Goal: Task Accomplishment & Management: Manage account settings

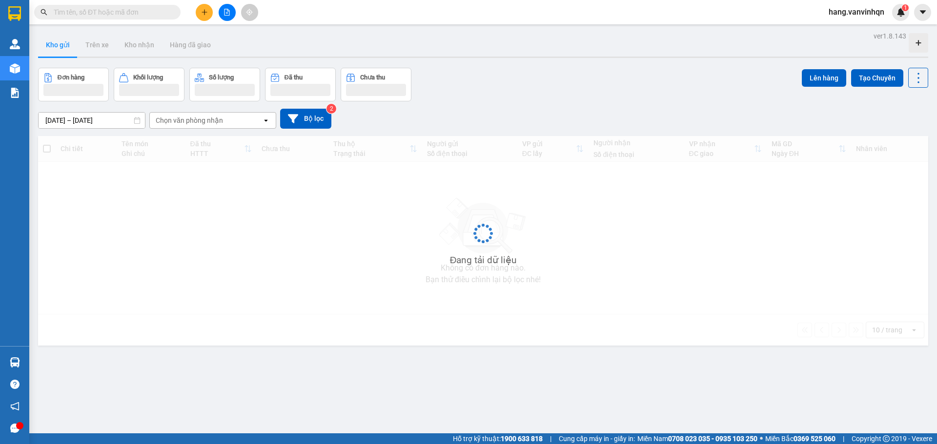
drag, startPoint x: 0, startPoint y: 0, endPoint x: 179, endPoint y: 4, distance: 178.6
click at [144, 13] on input "text" at bounding box center [111, 12] width 115 height 11
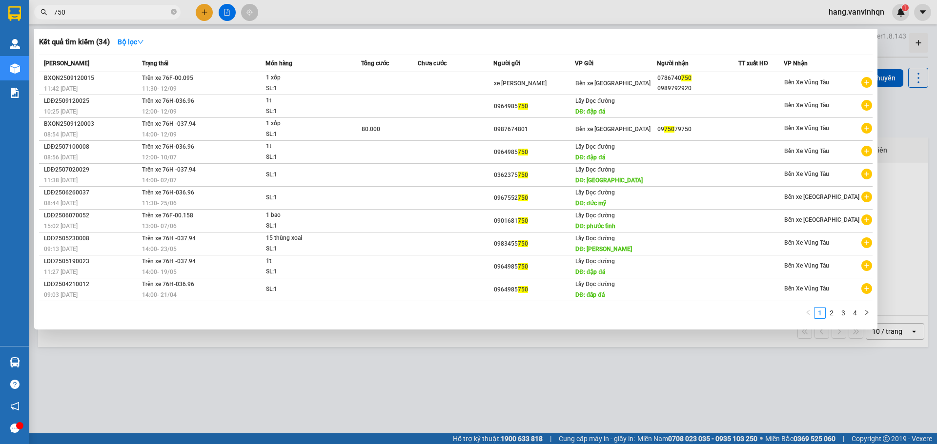
click at [136, 14] on input "750" at bounding box center [111, 12] width 115 height 11
type input "7"
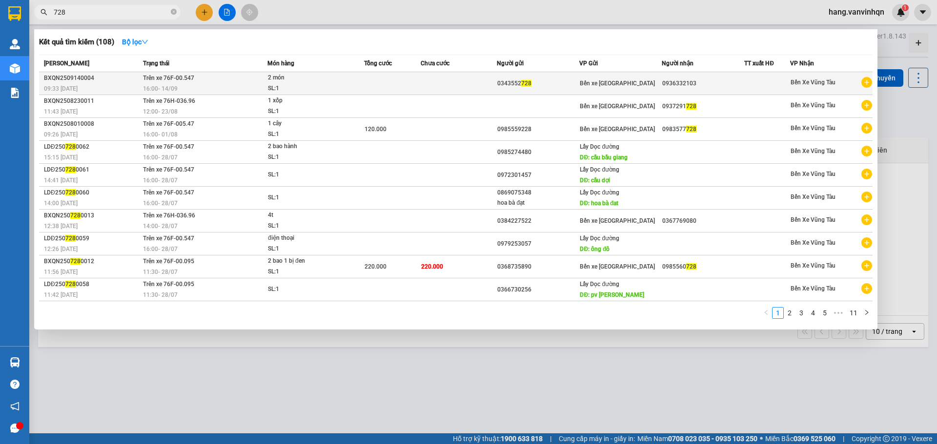
type input "728"
click at [709, 84] on div "0936332103" at bounding box center [702, 84] width 81 height 10
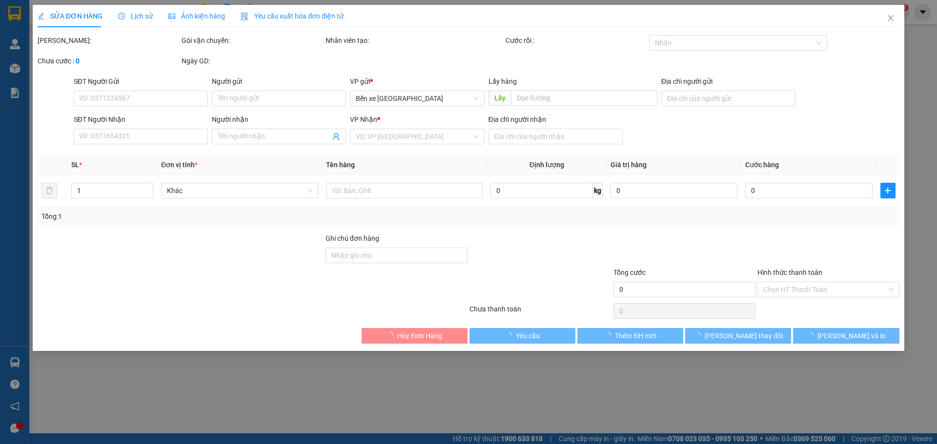
type input "0343552728"
type input "BXQN"
type input "0936332103"
type input "long thành"
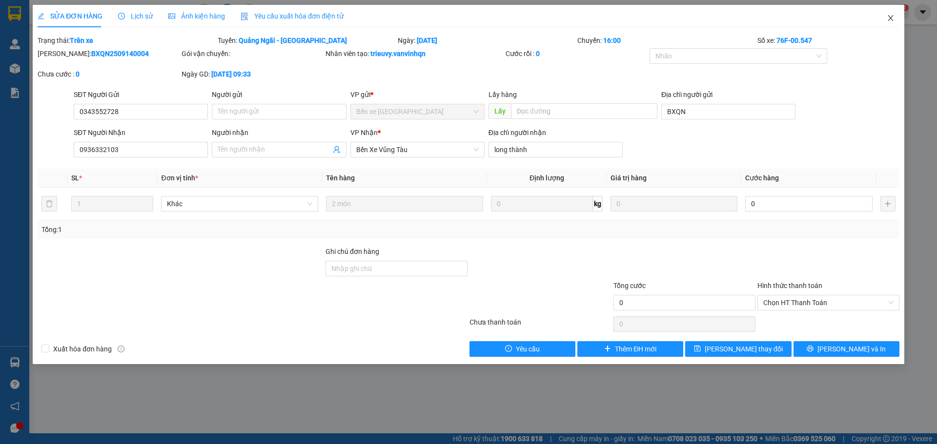
click at [891, 21] on icon "close" at bounding box center [891, 18] width 8 height 8
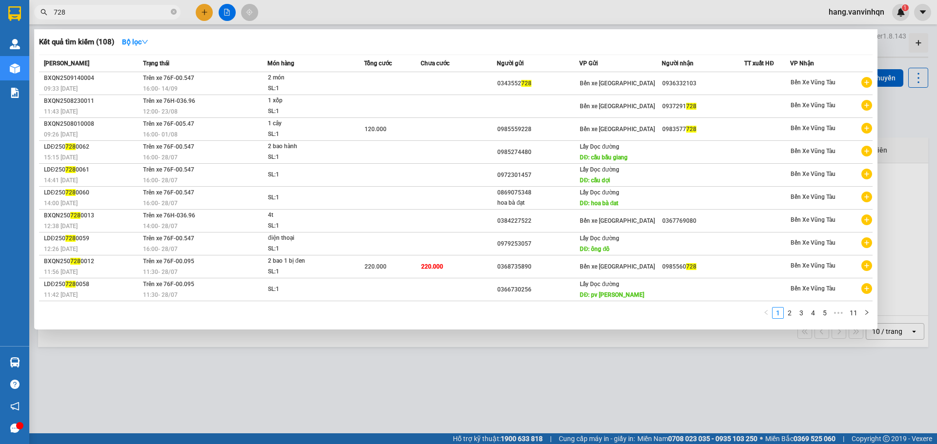
click at [108, 12] on input "728" at bounding box center [111, 12] width 115 height 11
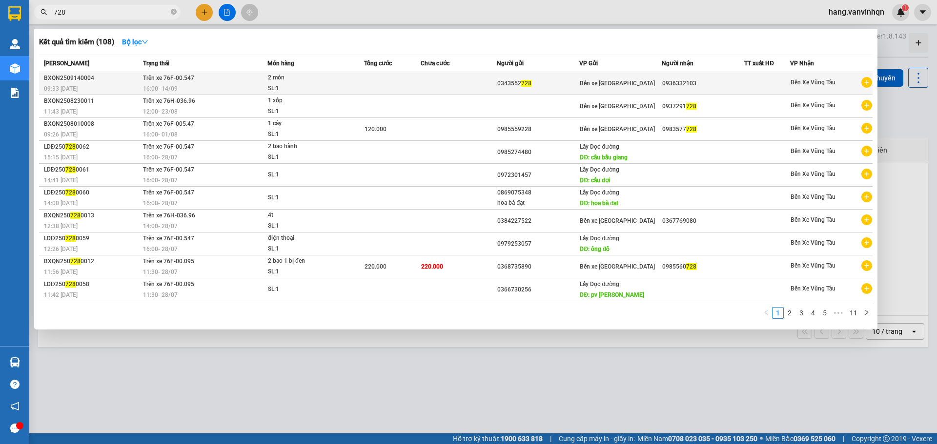
click at [356, 84] on span "2 món SL: 1" at bounding box center [316, 83] width 96 height 21
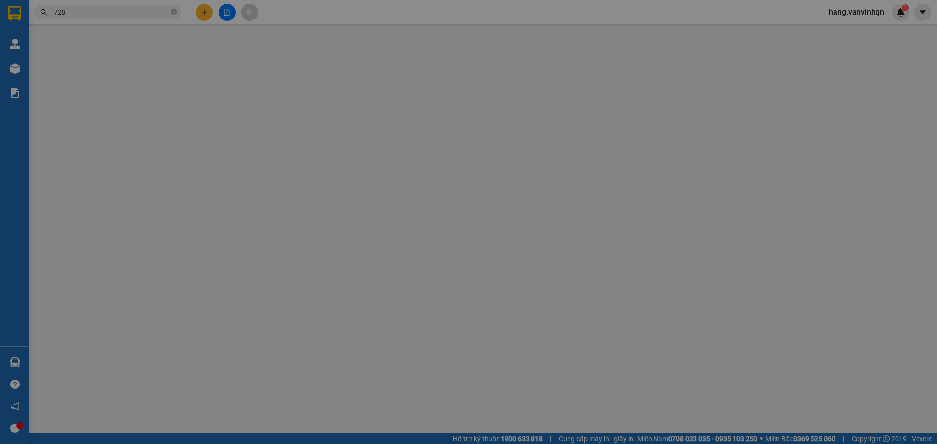
type input "0343552728"
type input "BXQN"
type input "0936332103"
type input "long thành"
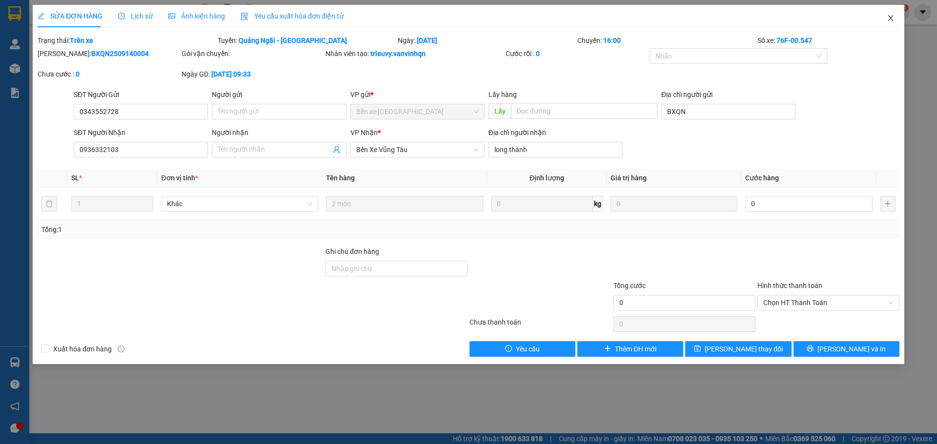
drag, startPoint x: 892, startPoint y: 22, endPoint x: 888, endPoint y: 25, distance: 5.2
click at [888, 25] on span "Close" at bounding box center [890, 18] width 27 height 27
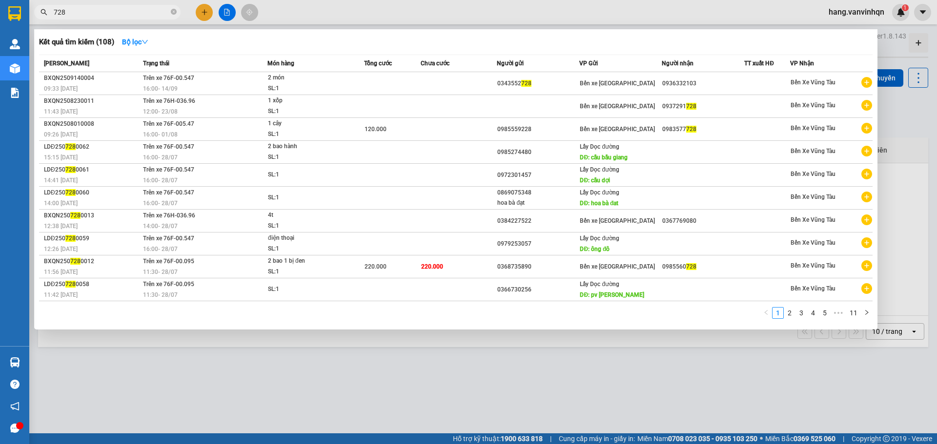
click at [172, 13] on icon "close-circle" at bounding box center [174, 12] width 6 height 6
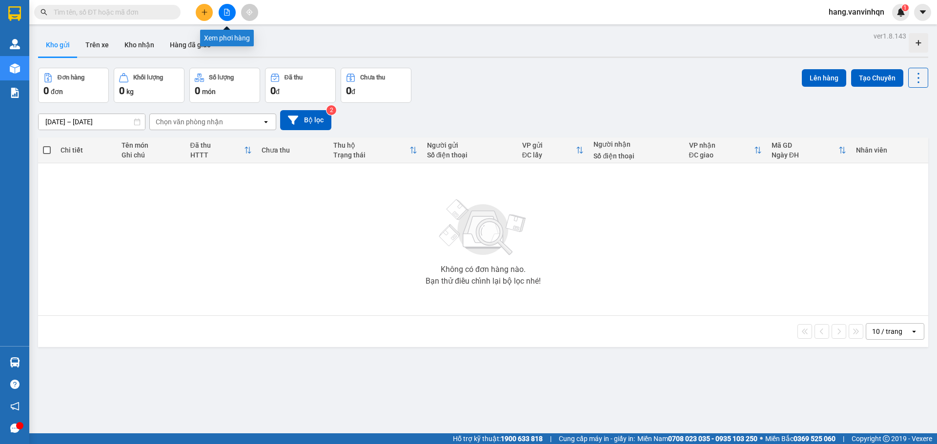
click at [229, 13] on icon "file-add" at bounding box center [226, 12] width 7 height 7
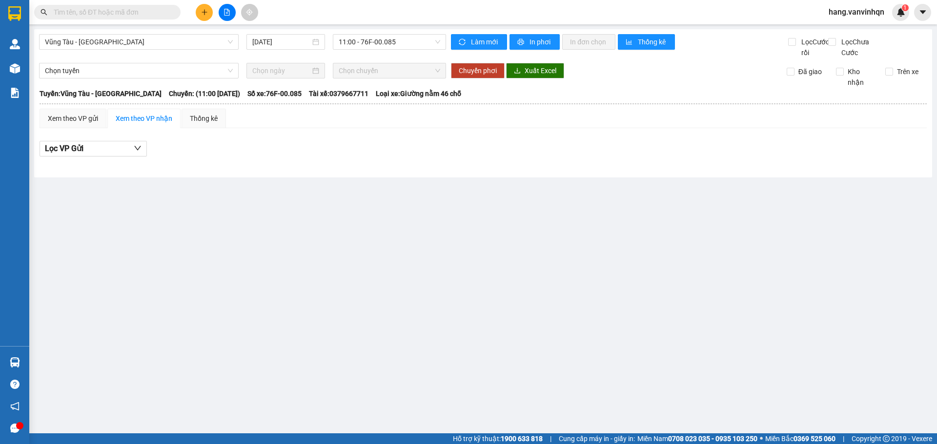
click at [118, 11] on input "text" at bounding box center [111, 12] width 115 height 11
click at [129, 15] on input "text" at bounding box center [111, 12] width 115 height 11
click at [125, 18] on span at bounding box center [107, 12] width 146 height 15
click at [121, 20] on div "Kết quả tìm kiếm ( 108 ) Bộ lọc Mã ĐH Trạng thái Món hàng Tổng cước Chưa cước N…" at bounding box center [95, 12] width 190 height 17
drag, startPoint x: 121, startPoint y: 19, endPoint x: 118, endPoint y: 24, distance: 6.1
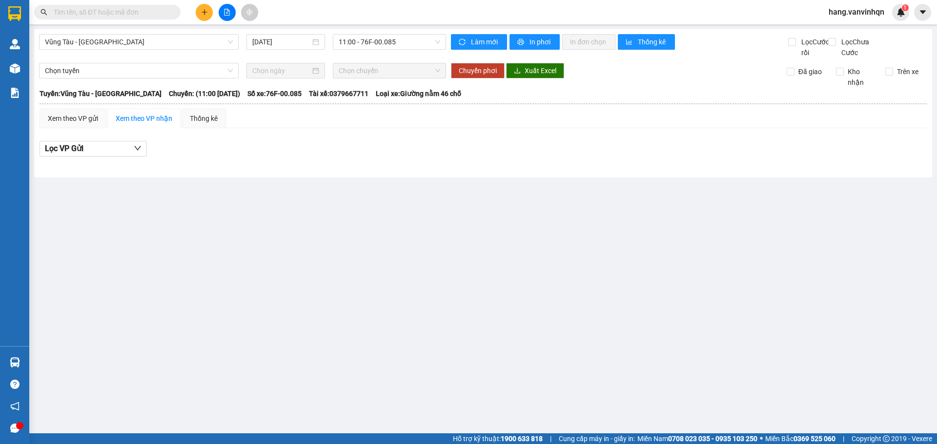
click at [119, 22] on div "Kết quả tìm kiếm ( 108 ) Bộ lọc Mã ĐH Trạng thái Món hàng Tổng cước Chưa cước N…" at bounding box center [468, 12] width 937 height 24
click at [123, 14] on input "text" at bounding box center [111, 12] width 115 height 11
click at [129, 13] on input "text" at bounding box center [111, 12] width 115 height 11
drag, startPoint x: 102, startPoint y: 14, endPoint x: 99, endPoint y: 18, distance: 5.2
click at [101, 16] on input "text" at bounding box center [111, 12] width 115 height 11
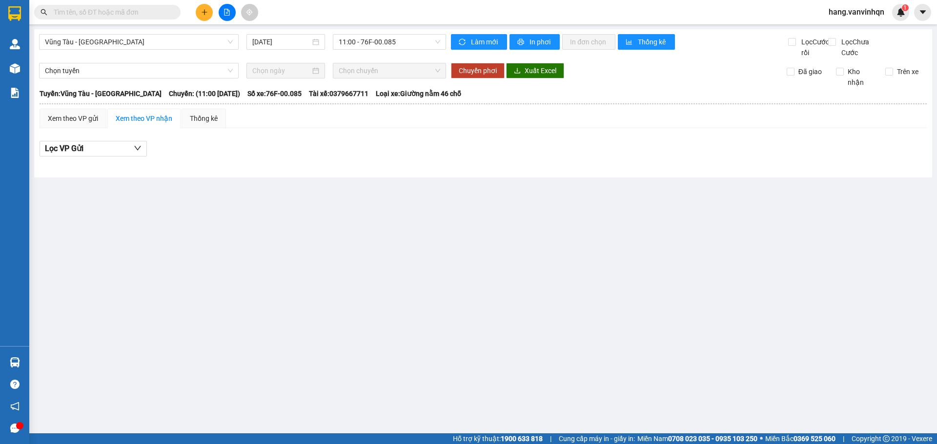
click at [141, 16] on input "text" at bounding box center [111, 12] width 115 height 11
click at [116, 18] on span at bounding box center [107, 12] width 146 height 15
type input "7"
click at [172, 12] on icon "close-circle" at bounding box center [174, 12] width 6 height 6
click at [227, 13] on icon "file-add" at bounding box center [226, 12] width 5 height 7
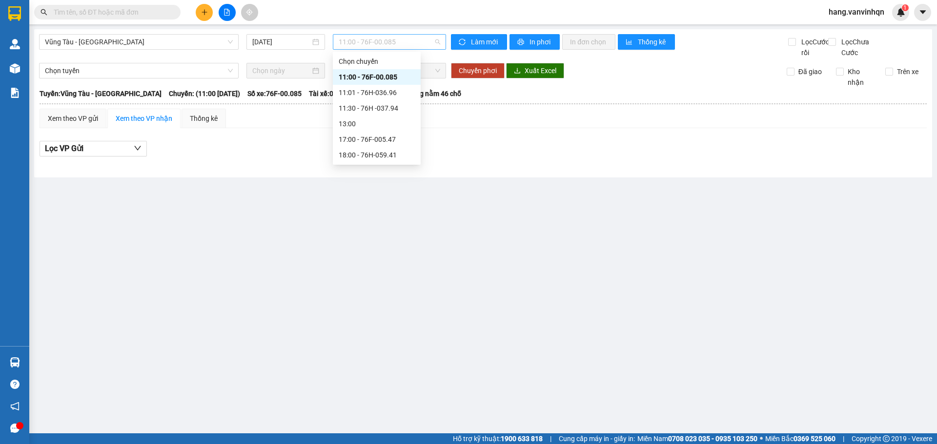
click at [416, 47] on span "11:00 - 76F-00.085" at bounding box center [389, 42] width 101 height 15
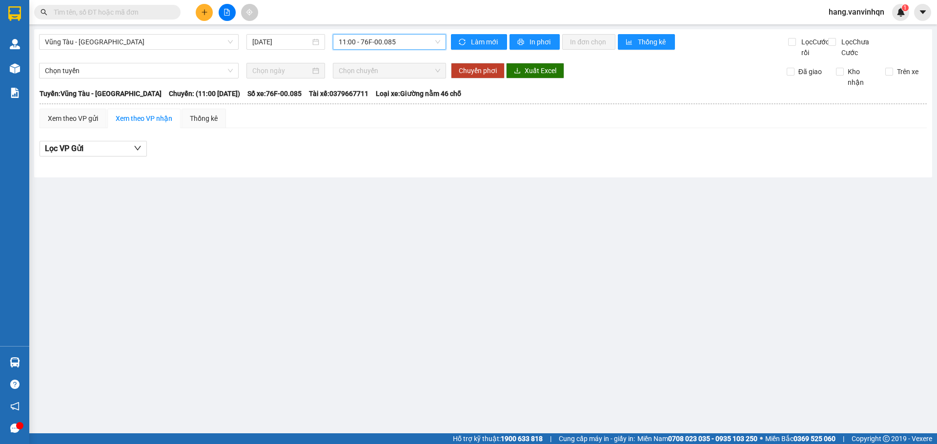
click at [206, 9] on icon "plus" at bounding box center [204, 12] width 7 height 7
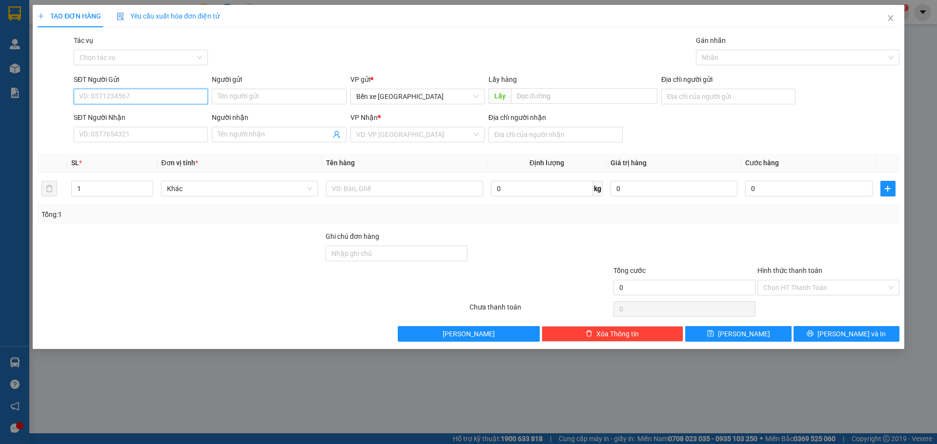
click at [161, 96] on input "SĐT Người Gửi" at bounding box center [141, 97] width 134 height 16
type input "0909920358"
click at [116, 117] on div "0909920358" at bounding box center [141, 116] width 122 height 11
type input "bxe"
type input "vũng tàu"
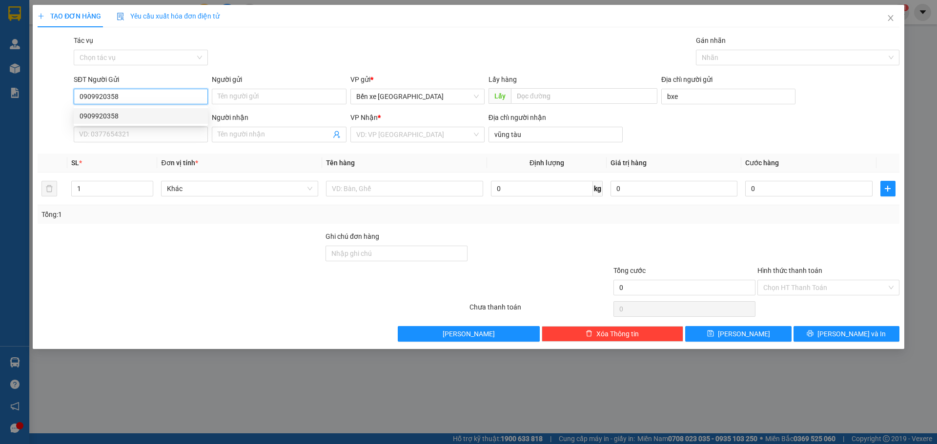
type input "1.150.000"
drag, startPoint x: 131, startPoint y: 98, endPoint x: 73, endPoint y: 100, distance: 58.6
click at [69, 106] on div "SĐT Người Gửi 0909920358 Người gửi Tên người gửi VP gửi * Bến xe Quảng Ngãi Lấy…" at bounding box center [469, 91] width 864 height 34
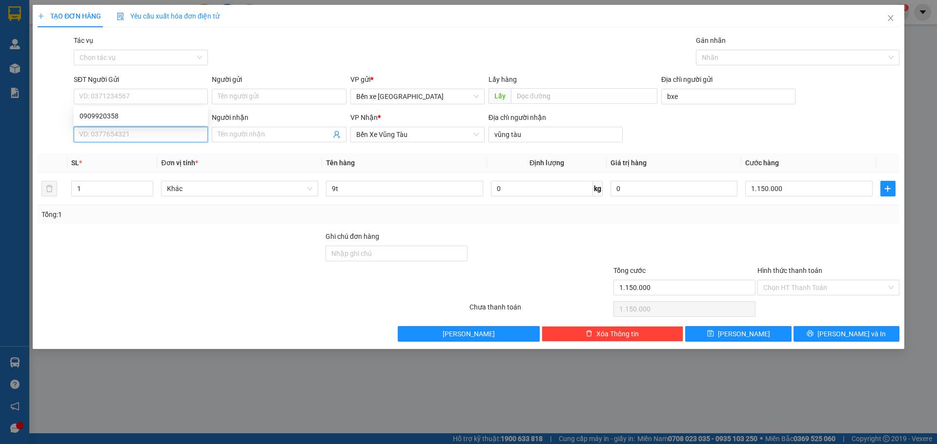
click at [117, 140] on input "SĐT Người Nhận" at bounding box center [141, 135] width 134 height 16
paste input "0909920358"
type input "0909920358"
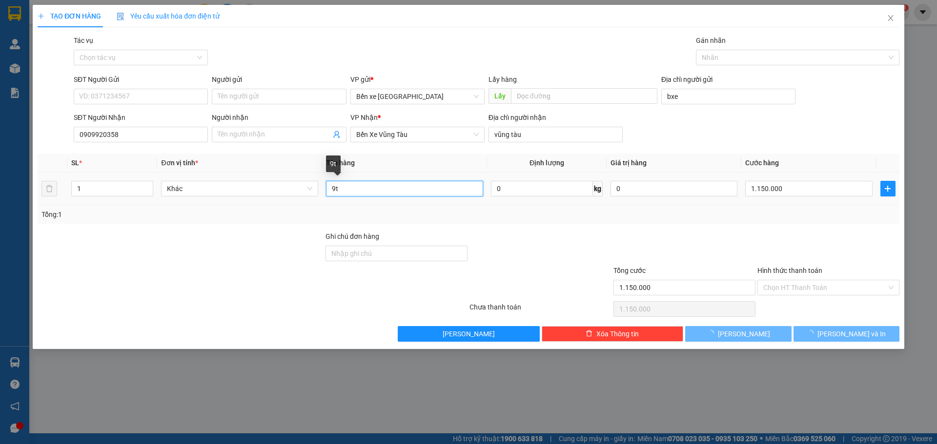
drag, startPoint x: 384, startPoint y: 189, endPoint x: 390, endPoint y: 182, distance: 9.0
click at [385, 188] on input "9t" at bounding box center [404, 189] width 157 height 16
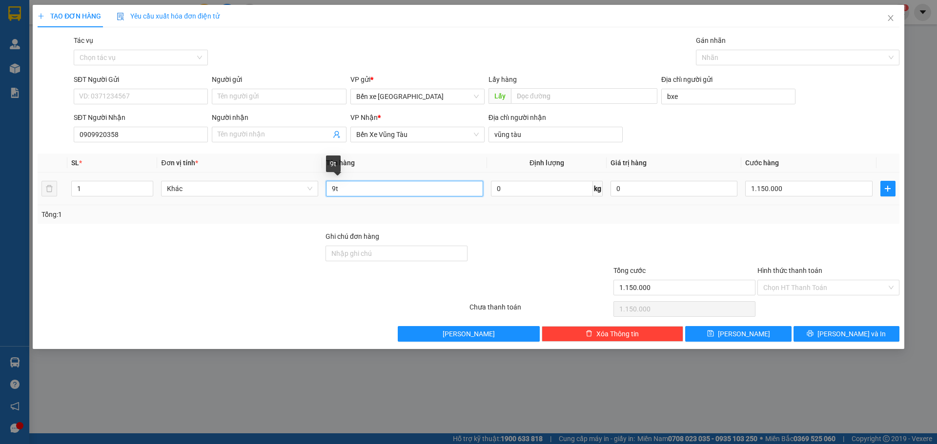
type input "9"
type input "3thung"
click at [790, 188] on input "1.150.000" at bounding box center [808, 189] width 127 height 16
type input "4"
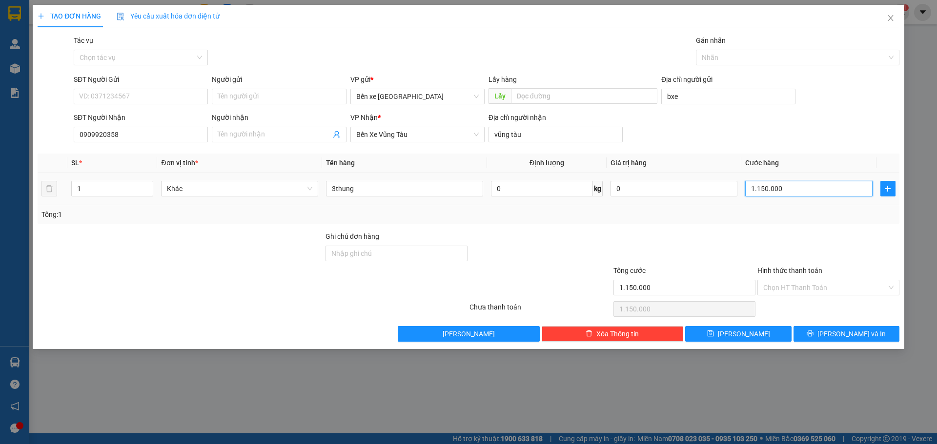
type input "4"
type input "45"
type input "450"
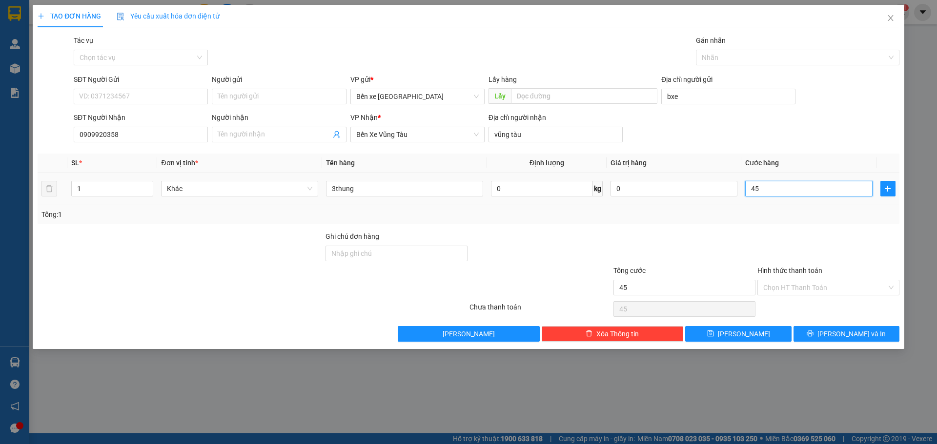
type input "450"
type input "4.500"
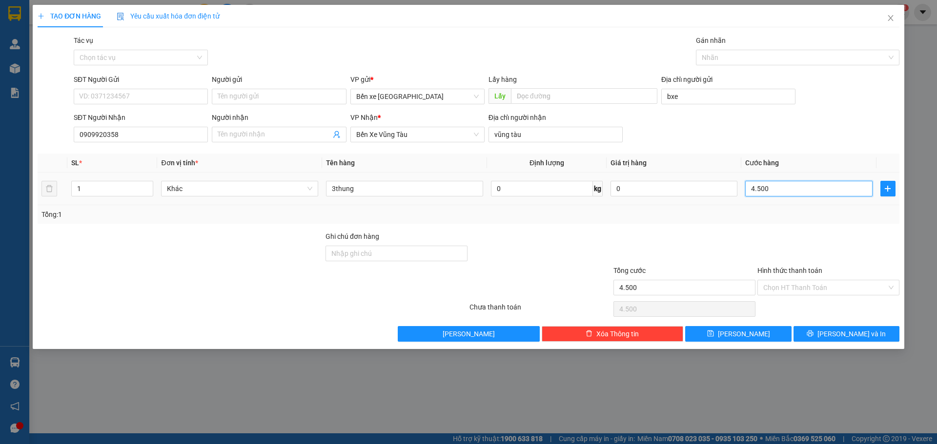
type input "45.000"
click at [814, 216] on div "Tổng: 1" at bounding box center [468, 214] width 854 height 11
click at [782, 190] on input "45.000" at bounding box center [808, 189] width 127 height 16
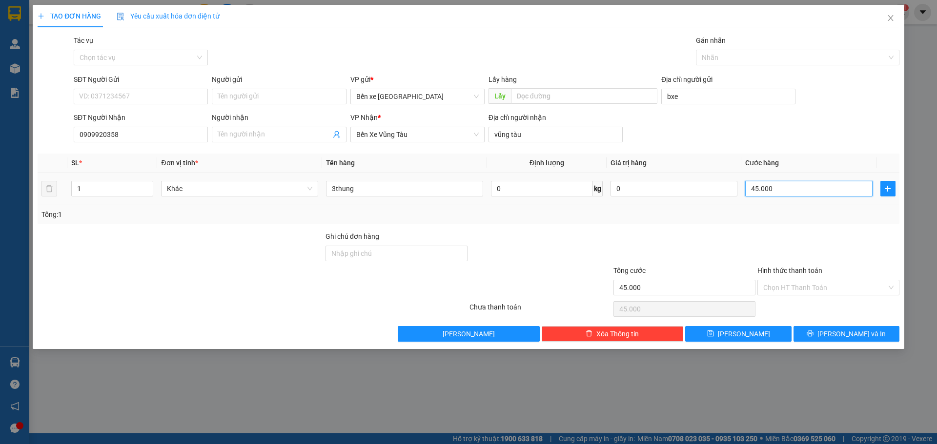
type input "4"
type input "45"
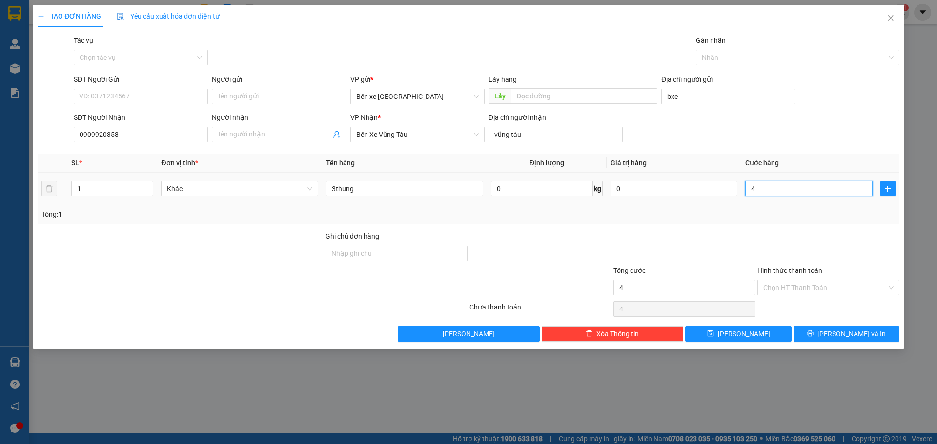
type input "45"
type input "450"
type input "4.500"
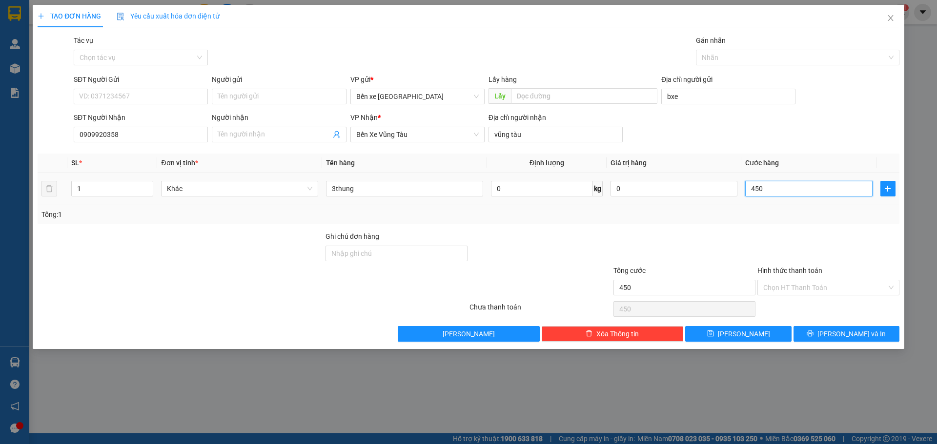
type input "4.500"
type input "45.000"
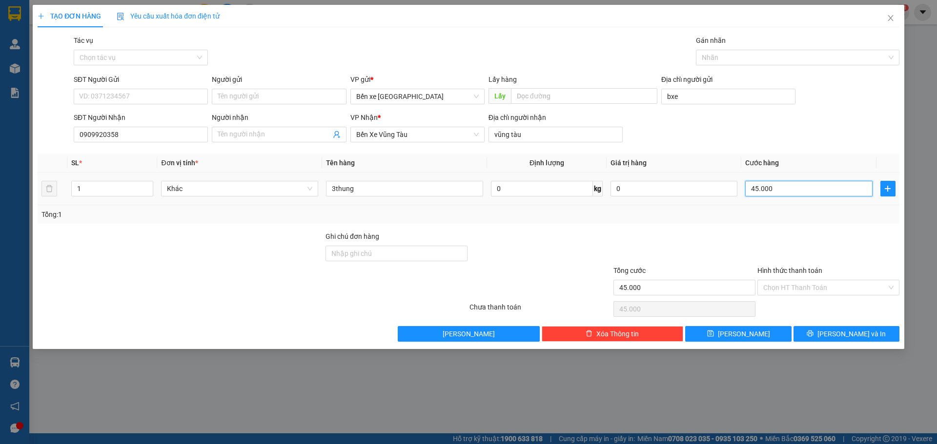
type input "450.000"
click at [754, 231] on div at bounding box center [684, 248] width 144 height 34
click at [798, 280] on div "Hình thức thanh toán Chọn HT Thanh Toán" at bounding box center [828, 282] width 142 height 34
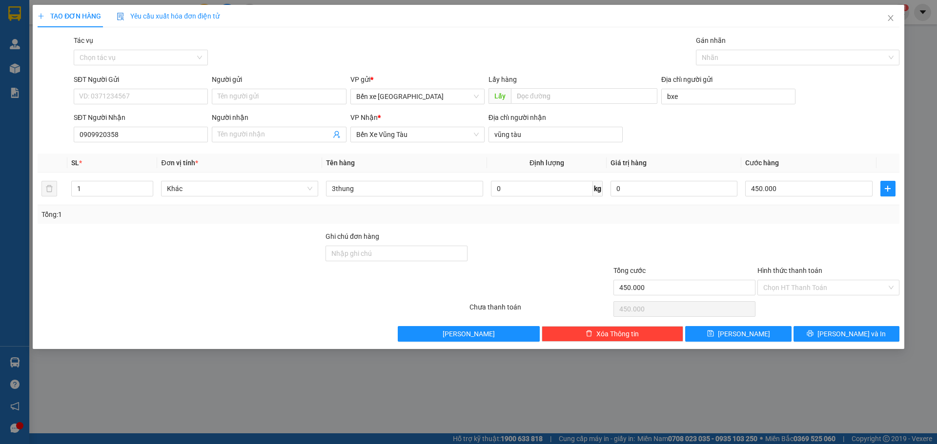
drag, startPoint x: 786, startPoint y: 287, endPoint x: 782, endPoint y: 297, distance: 10.7
click at [786, 289] on input "Hình thức thanh toán" at bounding box center [824, 288] width 123 height 15
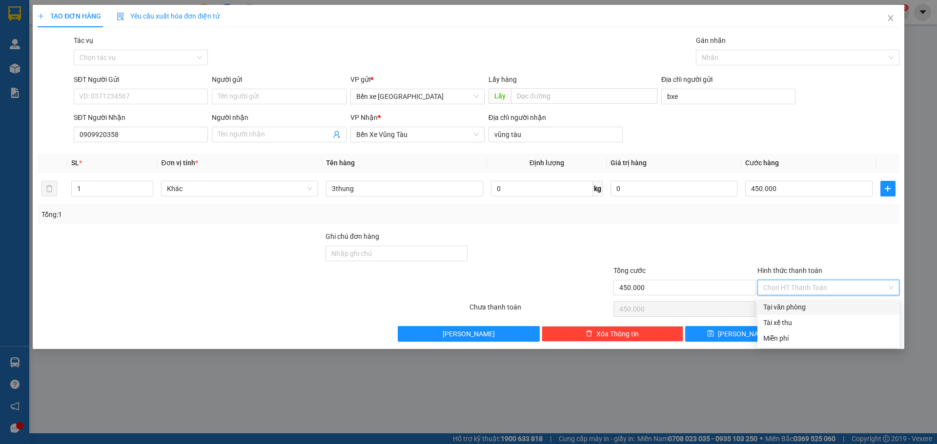
click at [777, 307] on div "Tại văn phòng" at bounding box center [828, 307] width 130 height 11
type input "0"
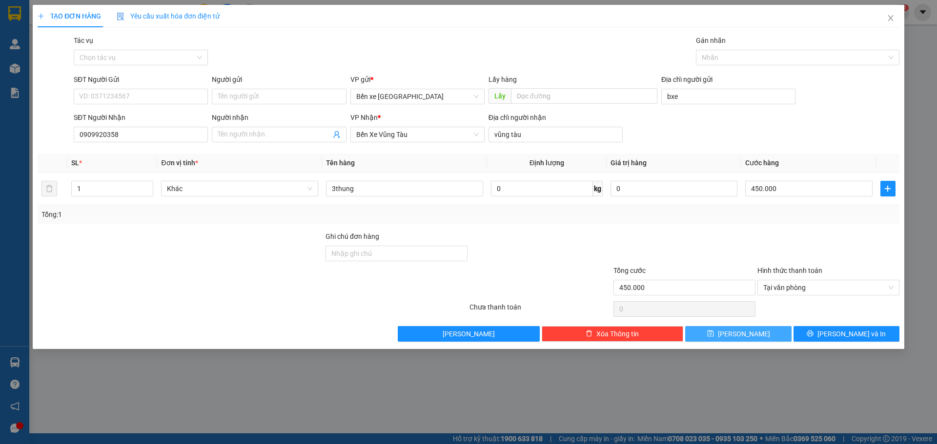
click at [744, 332] on span "[PERSON_NAME]" at bounding box center [744, 334] width 52 height 11
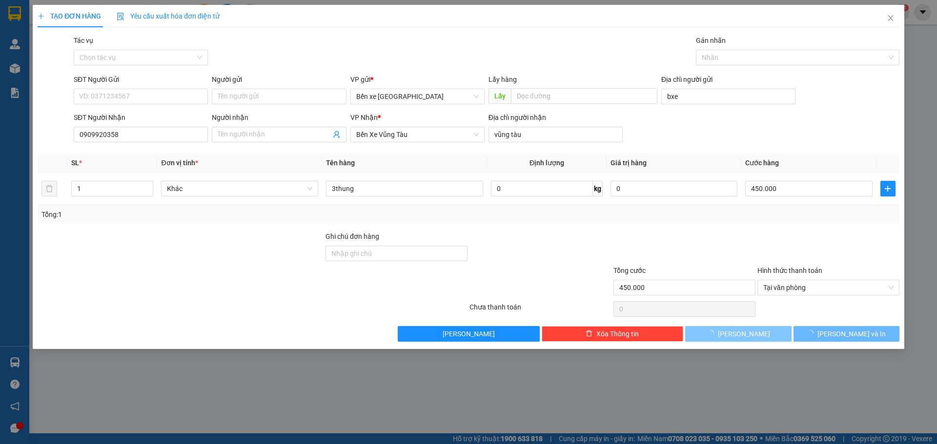
type input "0"
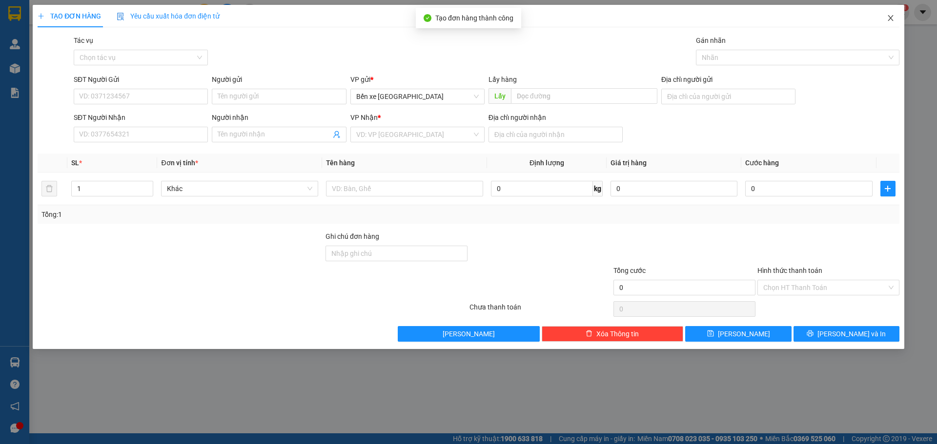
click at [890, 20] on icon "close" at bounding box center [891, 18] width 8 height 8
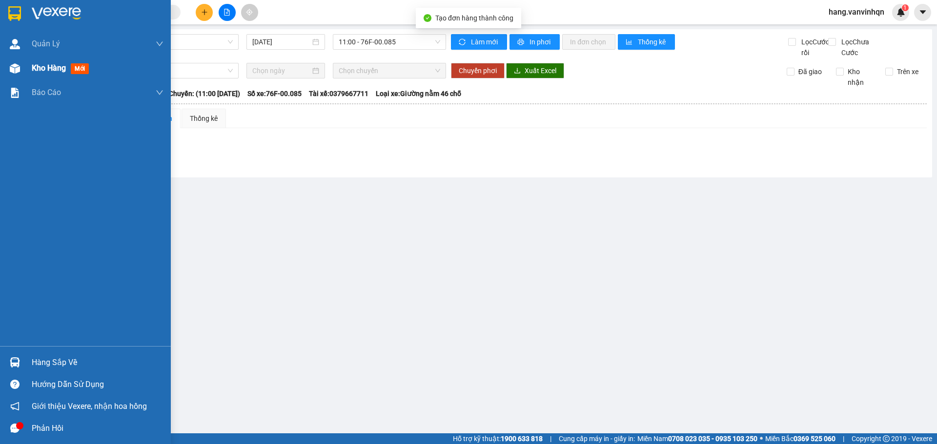
click at [18, 76] on div at bounding box center [14, 68] width 17 height 17
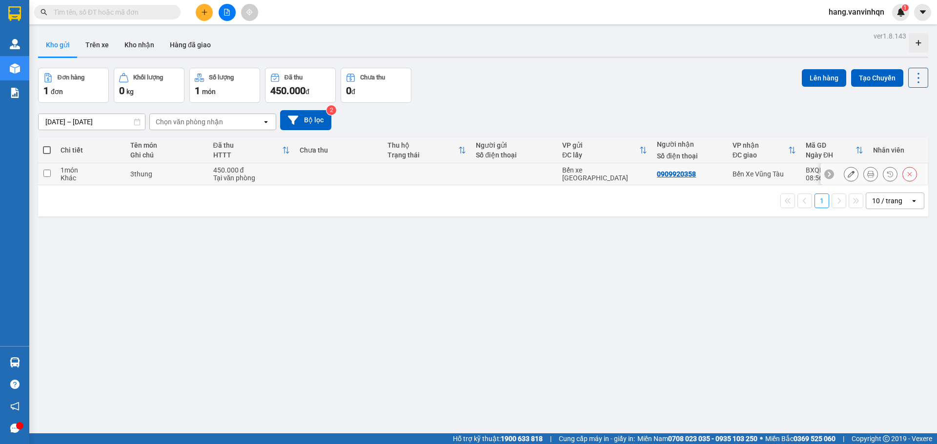
click at [592, 179] on td "Bến xe [GEOGRAPHIC_DATA]" at bounding box center [604, 174] width 95 height 22
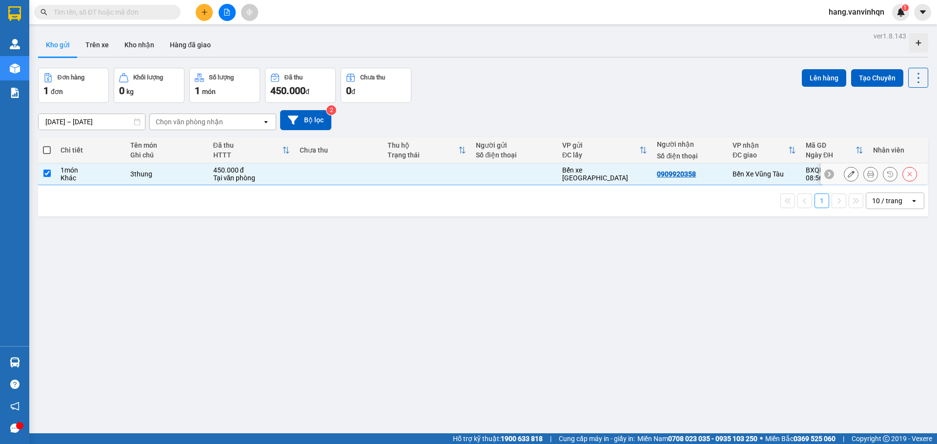
checkbox input "true"
click at [818, 87] on div "Lên hàng Tạo Chuyến" at bounding box center [865, 78] width 126 height 20
click at [817, 78] on button "Lên hàng" at bounding box center [824, 78] width 44 height 18
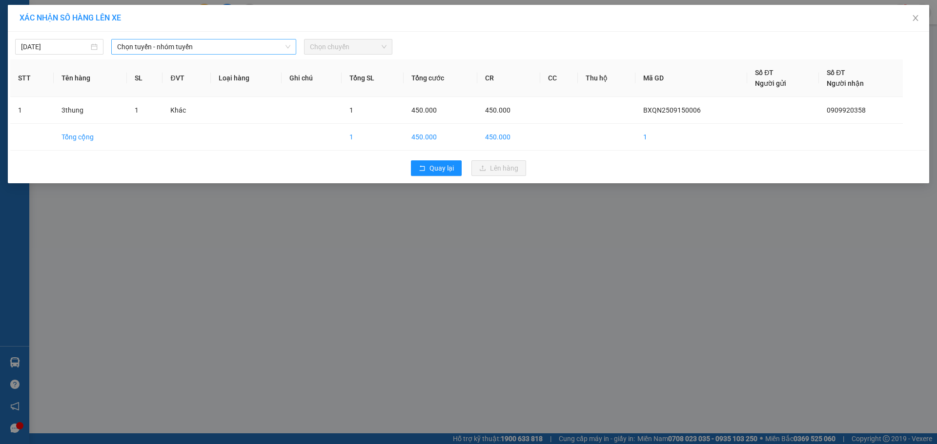
drag, startPoint x: 178, startPoint y: 47, endPoint x: 177, endPoint y: 54, distance: 6.5
click at [178, 49] on span "Chọn tuyến - nhóm tuyến" at bounding box center [203, 47] width 173 height 15
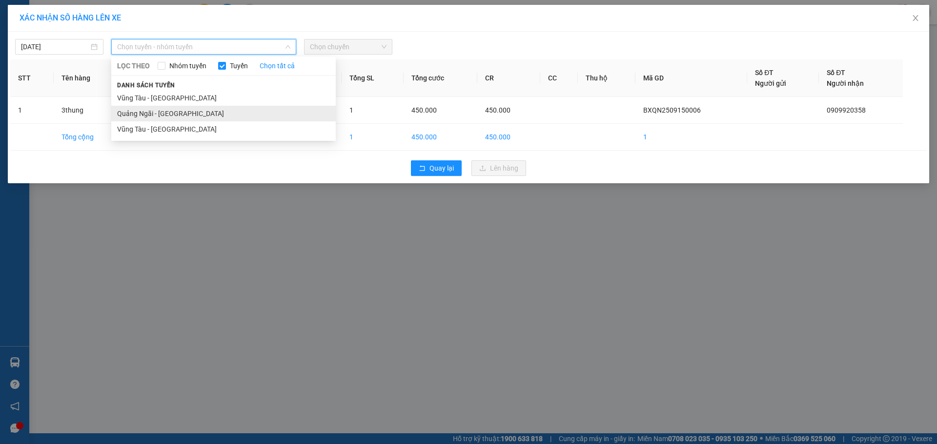
click at [165, 116] on li "Quảng Ngãi - [GEOGRAPHIC_DATA]" at bounding box center [223, 114] width 224 height 16
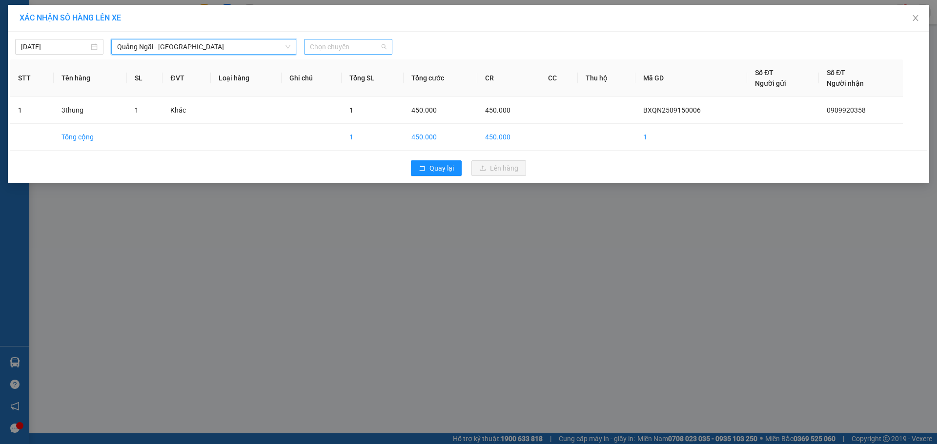
click at [380, 41] on span "Chọn chuyến" at bounding box center [348, 47] width 77 height 15
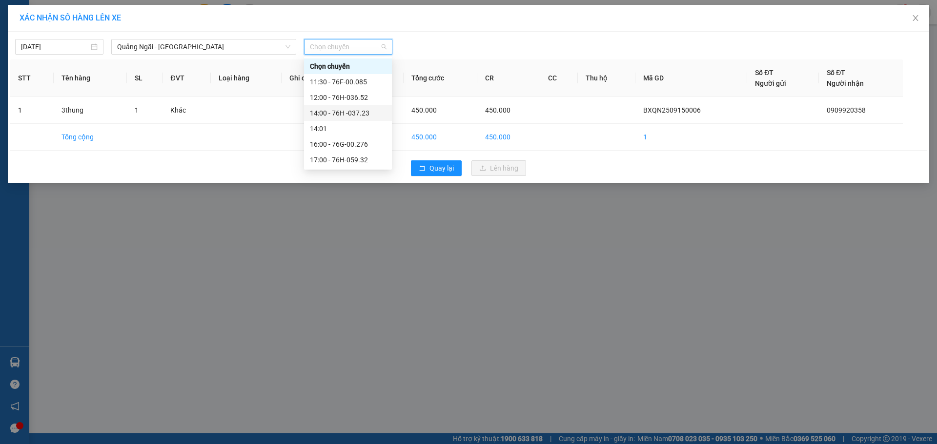
click at [358, 111] on div "14:00 - 76H -037.23" at bounding box center [348, 113] width 76 height 11
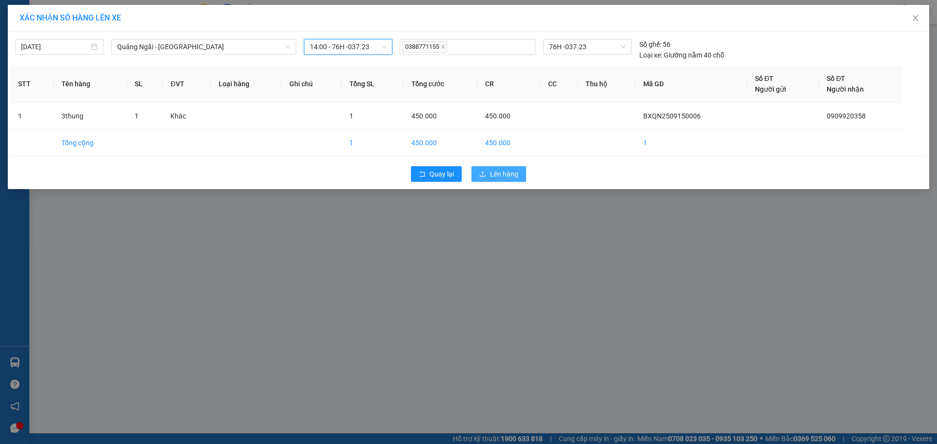
click at [504, 172] on span "Lên hàng" at bounding box center [504, 174] width 28 height 11
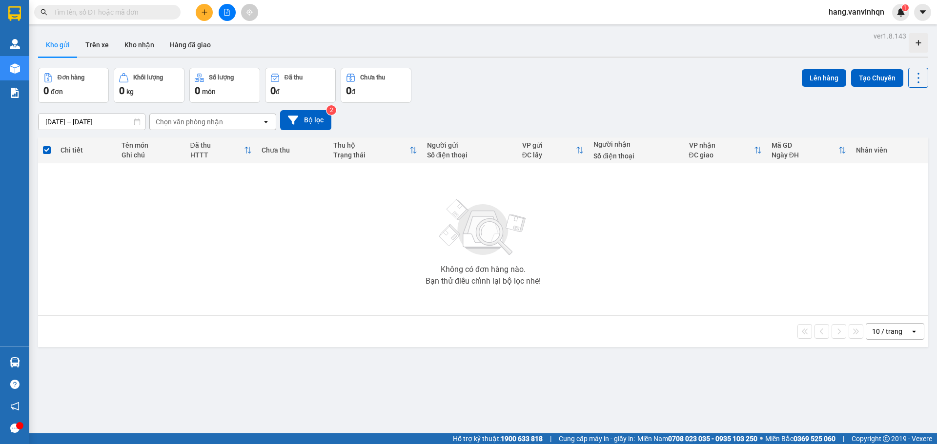
click at [230, 13] on icon "file-add" at bounding box center [226, 12] width 7 height 7
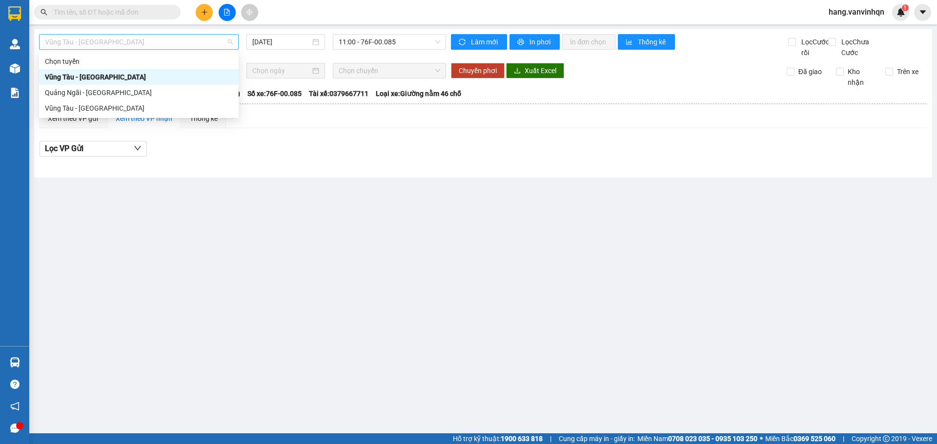
click at [193, 41] on span "Vũng Tàu - [GEOGRAPHIC_DATA]" at bounding box center [139, 42] width 188 height 15
drag, startPoint x: 108, startPoint y: 92, endPoint x: 291, endPoint y: 69, distance: 183.8
click at [109, 92] on div "Quảng Ngãi - [GEOGRAPHIC_DATA]" at bounding box center [139, 92] width 188 height 11
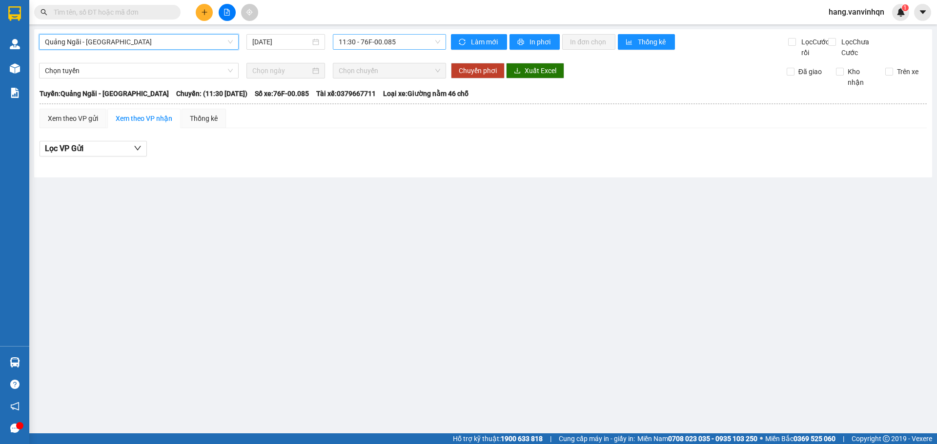
drag, startPoint x: 413, startPoint y: 35, endPoint x: 406, endPoint y: 40, distance: 8.0
click at [411, 35] on span "11:30 - 76F-00.085" at bounding box center [389, 42] width 101 height 15
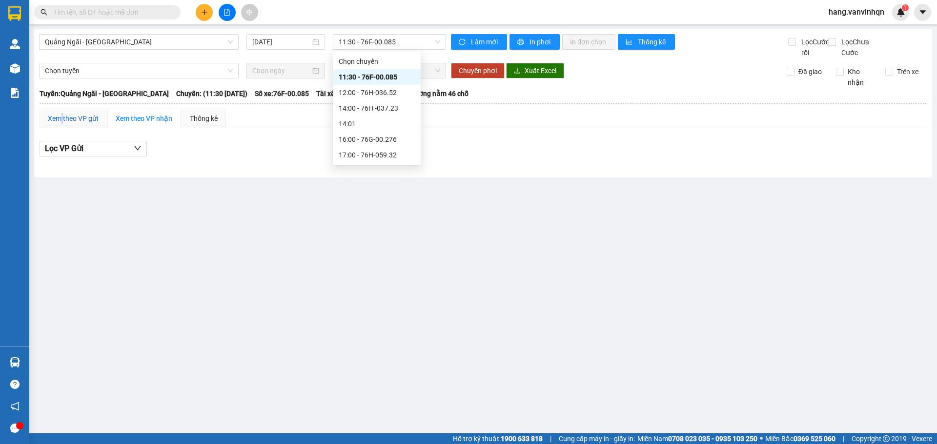
click at [63, 124] on div "Xem theo VP gửi" at bounding box center [73, 118] width 50 height 11
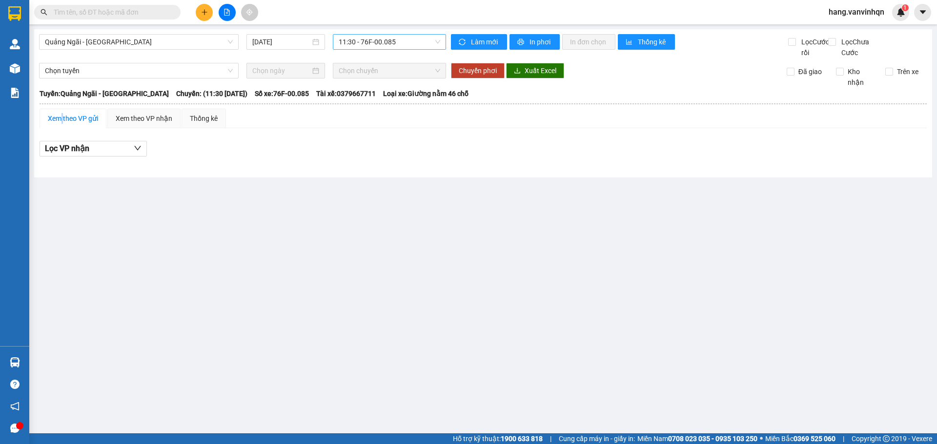
click at [403, 46] on span "11:30 - 76F-00.085" at bounding box center [389, 42] width 101 height 15
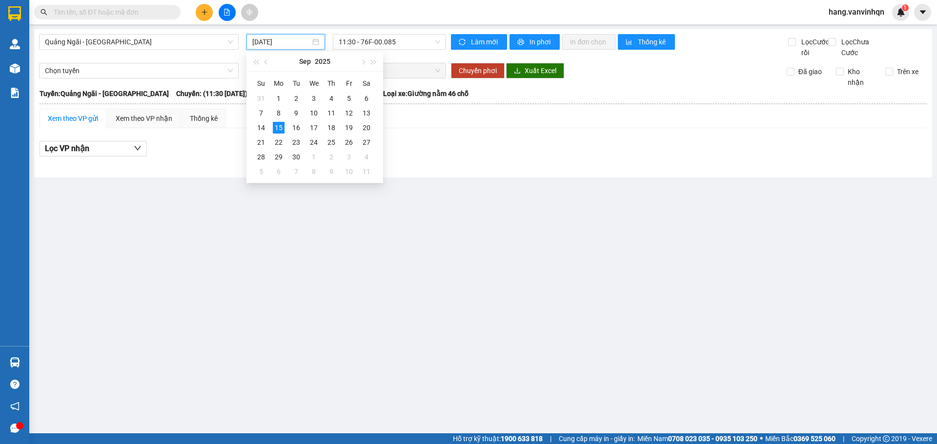
click at [302, 40] on input "[DATE]" at bounding box center [281, 42] width 58 height 11
click at [259, 123] on div "14" at bounding box center [261, 128] width 12 height 12
type input "[DATE]"
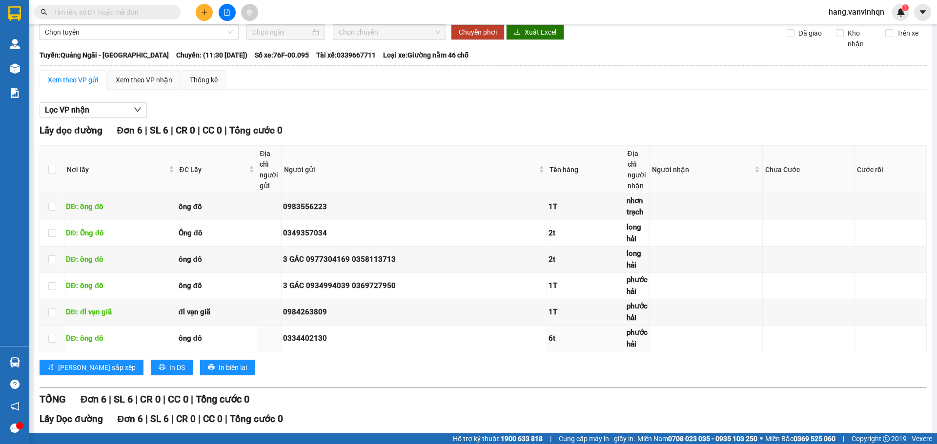
scroll to position [98, 0]
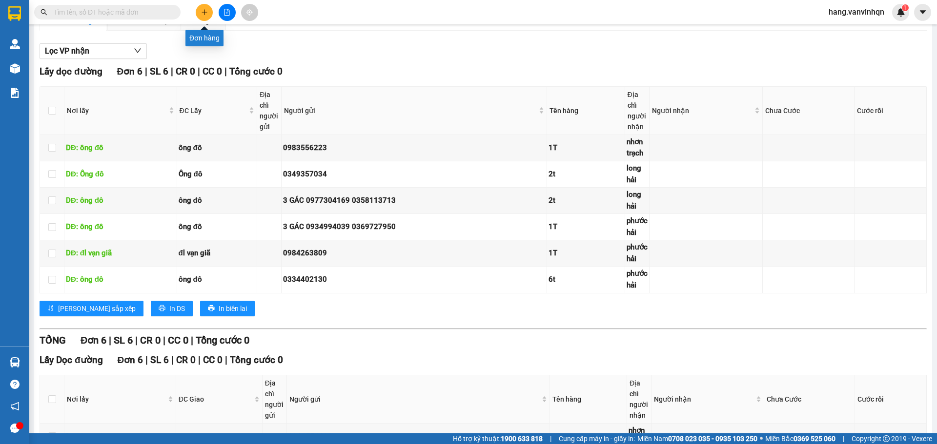
click at [208, 11] on button at bounding box center [204, 12] width 17 height 17
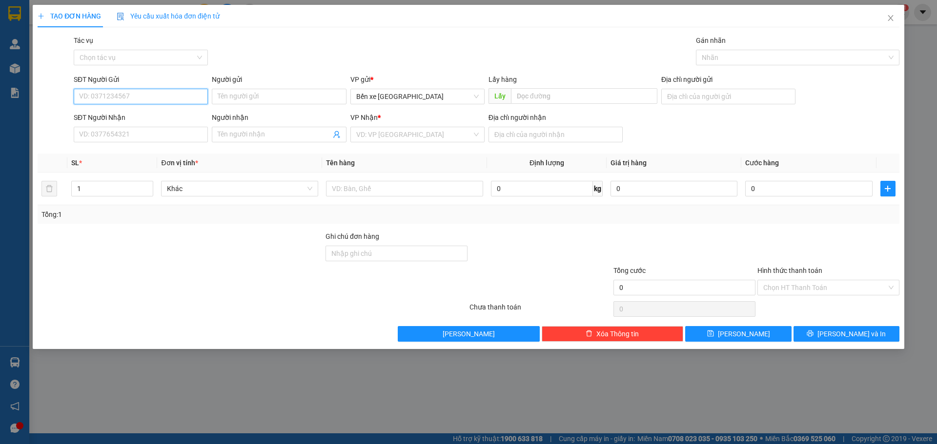
click at [189, 99] on input "SĐT Người Gửi" at bounding box center [141, 97] width 134 height 16
click at [434, 91] on span "Bến xe [GEOGRAPHIC_DATA]" at bounding box center [417, 96] width 122 height 15
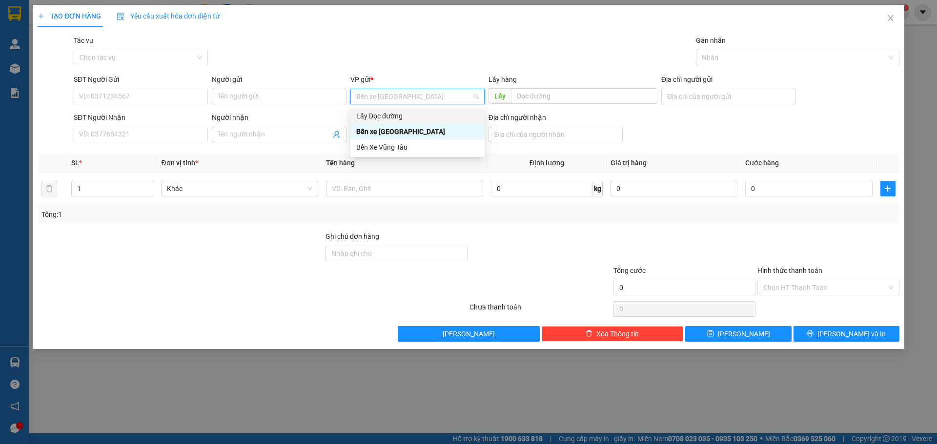
drag, startPoint x: 415, startPoint y: 115, endPoint x: 479, endPoint y: 96, distance: 66.4
click at [419, 113] on div "Lấy Dọc đường" at bounding box center [417, 116] width 122 height 11
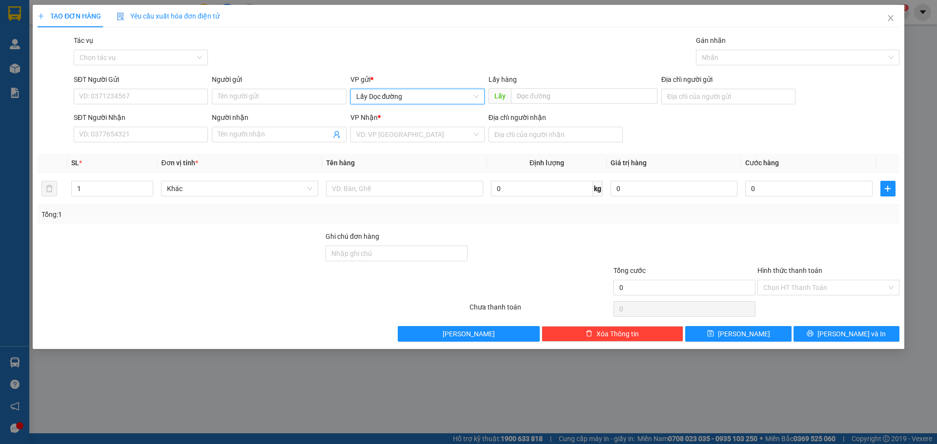
click at [545, 106] on div "Lấy hàng Lấy" at bounding box center [572, 91] width 169 height 34
click at [538, 88] on input "text" at bounding box center [584, 96] width 146 height 16
click at [177, 92] on input "SĐT Người Gửi" at bounding box center [141, 97] width 134 height 16
click at [171, 100] on input "SĐT Người Gửi" at bounding box center [141, 97] width 134 height 16
click at [170, 98] on input "SĐT Người Gửi" at bounding box center [141, 97] width 134 height 16
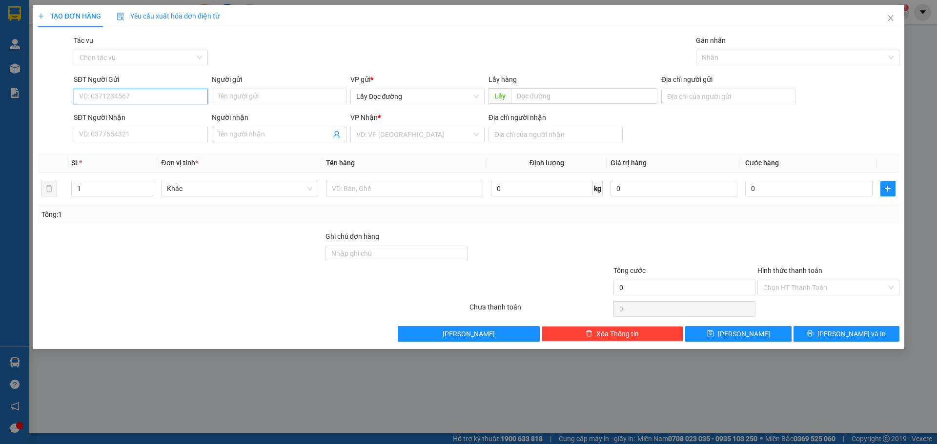
click at [170, 98] on input "SĐT Người Gửi" at bounding box center [141, 97] width 134 height 16
click at [177, 96] on input "SĐT Người Gửi" at bounding box center [141, 97] width 134 height 16
click at [583, 90] on input "text" at bounding box center [584, 96] width 146 height 16
type input "phù ly"
click at [160, 91] on input "SĐT Người Gửi" at bounding box center [141, 97] width 134 height 16
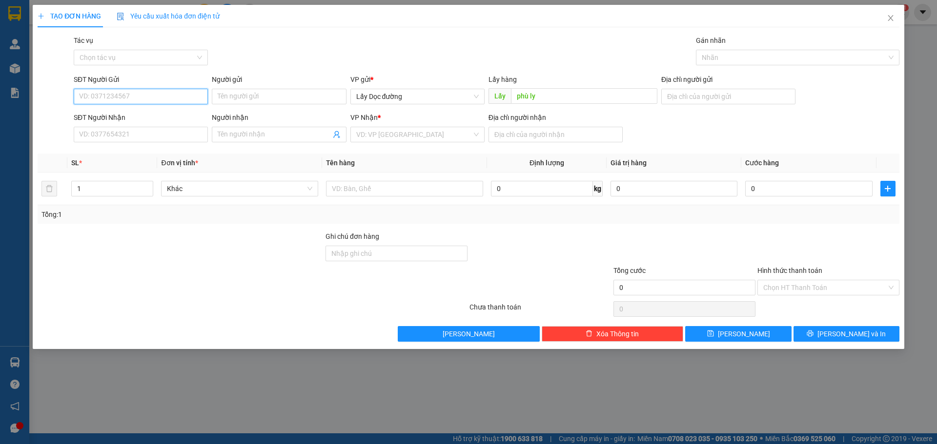
drag, startPoint x: 162, startPoint y: 95, endPoint x: 282, endPoint y: 126, distance: 123.2
click at [192, 99] on input "SĐT Người Gửi" at bounding box center [141, 97] width 134 height 16
type input "0356128248"
click at [469, 140] on input "search" at bounding box center [414, 134] width 116 height 15
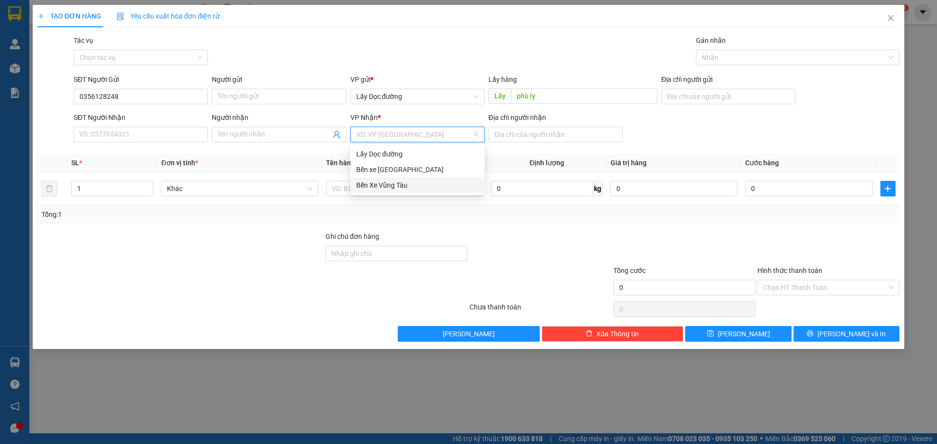
click at [433, 187] on div "Bến Xe Vũng Tàu" at bounding box center [417, 185] width 122 height 11
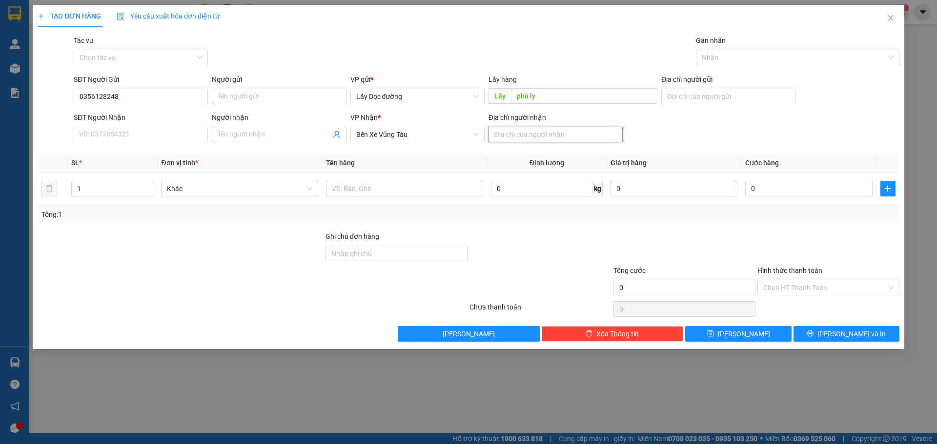
click at [528, 137] on input "Địa chỉ người nhận" at bounding box center [555, 135] width 134 height 16
type input "lagi"
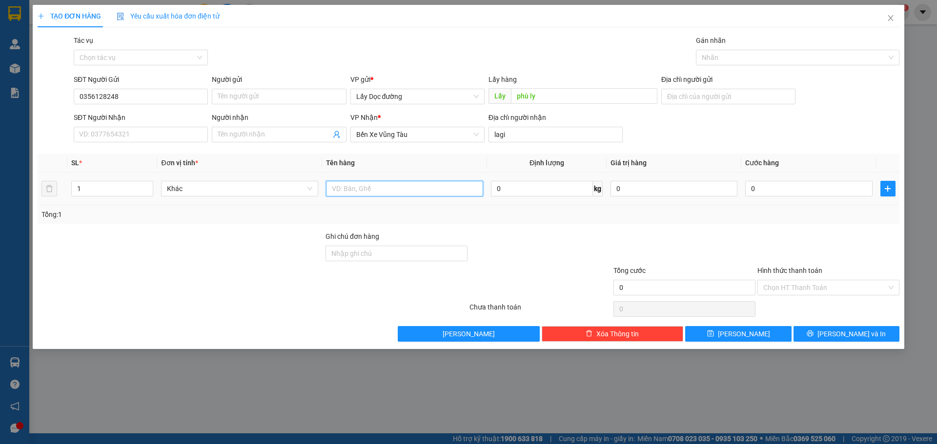
click at [377, 190] on input "text" at bounding box center [404, 189] width 157 height 16
click at [381, 184] on input "text" at bounding box center [404, 189] width 157 height 16
type input "dưa"
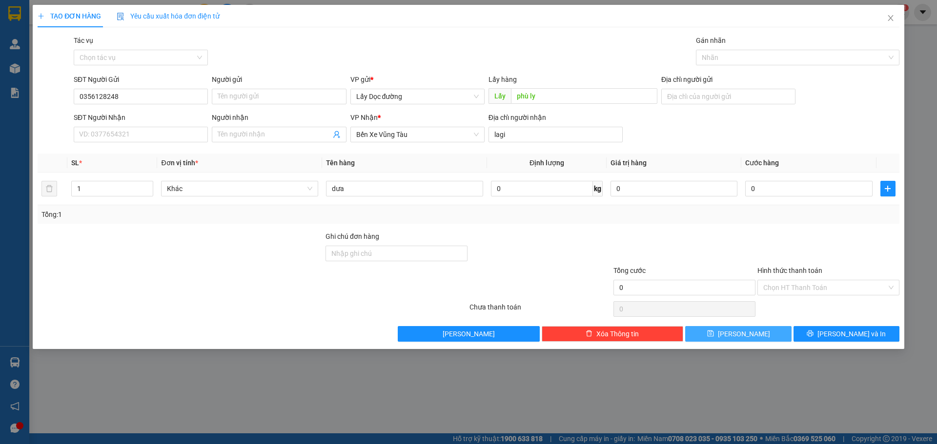
click at [747, 338] on span "[PERSON_NAME]" at bounding box center [744, 334] width 52 height 11
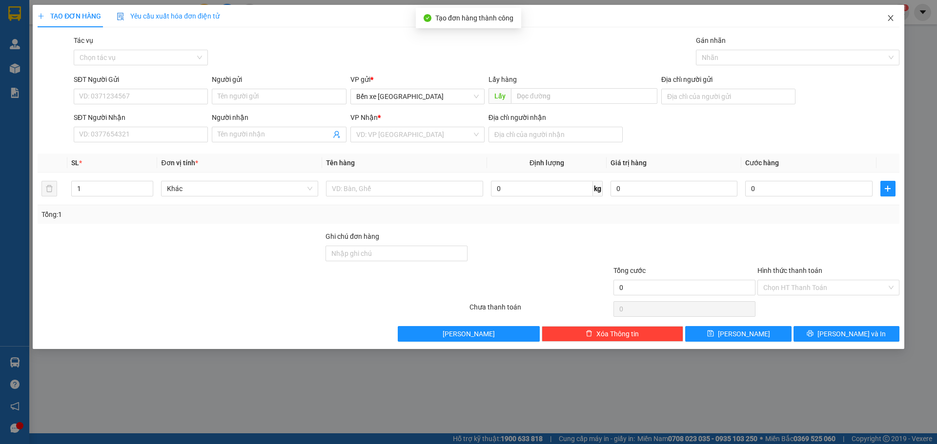
click at [894, 19] on icon "close" at bounding box center [891, 18] width 8 height 8
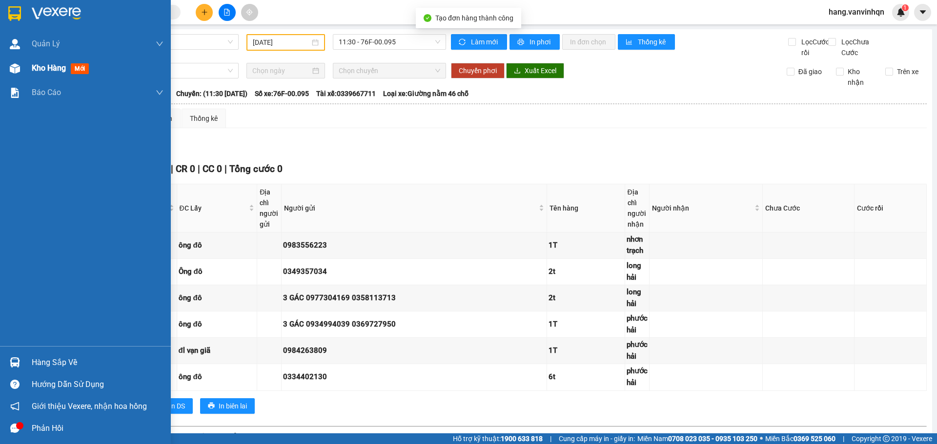
click at [52, 69] on span "Kho hàng" at bounding box center [49, 67] width 34 height 9
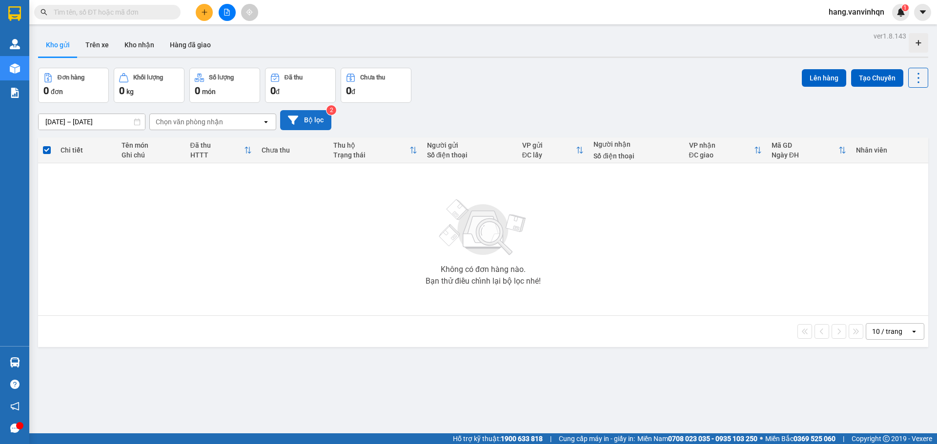
click at [315, 121] on button "Bộ lọc" at bounding box center [305, 120] width 51 height 20
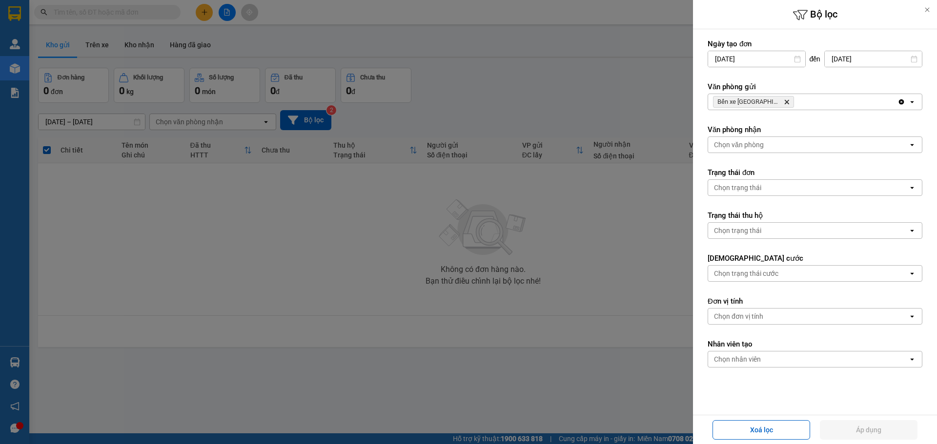
click at [806, 95] on div "Bến xe Quảng Ngãi Delete" at bounding box center [802, 102] width 189 height 16
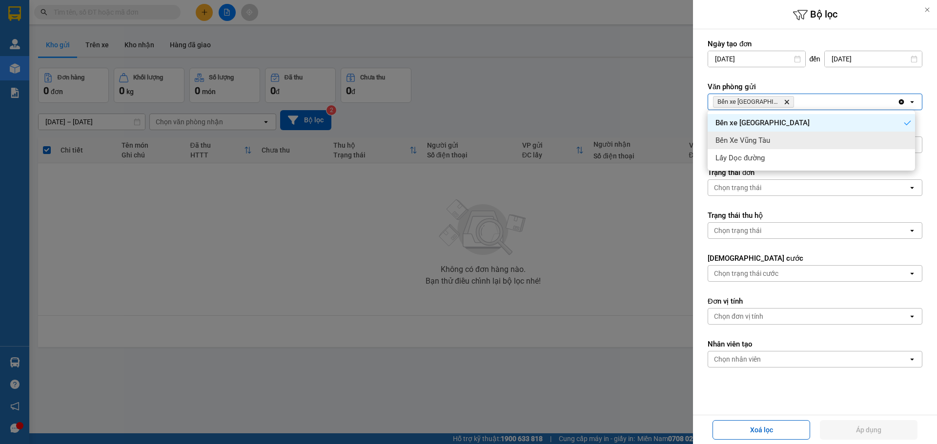
click at [798, 141] on div "Bến Xe Vũng Tàu" at bounding box center [810, 141] width 207 height 18
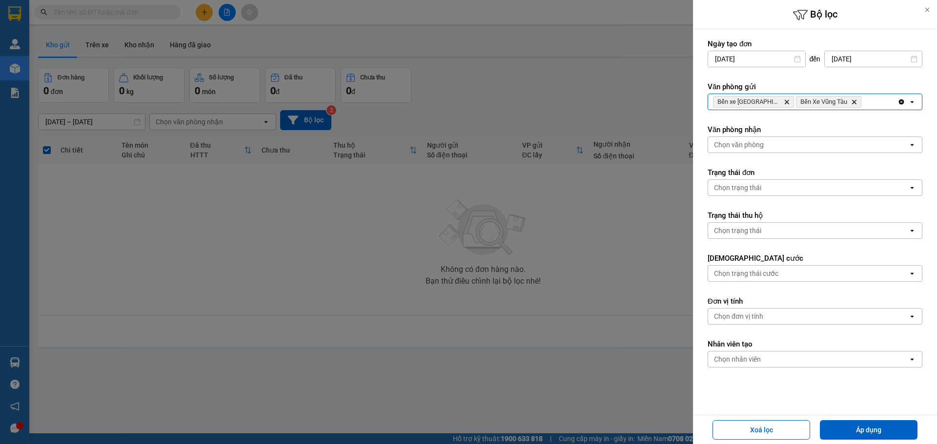
drag, startPoint x: 890, startPoint y: 101, endPoint x: 881, endPoint y: 105, distance: 10.3
click at [881, 105] on div "Bến xe Quảng Ngãi Delete Bến Xe Vũng Tàu Delete Clear all open" at bounding box center [814, 102] width 215 height 17
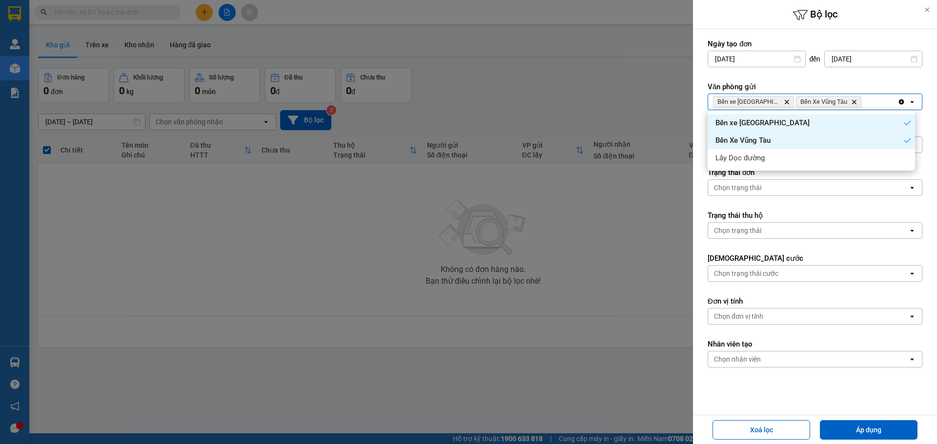
click at [881, 104] on div "Bến xe Quảng Ngãi Delete Bến Xe Vũng Tàu Delete" at bounding box center [802, 102] width 189 height 16
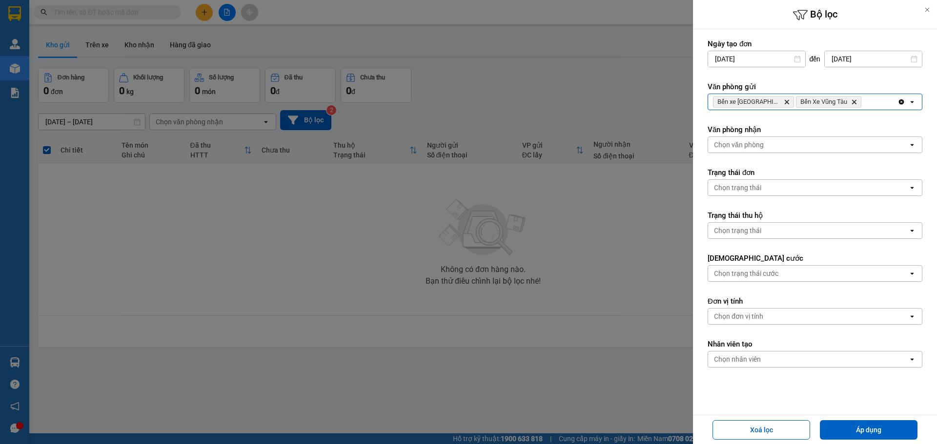
click at [861, 95] on div "Bến xe Quảng Ngãi Delete Bến Xe Vũng Tàu Delete" at bounding box center [802, 102] width 189 height 16
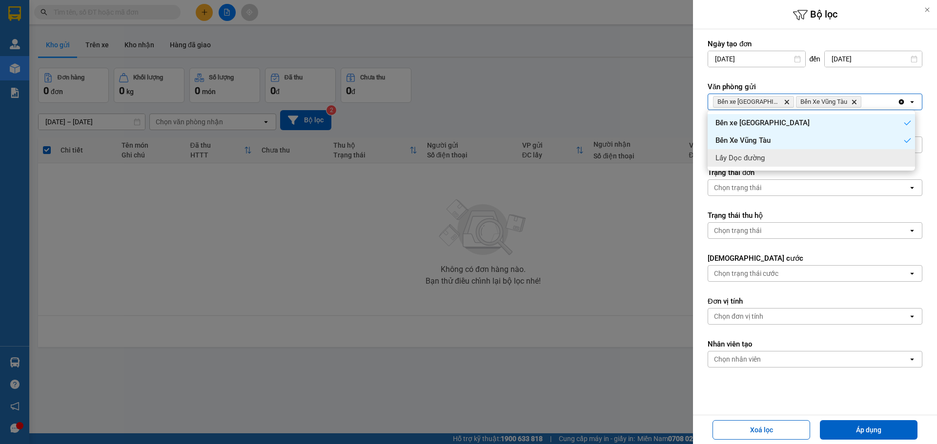
click at [773, 157] on div "Lấy Dọc đường" at bounding box center [810, 158] width 207 height 18
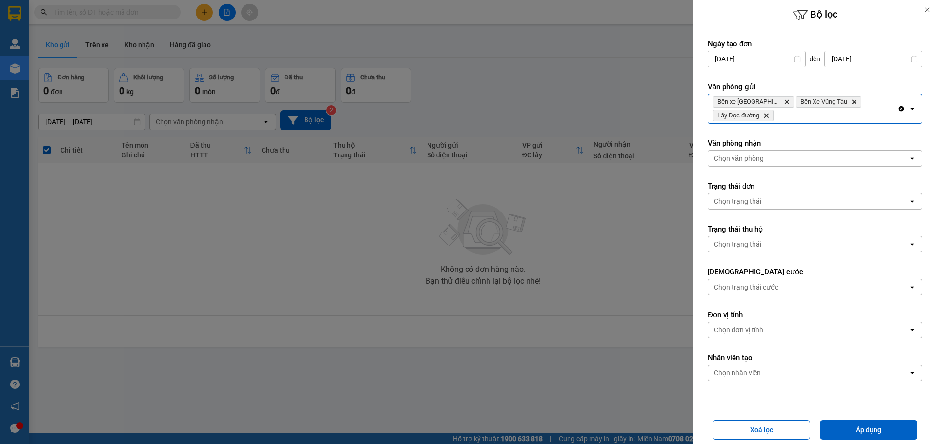
click at [769, 153] on div "Chọn văn phòng" at bounding box center [808, 159] width 200 height 16
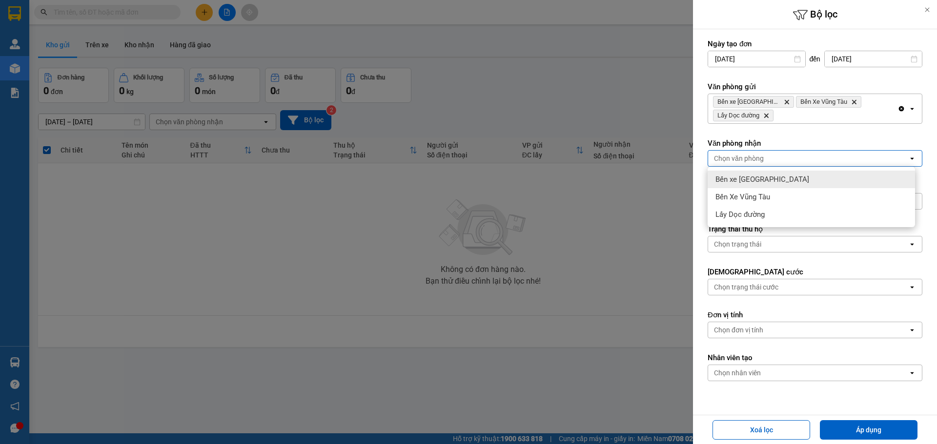
click at [769, 182] on span "Bến xe [GEOGRAPHIC_DATA]" at bounding box center [762, 180] width 94 height 10
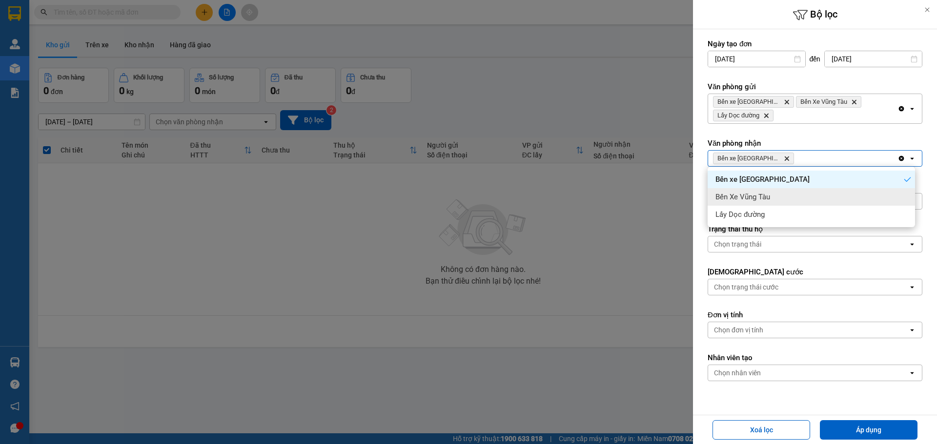
click at [769, 197] on span "Bến Xe Vũng Tàu" at bounding box center [742, 197] width 55 height 10
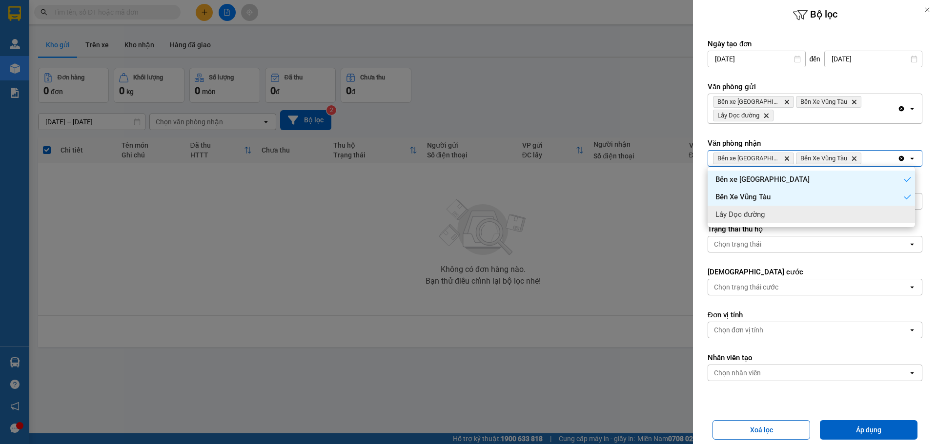
click at [780, 215] on div "Lấy Dọc đường" at bounding box center [810, 215] width 207 height 18
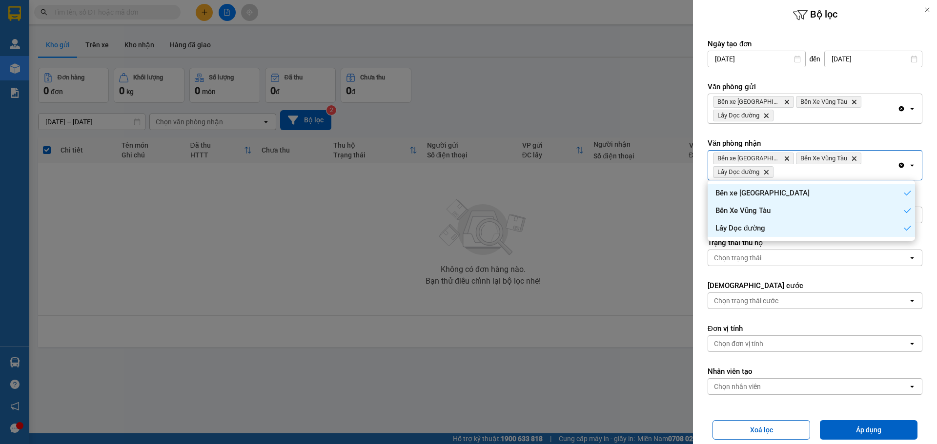
drag, startPoint x: 855, startPoint y: 426, endPoint x: 351, endPoint y: 352, distance: 508.9
click at [351, 352] on div "Bộ lọc Ngày tạo đơn 13/09/2025 Press the down arrow key to interact with the ca…" at bounding box center [468, 222] width 937 height 444
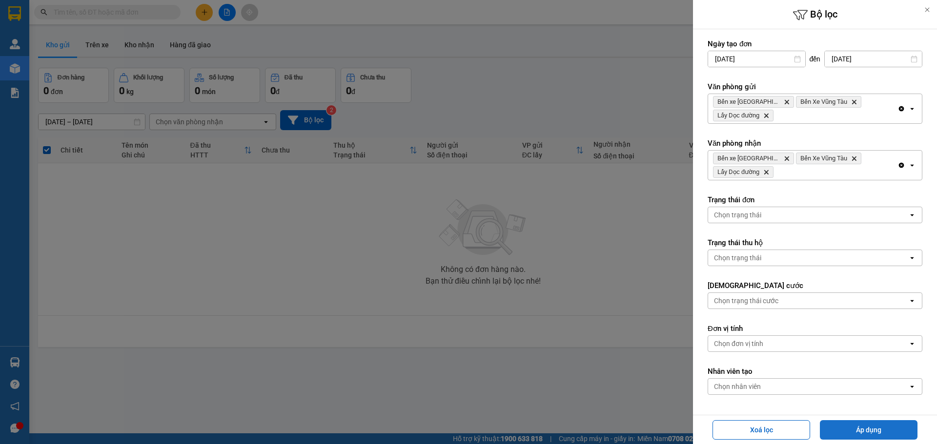
click at [879, 429] on button "Áp dụng" at bounding box center [869, 431] width 98 height 20
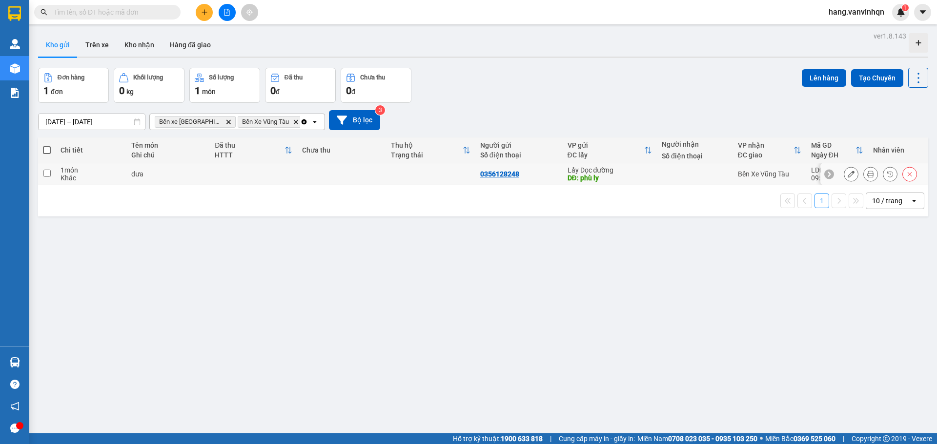
click at [441, 181] on td at bounding box center [430, 174] width 89 height 22
checkbox input "true"
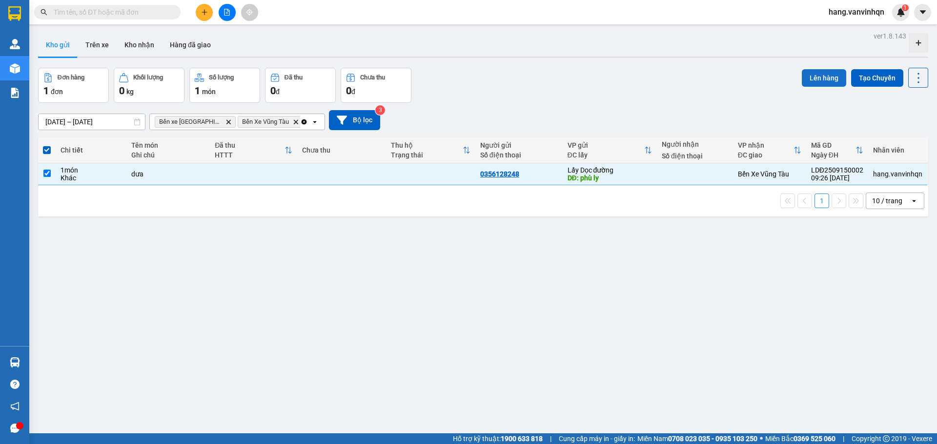
click at [804, 76] on button "Lên hàng" at bounding box center [824, 78] width 44 height 18
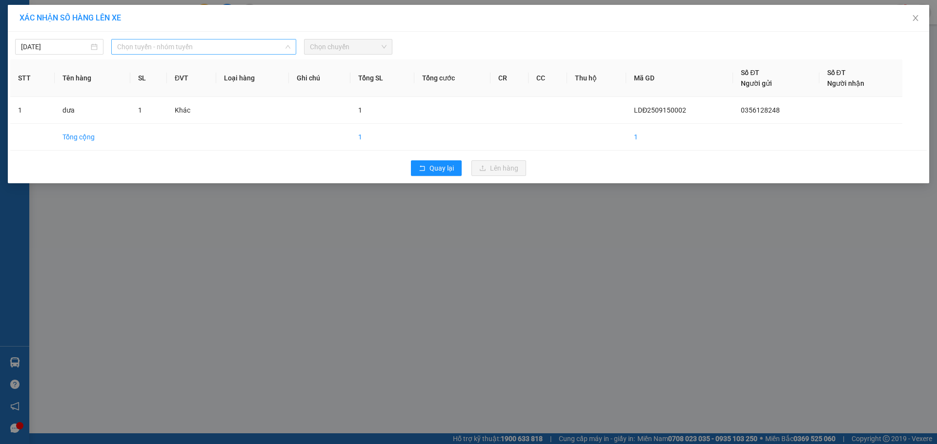
click at [256, 47] on span "Chọn tuyến - nhóm tuyến" at bounding box center [203, 47] width 173 height 15
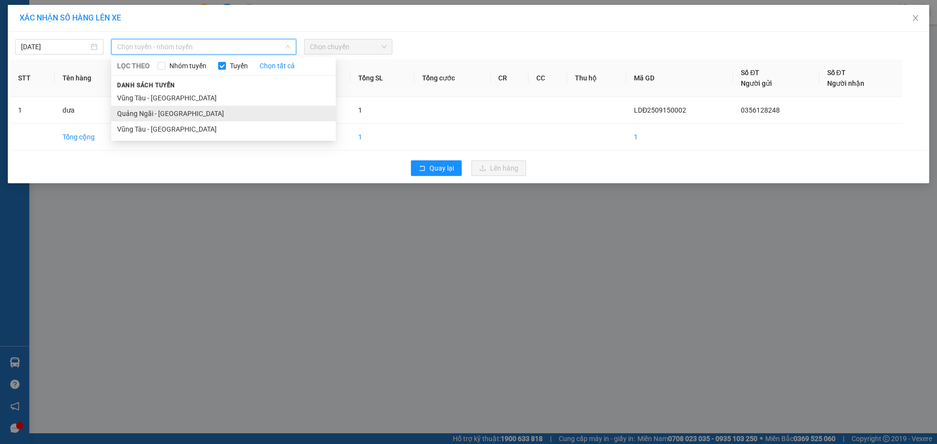
click at [193, 117] on li "Quảng Ngãi - [GEOGRAPHIC_DATA]" at bounding box center [223, 114] width 224 height 16
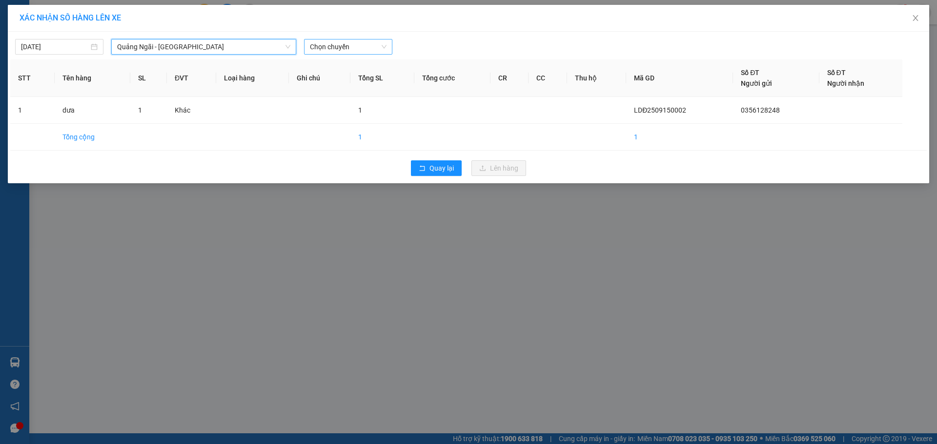
click at [350, 46] on span "Chọn chuyến" at bounding box center [348, 47] width 77 height 15
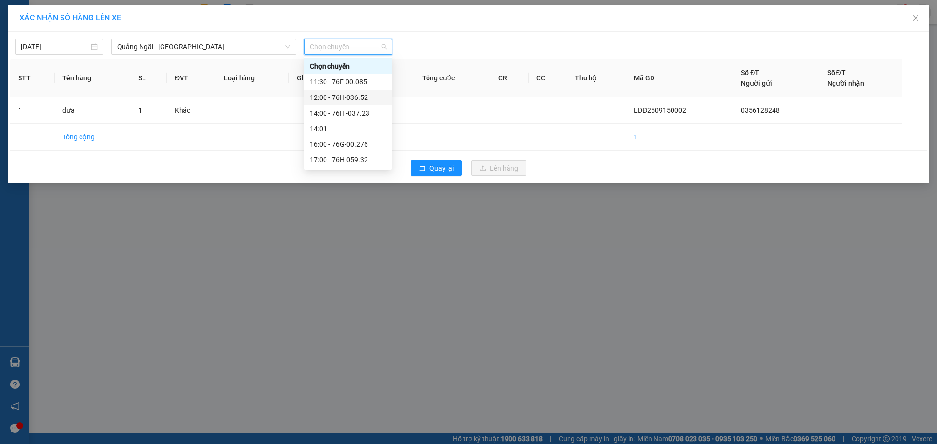
drag, startPoint x: 358, startPoint y: 99, endPoint x: 502, endPoint y: 174, distance: 162.8
click at [358, 101] on div "12:00 - 76H-036.52" at bounding box center [348, 97] width 76 height 11
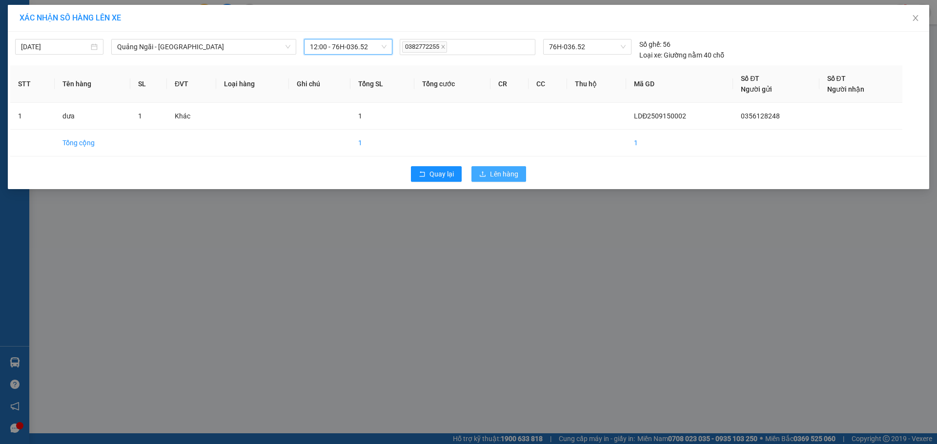
click at [509, 178] on span "Lên hàng" at bounding box center [504, 174] width 28 height 11
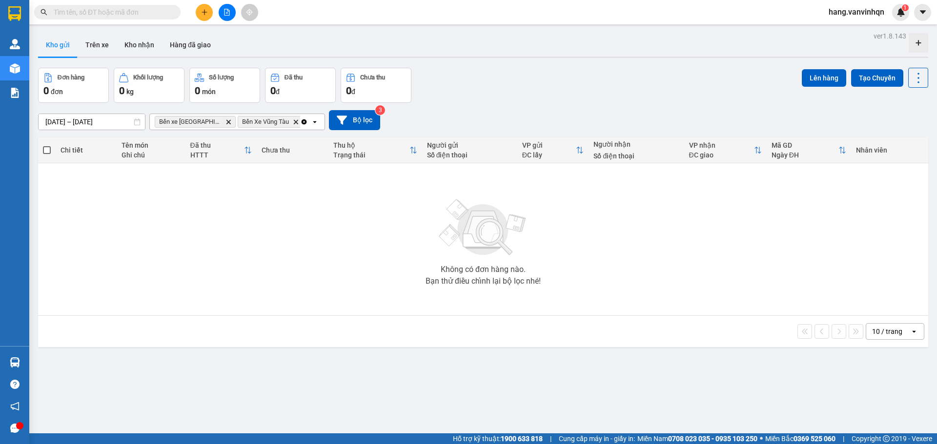
click at [207, 8] on button at bounding box center [204, 12] width 17 height 17
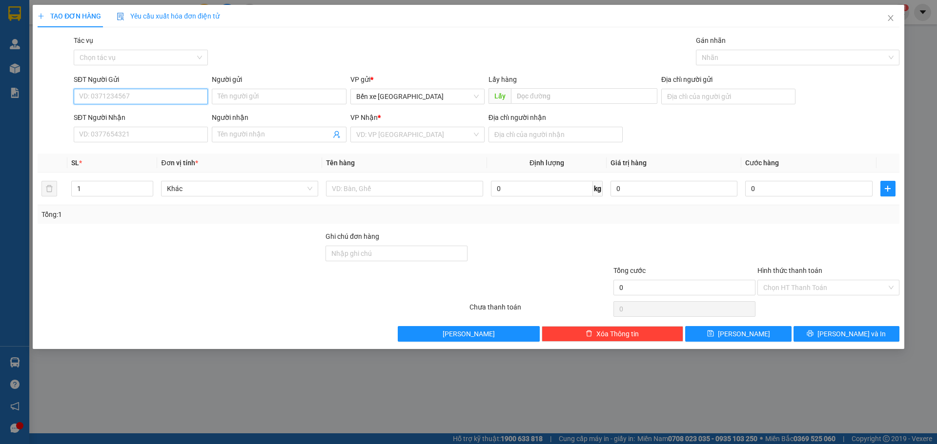
click at [183, 96] on input "SĐT Người Gửi" at bounding box center [141, 97] width 134 height 16
click at [438, 104] on div "Bến xe [GEOGRAPHIC_DATA]" at bounding box center [417, 97] width 134 height 16
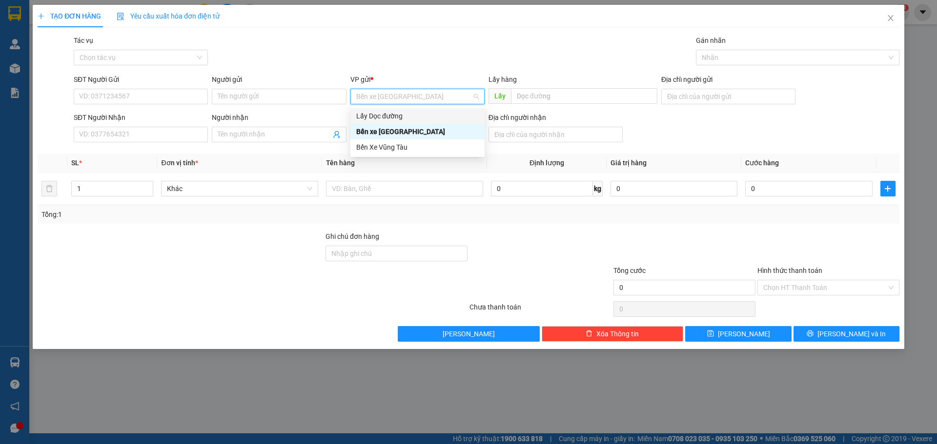
drag, startPoint x: 402, startPoint y: 115, endPoint x: 594, endPoint y: 83, distance: 194.3
click at [405, 114] on div "Lấy Dọc đường" at bounding box center [417, 116] width 122 height 11
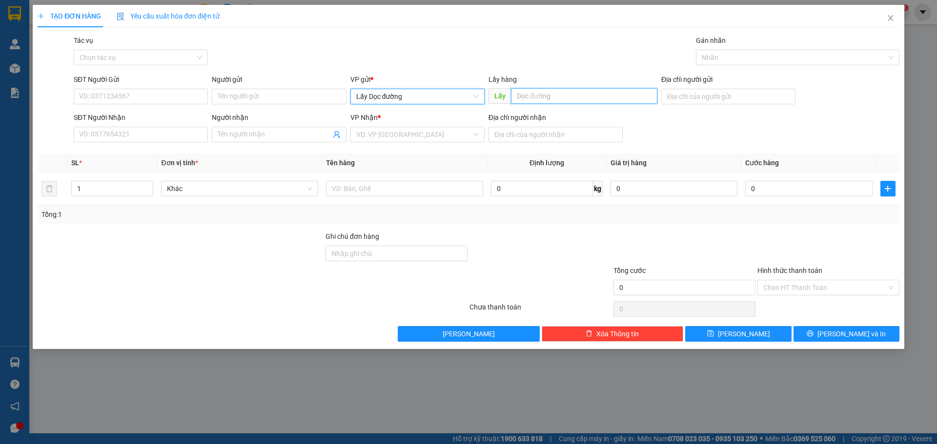
click at [579, 93] on input "text" at bounding box center [584, 96] width 146 height 16
type input "thạch tru"
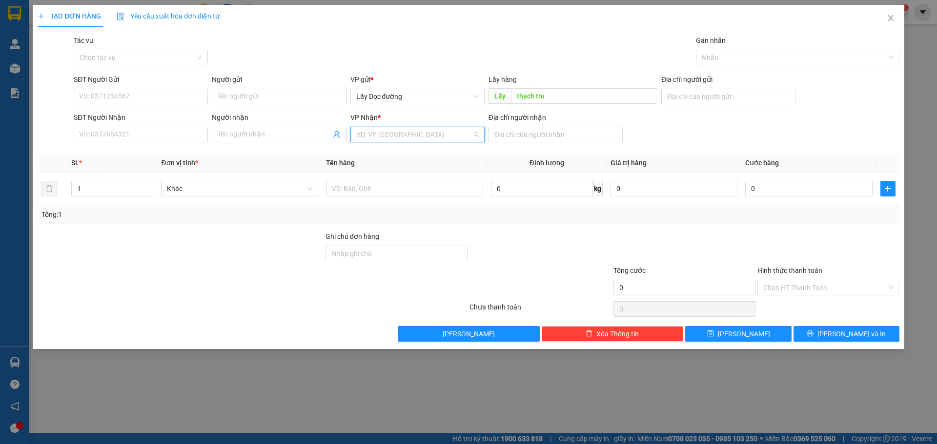
drag, startPoint x: 407, startPoint y: 134, endPoint x: 395, endPoint y: 188, distance: 55.4
click at [407, 137] on input "search" at bounding box center [414, 134] width 116 height 15
click at [396, 185] on div "Bến Xe Vũng Tàu" at bounding box center [417, 185] width 122 height 11
click at [161, 96] on input "SĐT Người Gửi" at bounding box center [141, 97] width 134 height 16
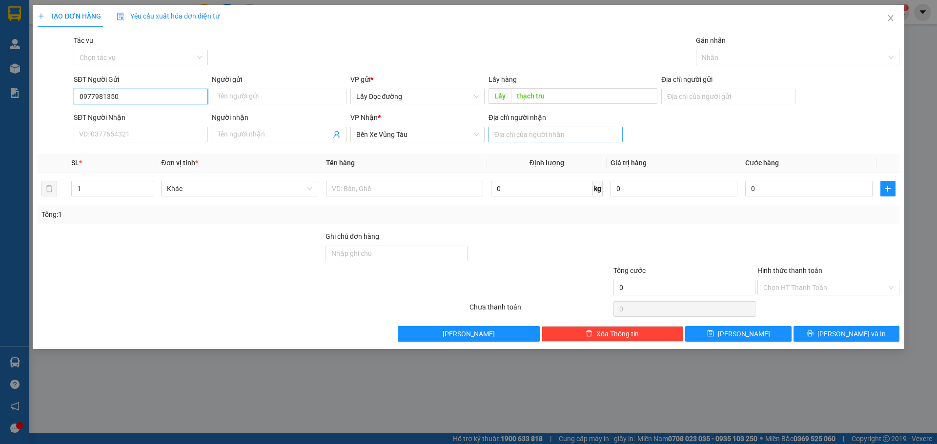
type input "0977981350"
click at [522, 134] on input "Địa chỉ người nhận" at bounding box center [555, 135] width 134 height 16
type input "[GEOGRAPHIC_DATA]"
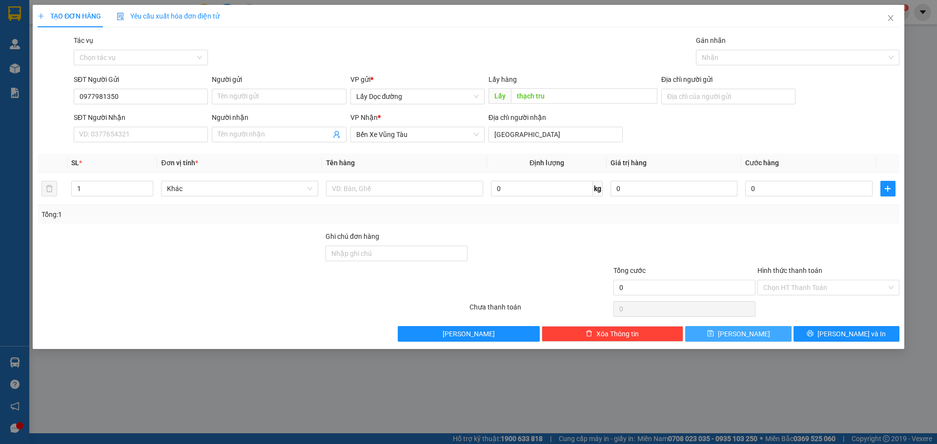
click at [764, 332] on button "[PERSON_NAME]" at bounding box center [738, 334] width 106 height 16
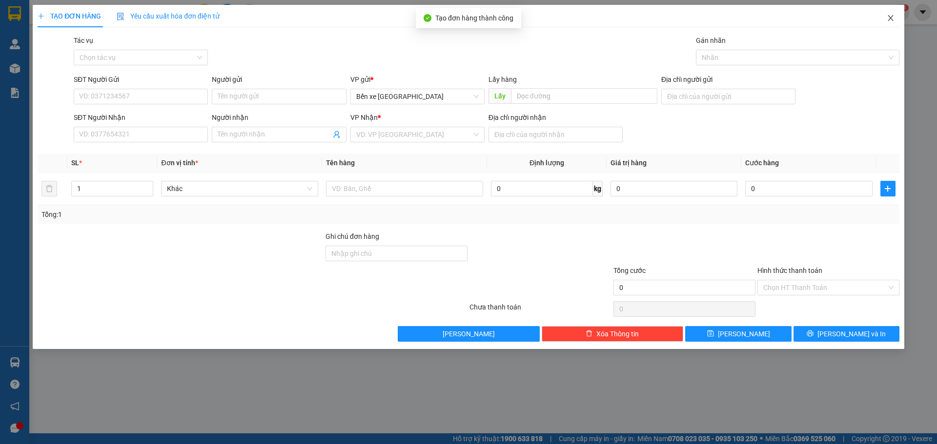
click at [892, 19] on icon "close" at bounding box center [891, 18] width 8 height 8
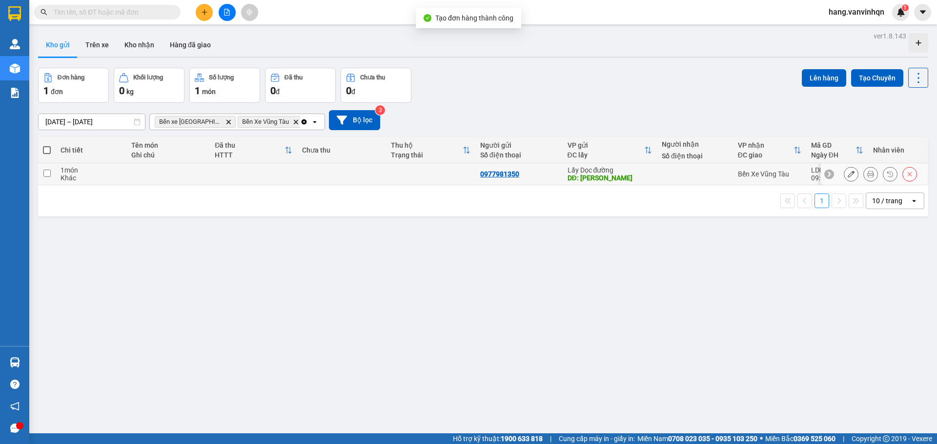
drag, startPoint x: 306, startPoint y: 183, endPoint x: 479, endPoint y: 153, distance: 175.9
click at [316, 181] on td at bounding box center [341, 174] width 89 height 22
checkbox input "true"
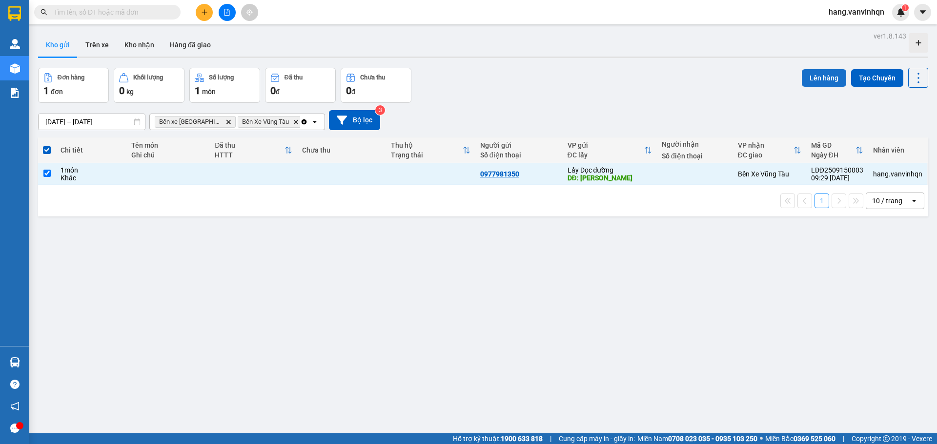
click at [832, 80] on button "Lên hàng" at bounding box center [824, 78] width 44 height 18
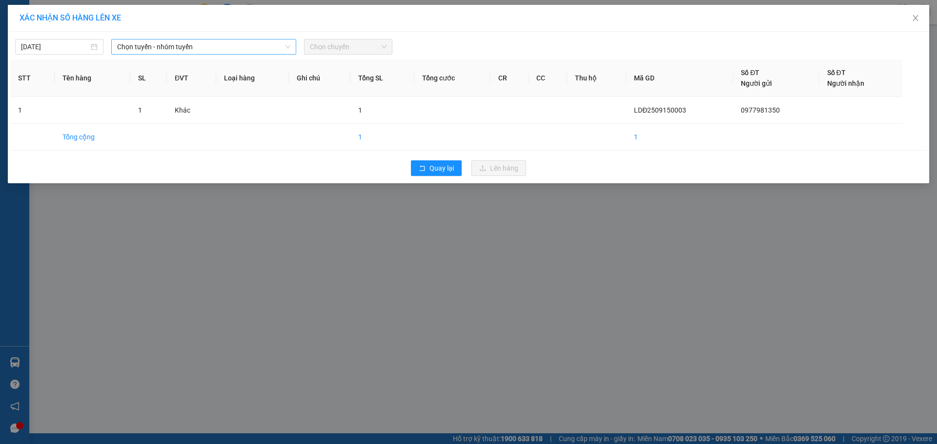
click at [215, 51] on span "Chọn tuyến - nhóm tuyến" at bounding box center [203, 47] width 173 height 15
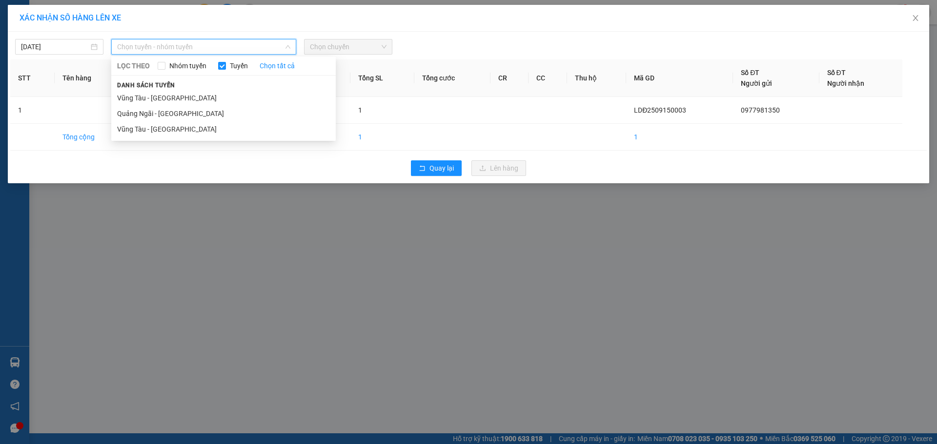
drag, startPoint x: 180, startPoint y: 107, endPoint x: 409, endPoint y: 42, distance: 238.4
click at [190, 103] on ul "Vũng Tàu - [GEOGRAPHIC_DATA] [GEOGRAPHIC_DATA] - [GEOGRAPHIC_DATA] [GEOGRAPHIC_…" at bounding box center [223, 113] width 224 height 47
drag, startPoint x: 187, startPoint y: 117, endPoint x: 357, endPoint y: 61, distance: 178.7
click at [190, 117] on li "Quảng Ngãi - [GEOGRAPHIC_DATA]" at bounding box center [223, 114] width 224 height 16
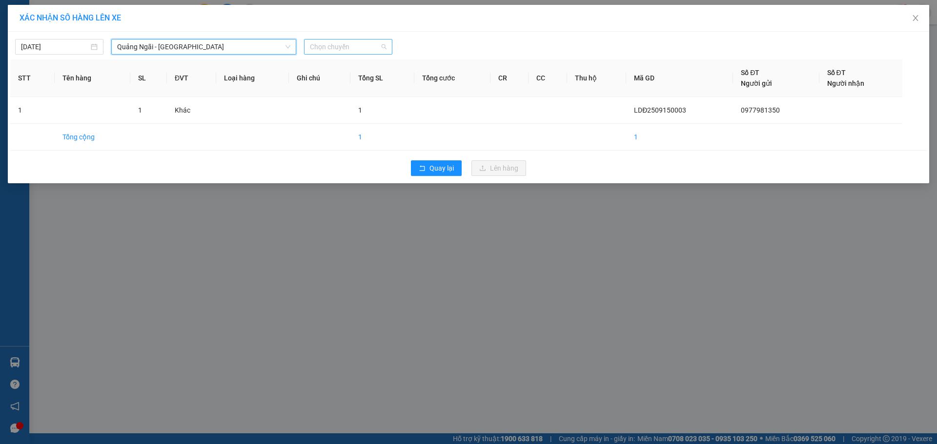
drag, startPoint x: 364, startPoint y: 47, endPoint x: 352, endPoint y: 84, distance: 39.0
click at [364, 49] on span "Chọn chuyến" at bounding box center [348, 47] width 77 height 15
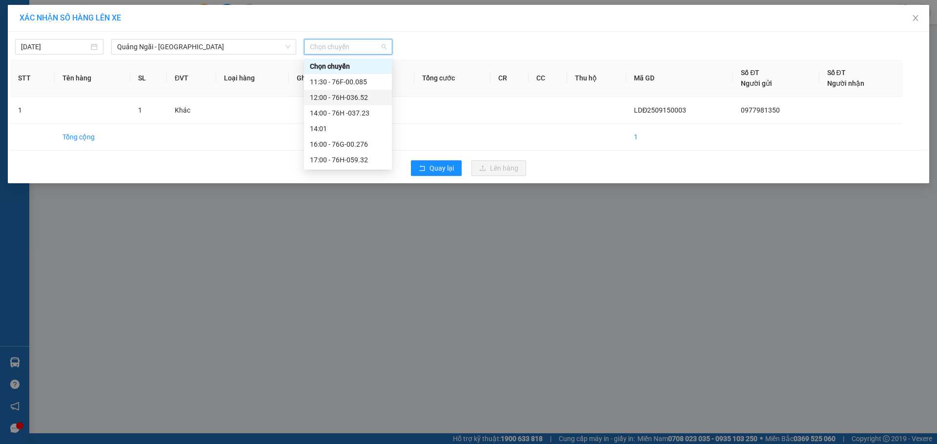
drag, startPoint x: 349, startPoint y: 100, endPoint x: 349, endPoint y: 104, distance: 4.9
click at [349, 104] on div "12:00 - 76H-036.52" at bounding box center [348, 98] width 88 height 16
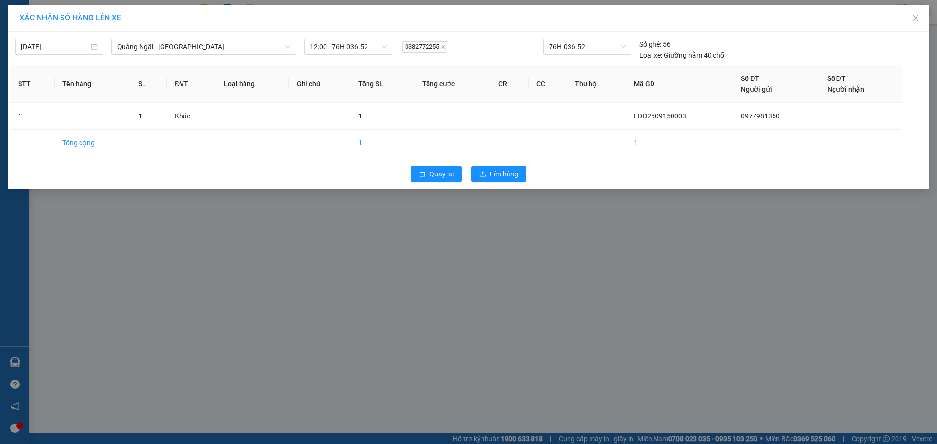
click at [496, 182] on div "Quay lại Lên hàng" at bounding box center [468, 173] width 916 height 25
click at [493, 177] on span "Lên hàng" at bounding box center [504, 174] width 28 height 11
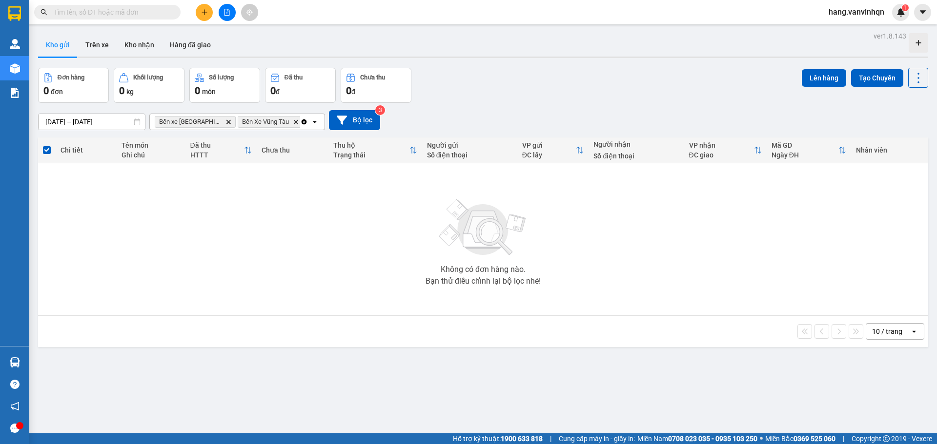
click at [226, 18] on button at bounding box center [227, 12] width 17 height 17
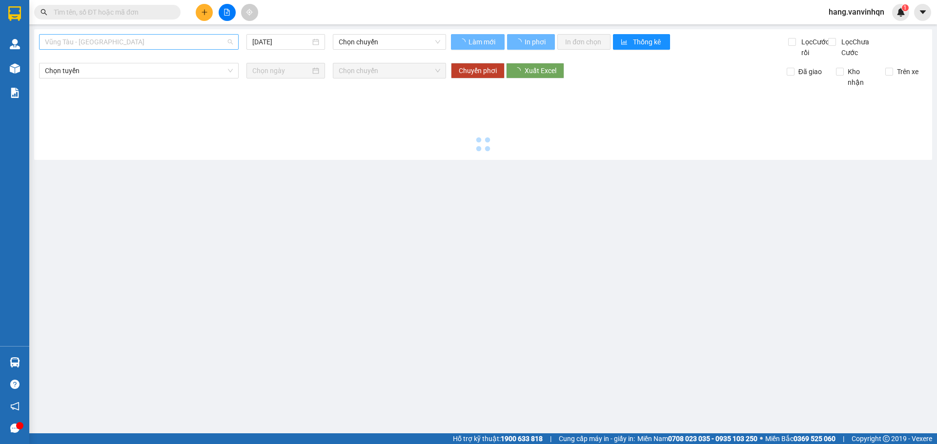
drag, startPoint x: 188, startPoint y: 42, endPoint x: 154, endPoint y: 87, distance: 56.5
click at [187, 42] on span "Vũng Tàu - [GEOGRAPHIC_DATA]" at bounding box center [139, 42] width 188 height 15
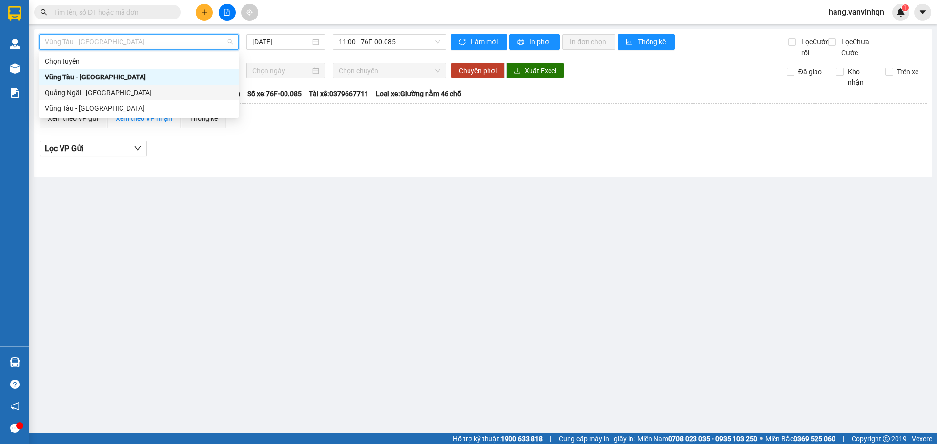
click at [154, 88] on div "Quảng Ngãi - [GEOGRAPHIC_DATA]" at bounding box center [139, 92] width 188 height 11
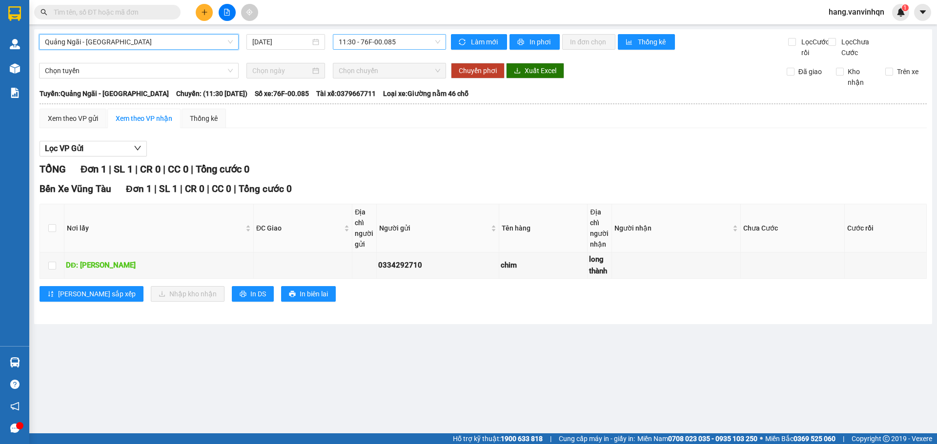
drag, startPoint x: 399, startPoint y: 38, endPoint x: 395, endPoint y: 49, distance: 12.3
click at [398, 41] on span "11:30 - 76F-00.085" at bounding box center [389, 42] width 101 height 15
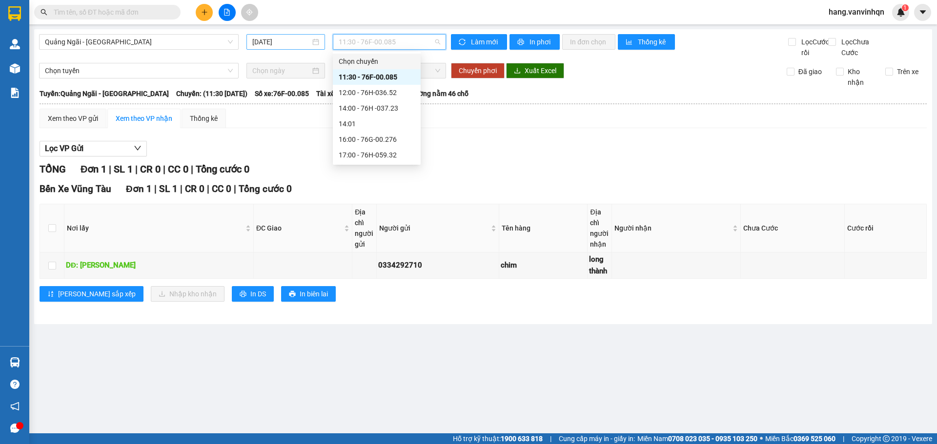
click at [286, 39] on input "[DATE]" at bounding box center [281, 42] width 58 height 11
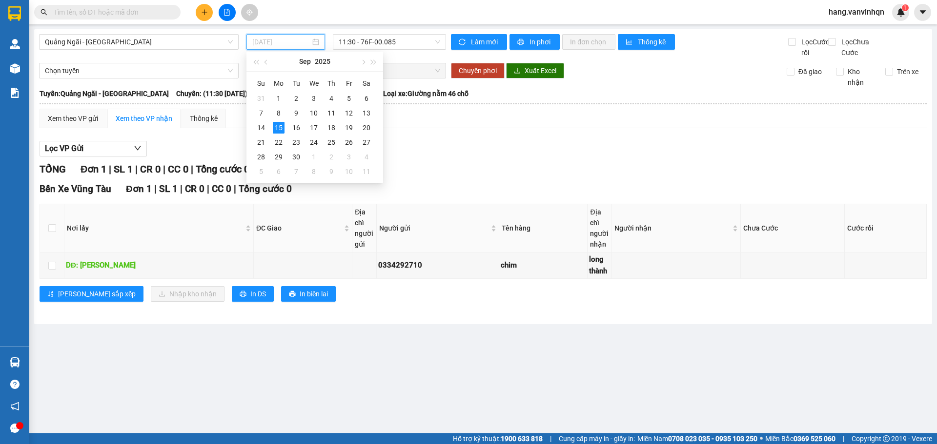
type input "[DATE]"
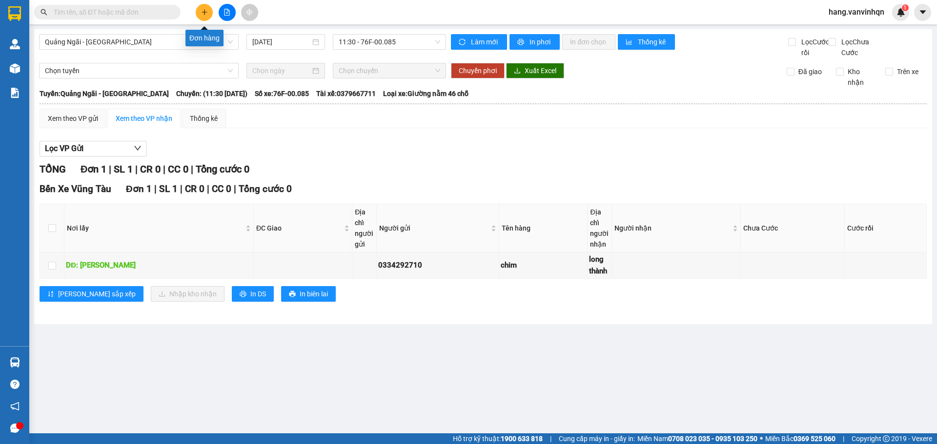
click at [209, 14] on button at bounding box center [204, 12] width 17 height 17
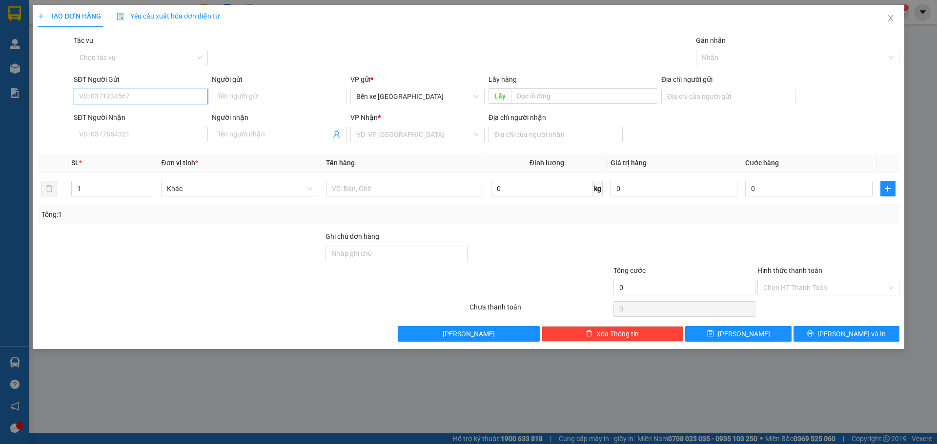
click at [119, 102] on input "SĐT Người Gửi" at bounding box center [141, 97] width 134 height 16
drag, startPoint x: 131, startPoint y: 104, endPoint x: 142, endPoint y: 67, distance: 38.7
click at [138, 105] on div "SĐT Người Gửi VD: 0371234567" at bounding box center [141, 91] width 134 height 34
type input "0984789981"
drag, startPoint x: 167, startPoint y: 118, endPoint x: 165, endPoint y: 128, distance: 10.4
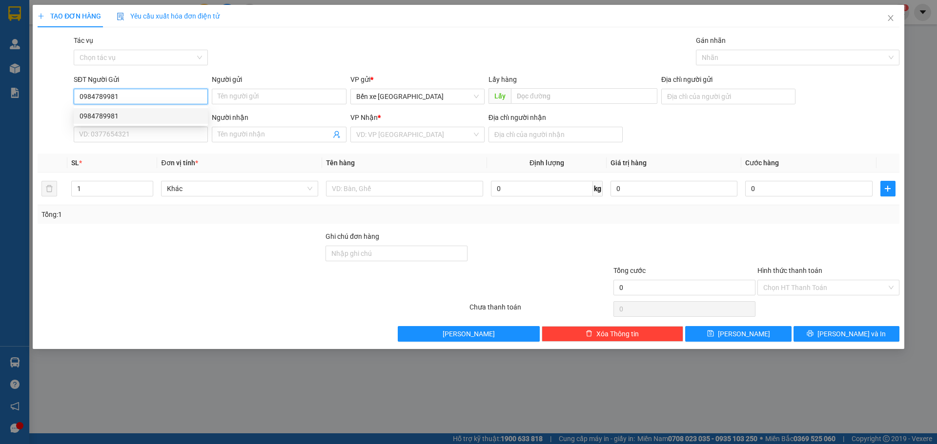
click at [167, 118] on div "0984789981" at bounding box center [141, 116] width 122 height 11
type input "BXQN"
type input "0906593992"
type input "giếng nước"
type input "0984789981"
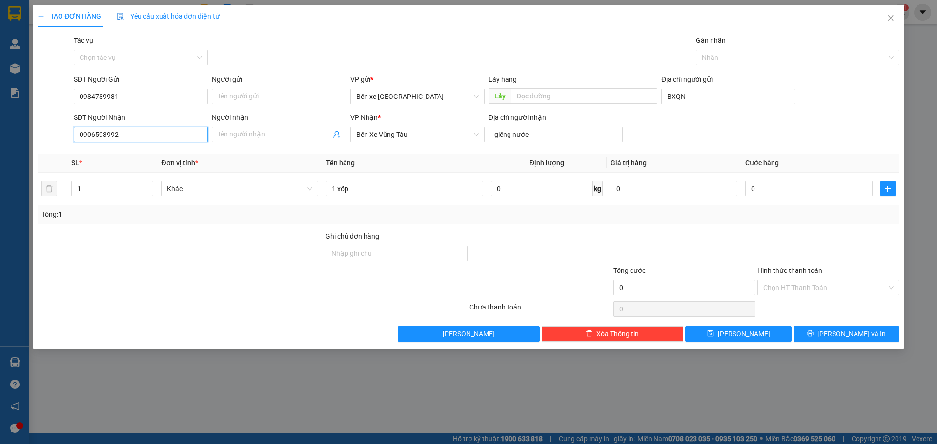
click at [185, 128] on input "0906593992" at bounding box center [141, 135] width 134 height 16
type input "0"
type input "0903397693"
click at [266, 166] on th "Đơn vị tính *" at bounding box center [239, 163] width 165 height 19
click at [440, 198] on div "1 xốp" at bounding box center [404, 189] width 157 height 20
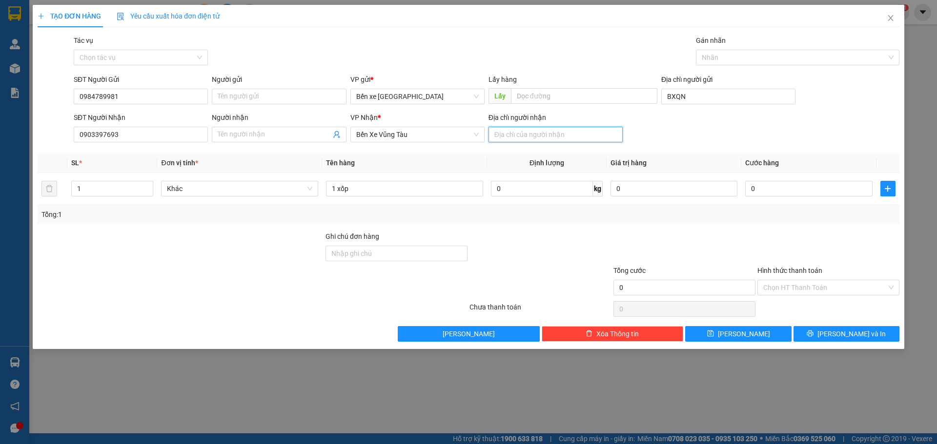
click at [521, 136] on input "Địa chỉ người nhận" at bounding box center [555, 135] width 134 height 16
type input "vũng tàu"
drag, startPoint x: 783, startPoint y: 190, endPoint x: 785, endPoint y: 183, distance: 6.8
click at [784, 190] on input "0" at bounding box center [808, 189] width 127 height 16
type input "5"
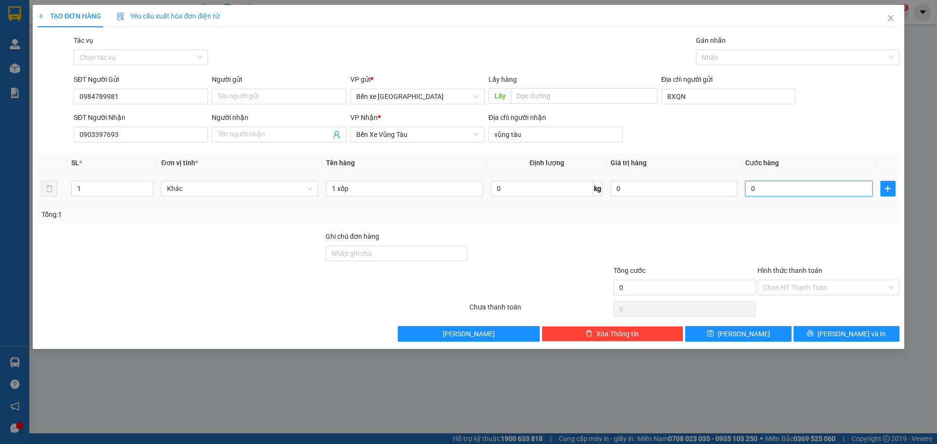
type input "5"
type input "50"
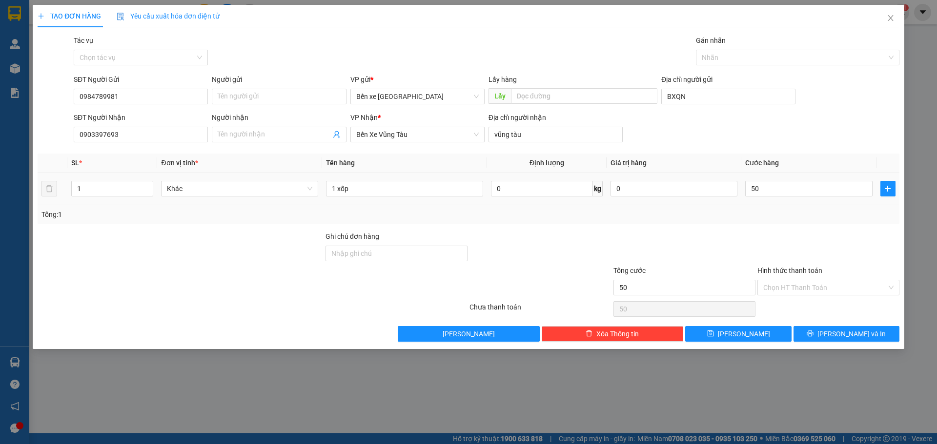
type input "50.000"
click at [761, 216] on div "Tổng: 1" at bounding box center [468, 214] width 854 height 11
drag, startPoint x: 851, startPoint y: 289, endPoint x: 776, endPoint y: 299, distance: 76.3
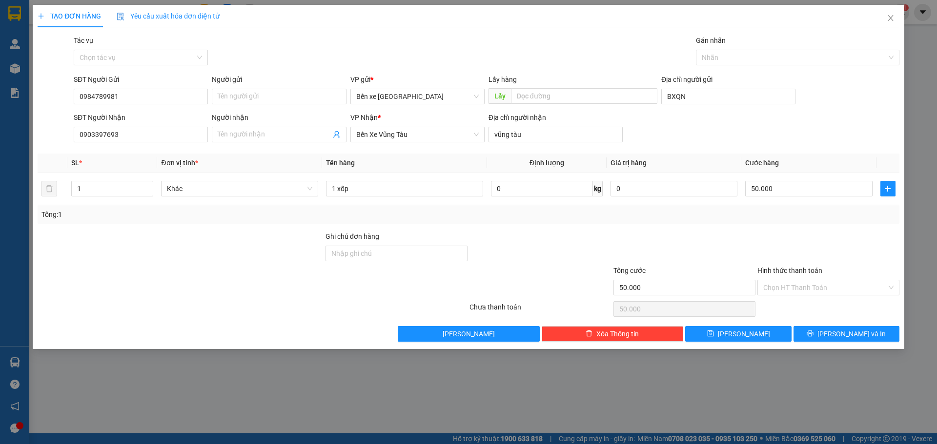
click at [847, 290] on input "Hình thức thanh toán" at bounding box center [824, 288] width 123 height 15
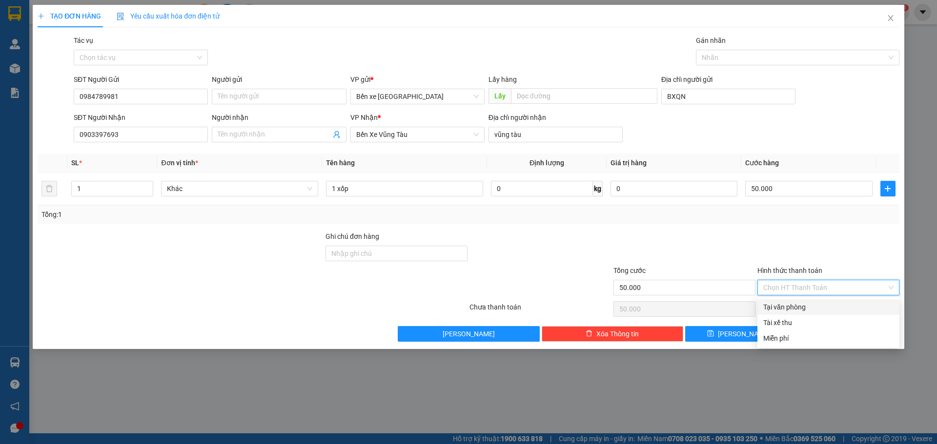
click at [776, 306] on div "Tại văn phòng" at bounding box center [828, 307] width 130 height 11
type input "0"
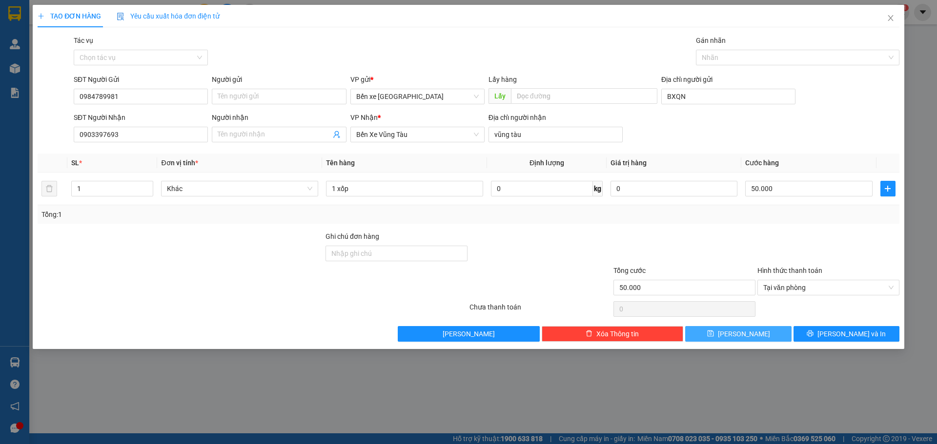
click at [735, 338] on button "[PERSON_NAME]" at bounding box center [738, 334] width 106 height 16
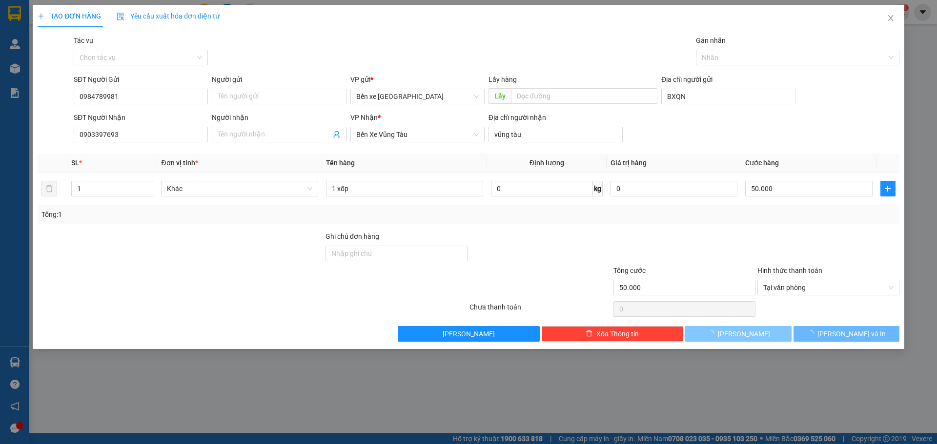
type input "0"
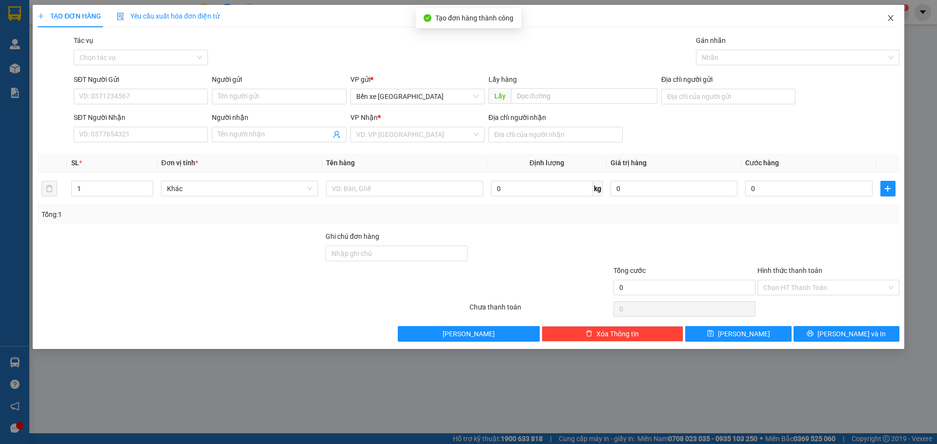
click at [890, 21] on icon "close" at bounding box center [891, 18] width 8 height 8
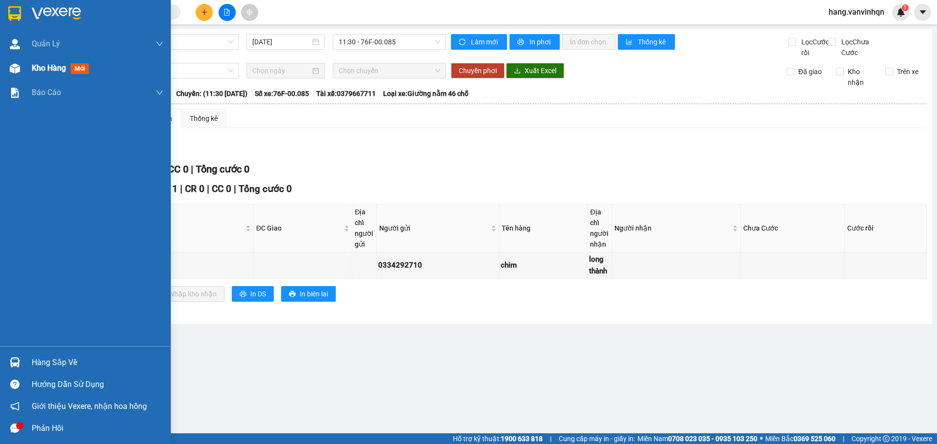
click at [20, 64] on div at bounding box center [14, 68] width 17 height 17
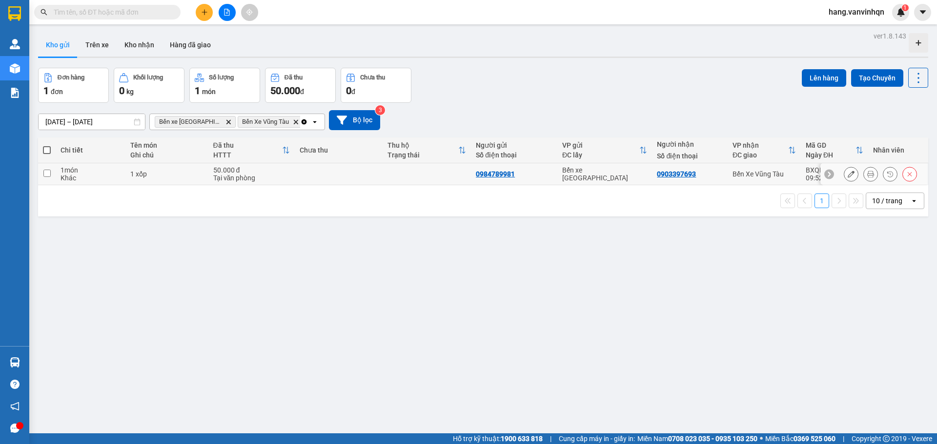
click at [52, 173] on td at bounding box center [47, 174] width 18 height 22
checkbox input "true"
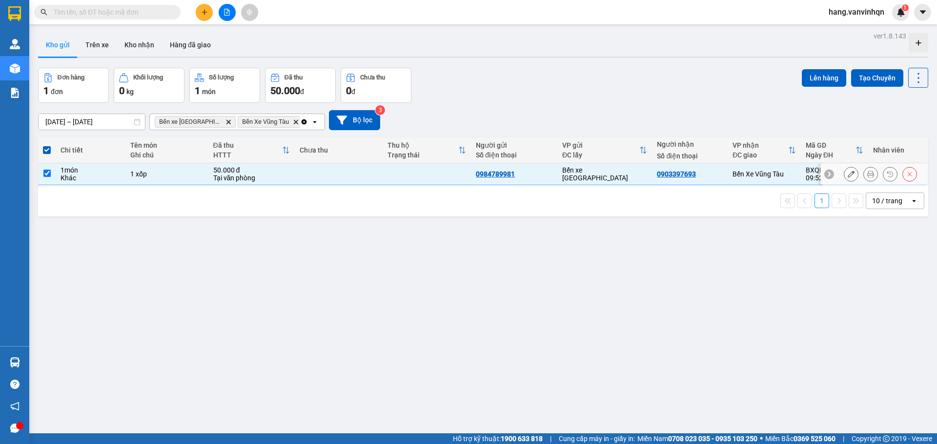
click at [847, 174] on icon at bounding box center [850, 174] width 7 height 7
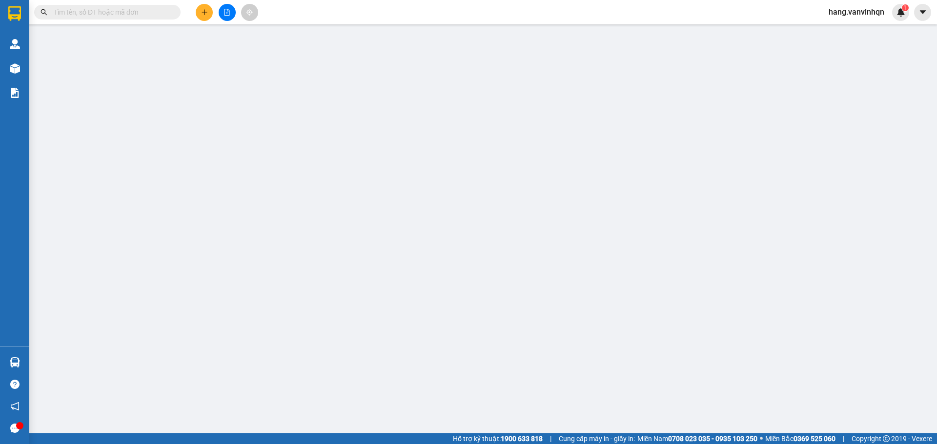
type input "0984789981"
type input "BXQN"
type input "0903397693"
type input "vũng tàu"
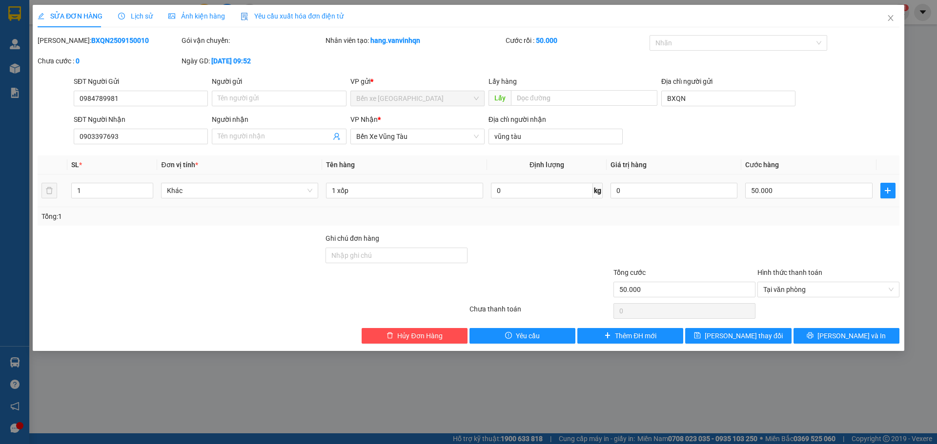
click at [804, 200] on div "50.000" at bounding box center [808, 191] width 127 height 20
click at [800, 190] on input "50.000" at bounding box center [808, 191] width 127 height 16
type input "1"
type input "10"
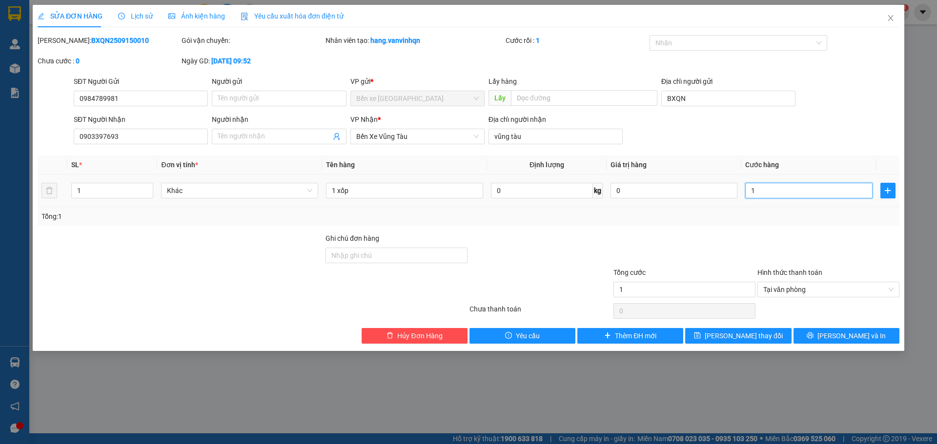
type input "10"
type input "100"
type input "100.000"
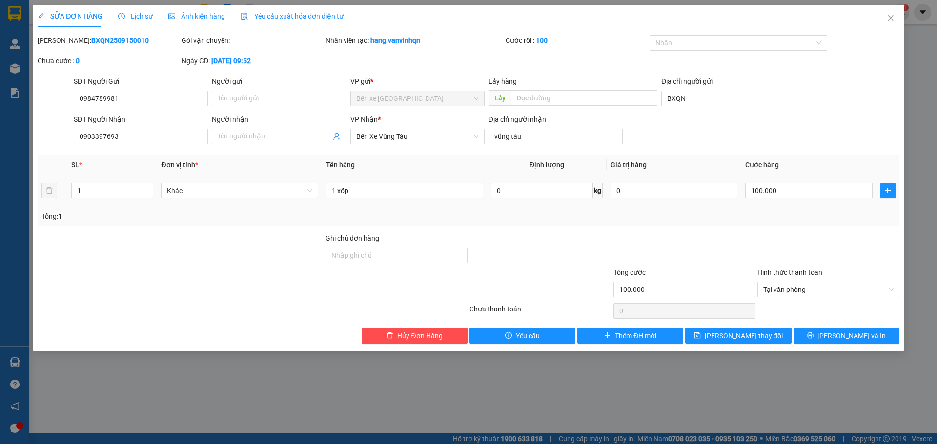
click at [790, 225] on div "Tổng: 1" at bounding box center [469, 216] width 862 height 19
click at [701, 335] on icon "save" at bounding box center [697, 335] width 7 height 7
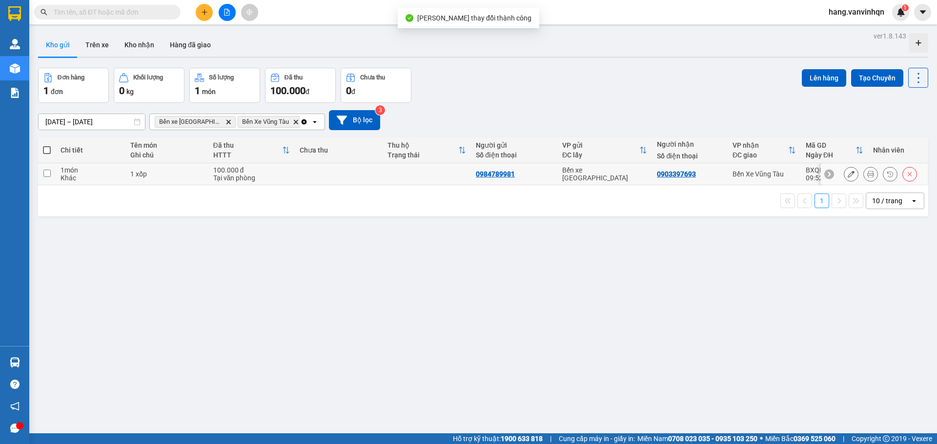
click at [539, 178] on td "0984789981" at bounding box center [514, 174] width 86 height 22
checkbox input "true"
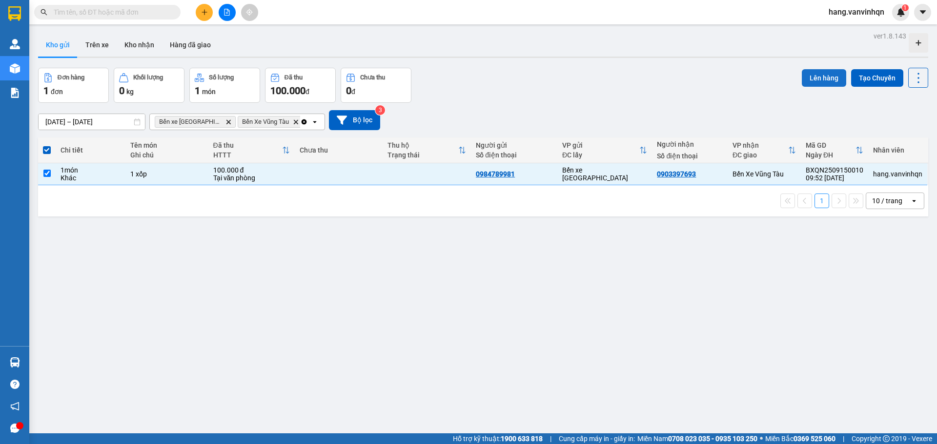
click at [808, 81] on button "Lên hàng" at bounding box center [824, 78] width 44 height 18
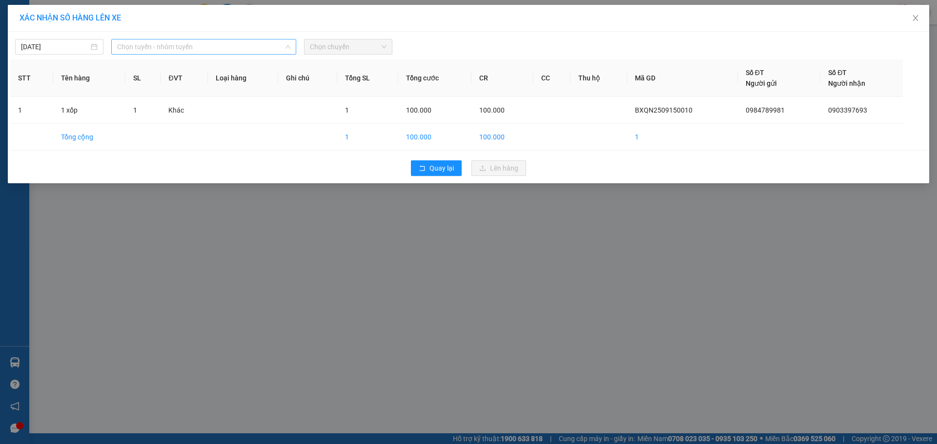
drag, startPoint x: 260, startPoint y: 45, endPoint x: 257, endPoint y: 52, distance: 7.6
click at [260, 45] on span "Chọn tuyến - nhóm tuyến" at bounding box center [203, 47] width 173 height 15
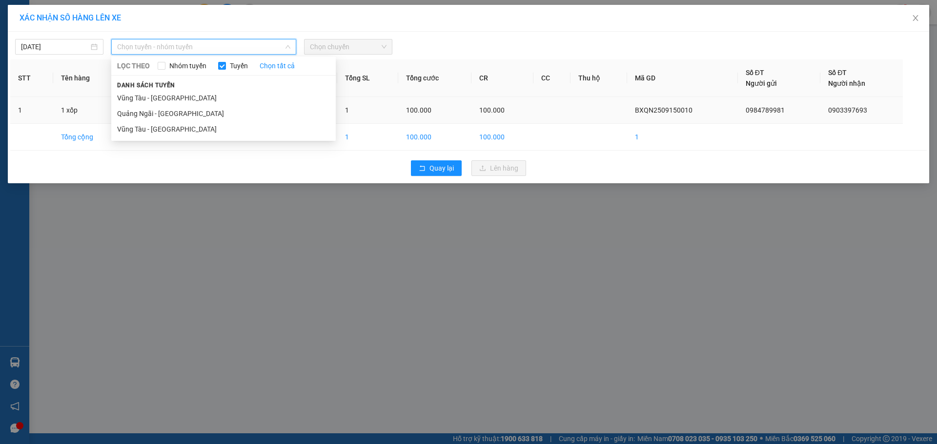
drag, startPoint x: 174, startPoint y: 109, endPoint x: 219, endPoint y: 100, distance: 45.4
click at [177, 109] on li "Quảng Ngãi - [GEOGRAPHIC_DATA]" at bounding box center [223, 114] width 224 height 16
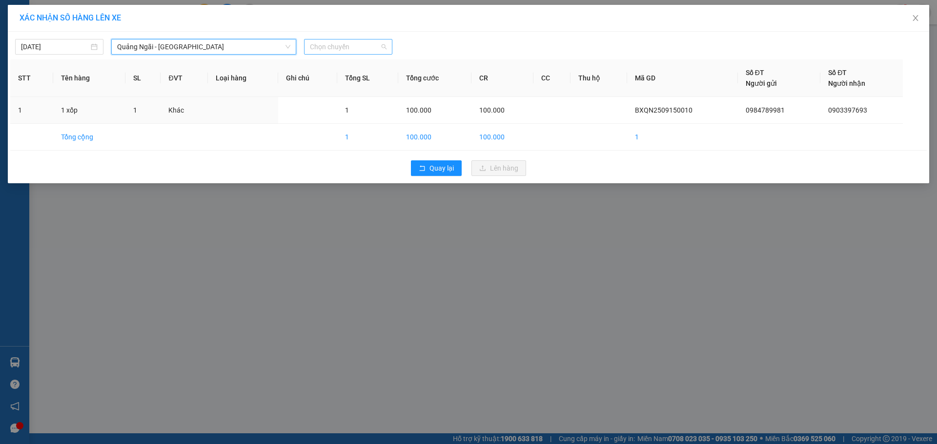
drag, startPoint x: 373, startPoint y: 45, endPoint x: 370, endPoint y: 49, distance: 5.3
click at [371, 47] on span "Chọn chuyến" at bounding box center [348, 47] width 77 height 15
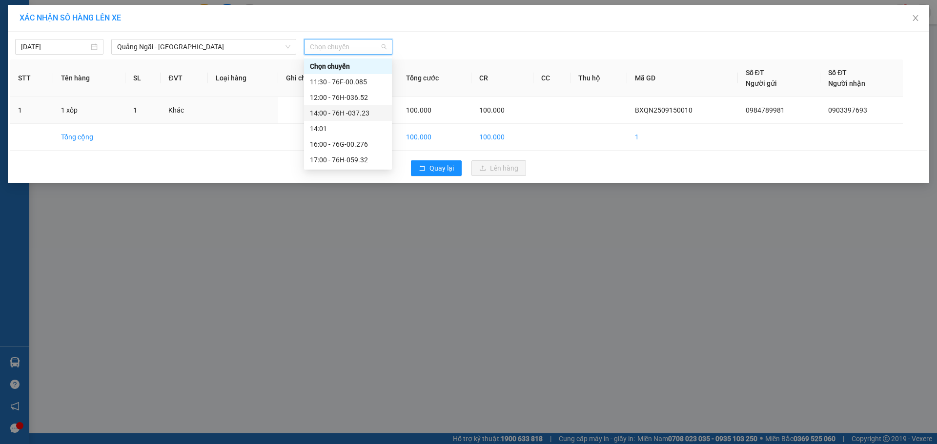
click at [347, 110] on div "14:00 - 76H -037.23" at bounding box center [348, 113] width 76 height 11
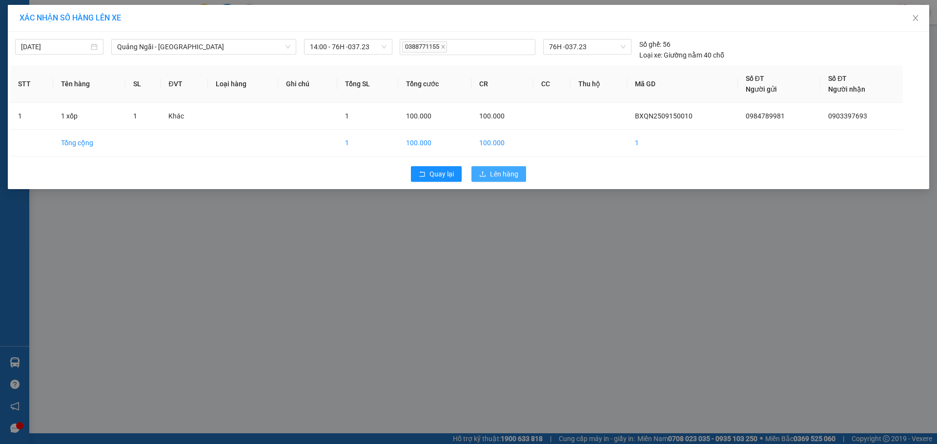
click at [479, 172] on icon "upload" at bounding box center [482, 174] width 7 height 7
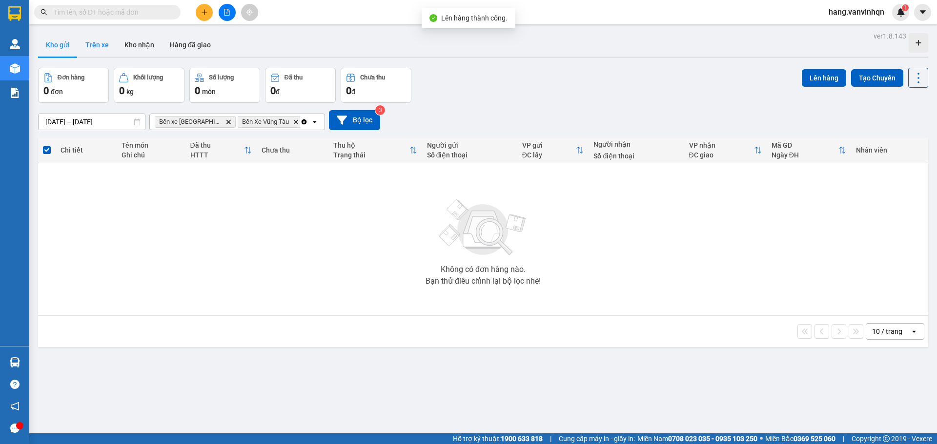
click at [100, 40] on button "Trên xe" at bounding box center [97, 44] width 39 height 23
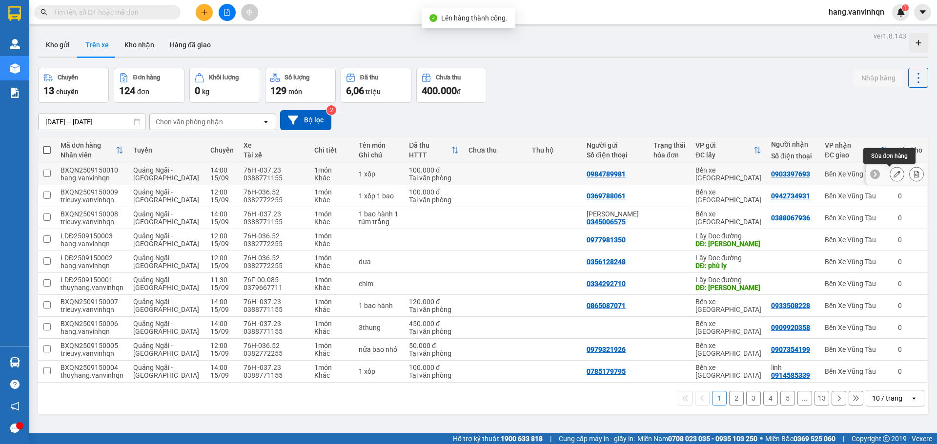
click at [893, 177] on icon at bounding box center [896, 174] width 7 height 7
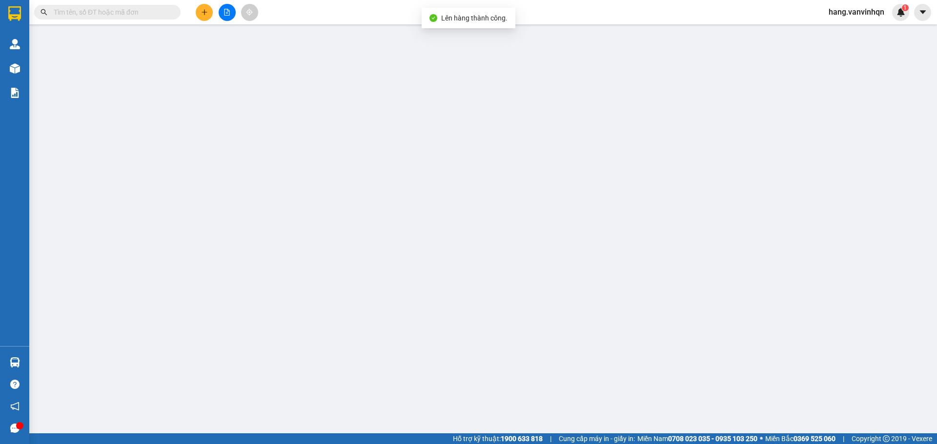
type input "0984789981"
type input "BXQN"
type input "0903397693"
type input "vũng tàu"
type input "100.000"
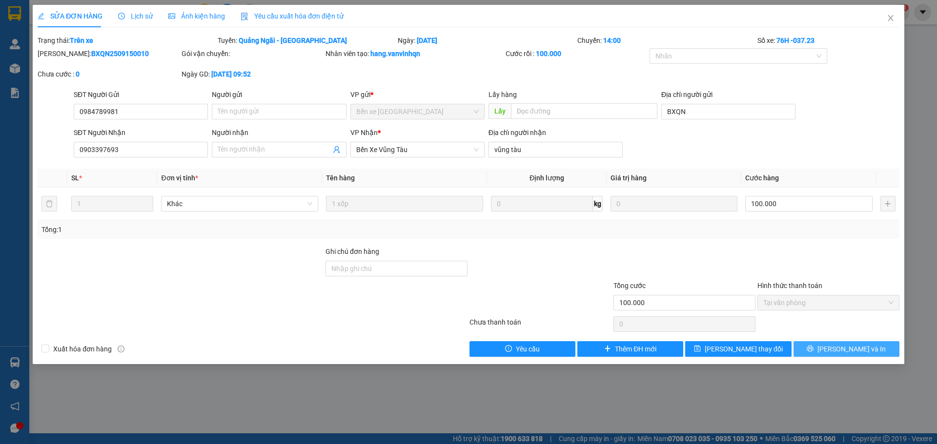
click at [822, 350] on button "[PERSON_NAME] và In" at bounding box center [846, 350] width 106 height 16
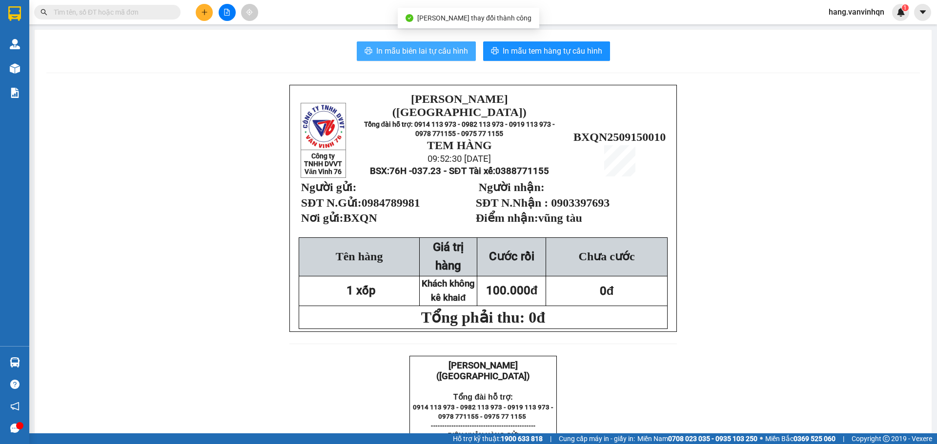
click at [394, 45] on span "In mẫu biên lai tự cấu hình" at bounding box center [422, 51] width 92 height 12
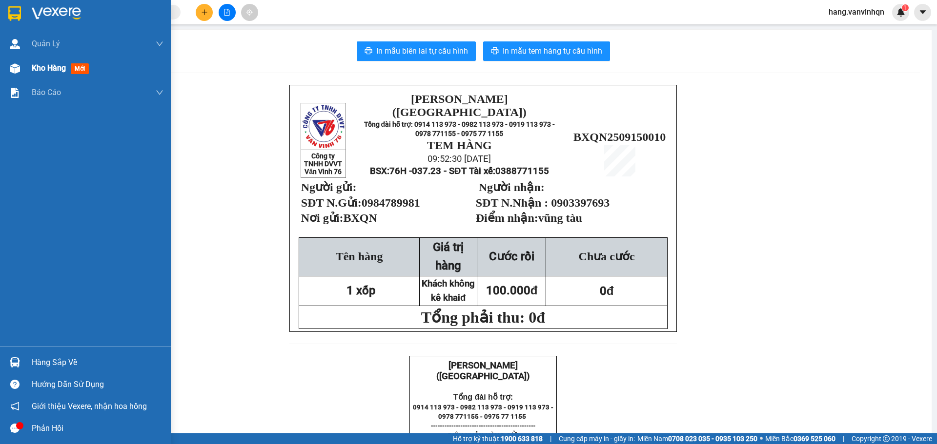
drag, startPoint x: 8, startPoint y: 60, endPoint x: 25, endPoint y: 58, distance: 17.3
click at [8, 60] on div at bounding box center [14, 68] width 17 height 17
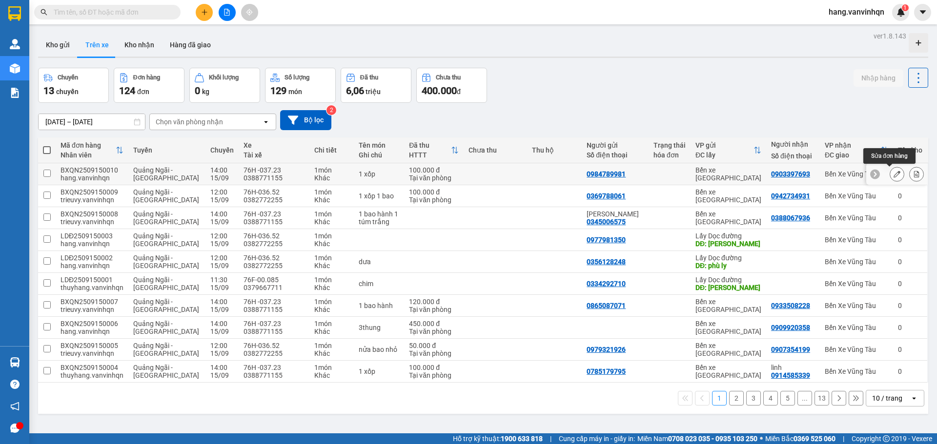
click at [893, 174] on icon at bounding box center [896, 174] width 7 height 7
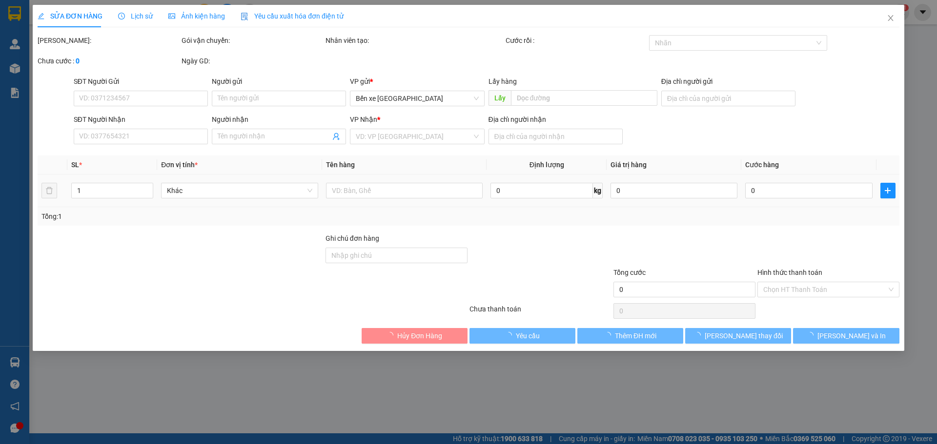
type input "0984789981"
type input "BXQN"
type input "0903397693"
type input "vũng tàu"
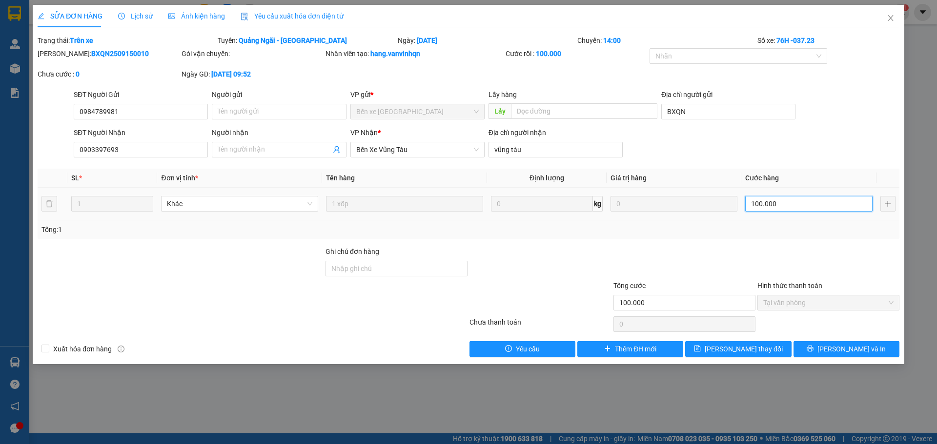
click at [798, 202] on input "100.000" at bounding box center [808, 204] width 127 height 16
type input "3"
type input "30"
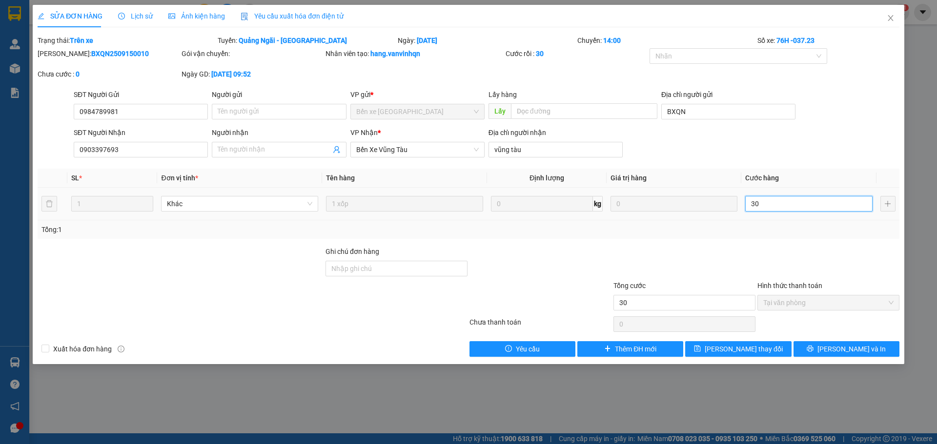
type input "300"
type input "300.000"
drag, startPoint x: 892, startPoint y: 17, endPoint x: 891, endPoint y: 3, distance: 13.2
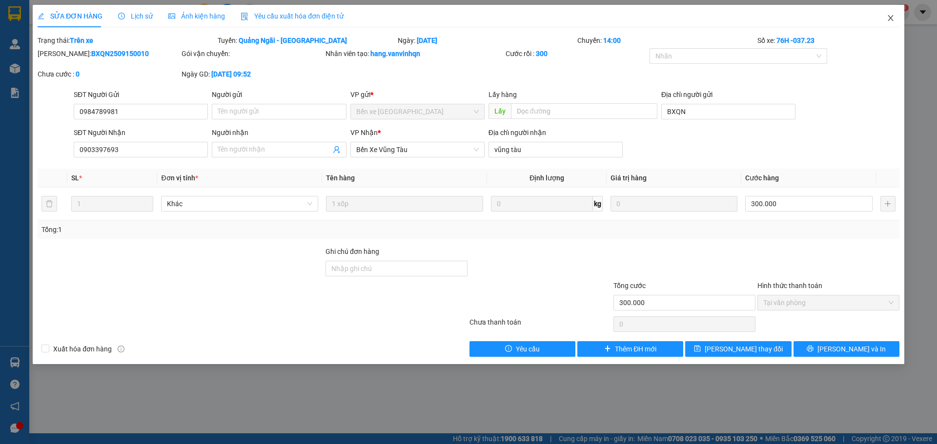
click at [892, 17] on icon "close" at bounding box center [889, 18] width 5 height 6
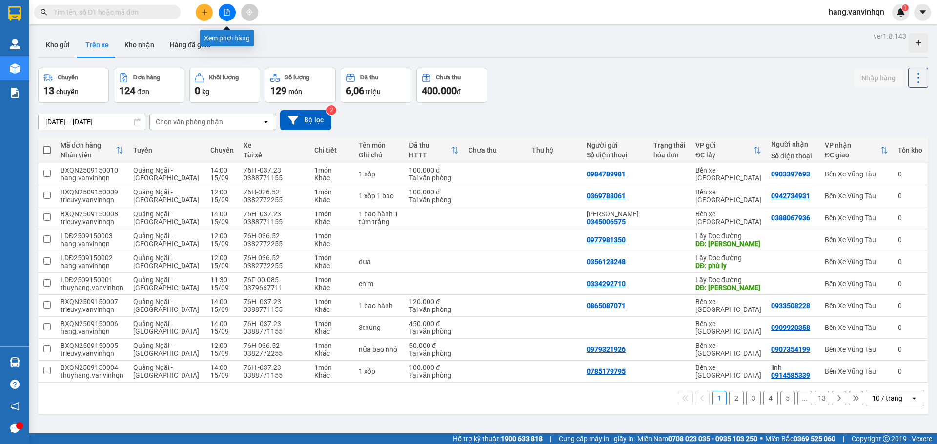
click at [226, 13] on icon "file-add" at bounding box center [226, 12] width 7 height 7
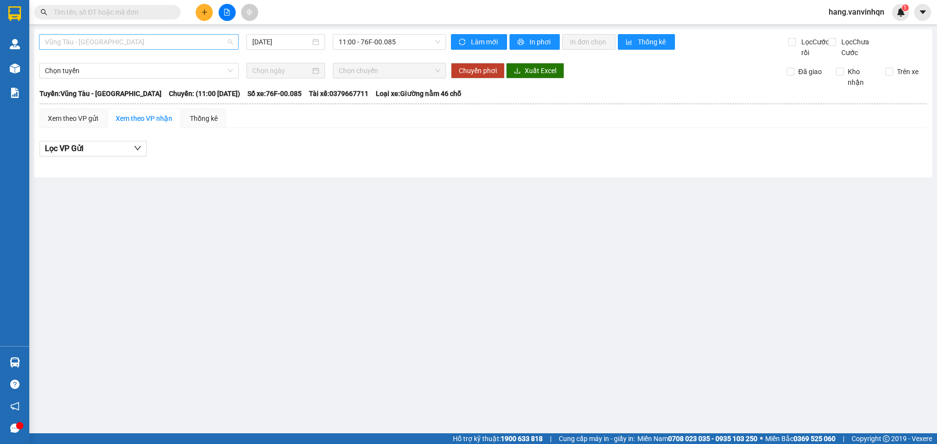
click at [118, 36] on span "Vũng Tàu - [GEOGRAPHIC_DATA]" at bounding box center [139, 42] width 188 height 15
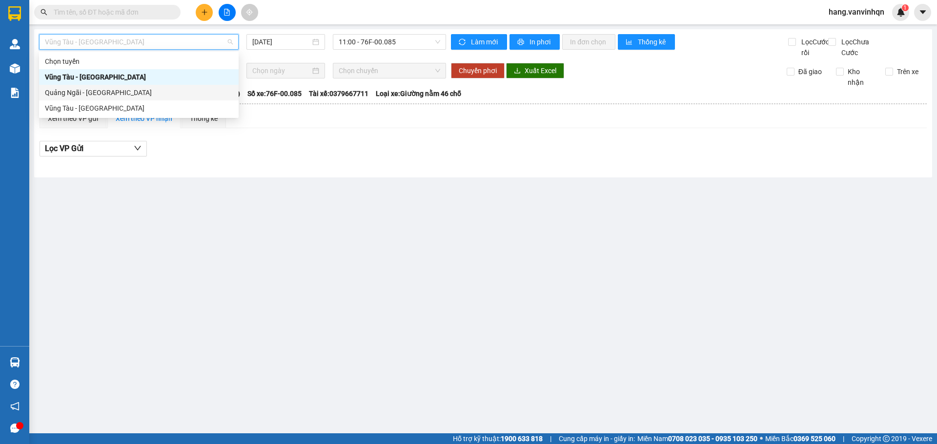
drag, startPoint x: 106, startPoint y: 95, endPoint x: 122, endPoint y: 95, distance: 16.1
click at [106, 95] on div "Quảng Ngãi - [GEOGRAPHIC_DATA]" at bounding box center [139, 92] width 188 height 11
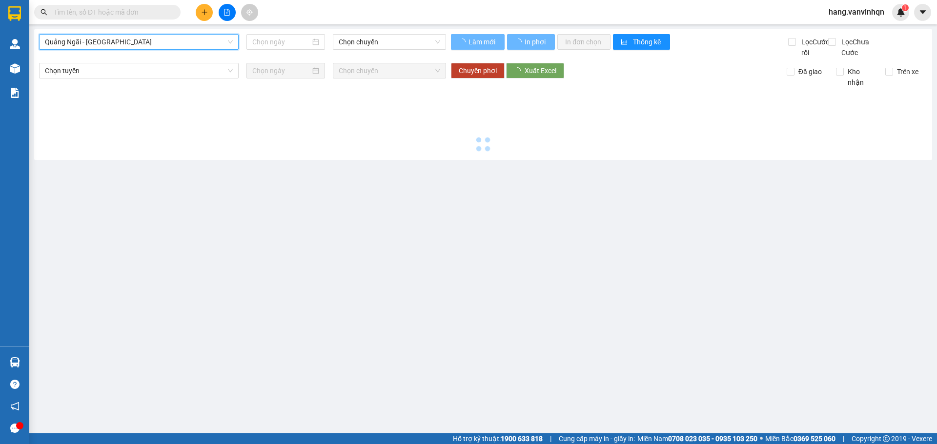
type input "[DATE]"
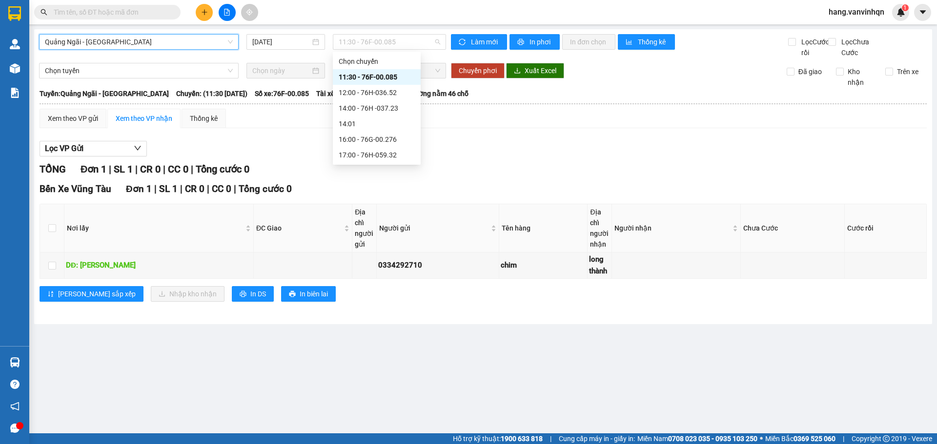
drag, startPoint x: 415, startPoint y: 41, endPoint x: 398, endPoint y: 79, distance: 41.9
click at [415, 41] on span "11:30 - 76F-00.085" at bounding box center [389, 42] width 101 height 15
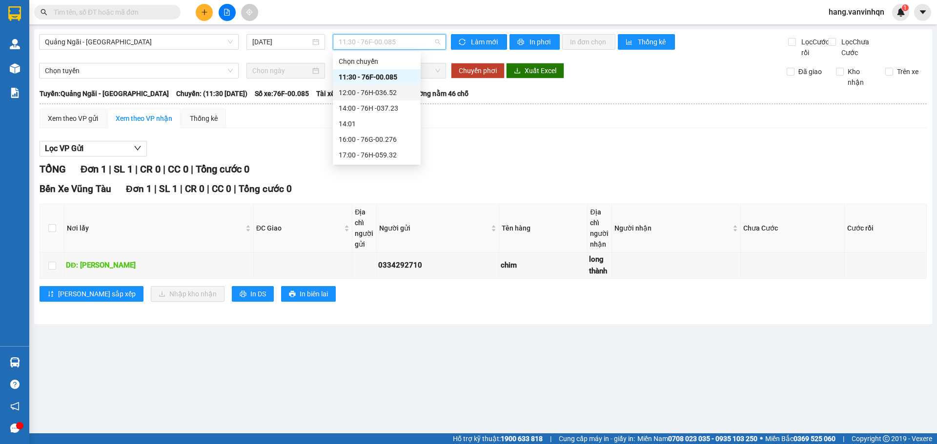
click at [391, 91] on div "12:00 - 76H-036.52" at bounding box center [377, 92] width 76 height 11
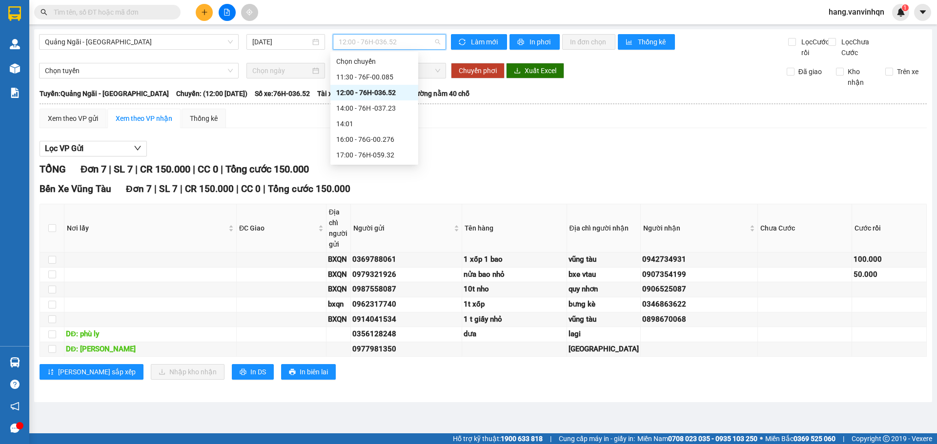
drag, startPoint x: 393, startPoint y: 41, endPoint x: 377, endPoint y: 99, distance: 59.7
click at [393, 47] on span "12:00 - 76H-036.52" at bounding box center [389, 42] width 101 height 15
click at [374, 105] on div "14:00 - 76H -037.23" at bounding box center [374, 108] width 76 height 11
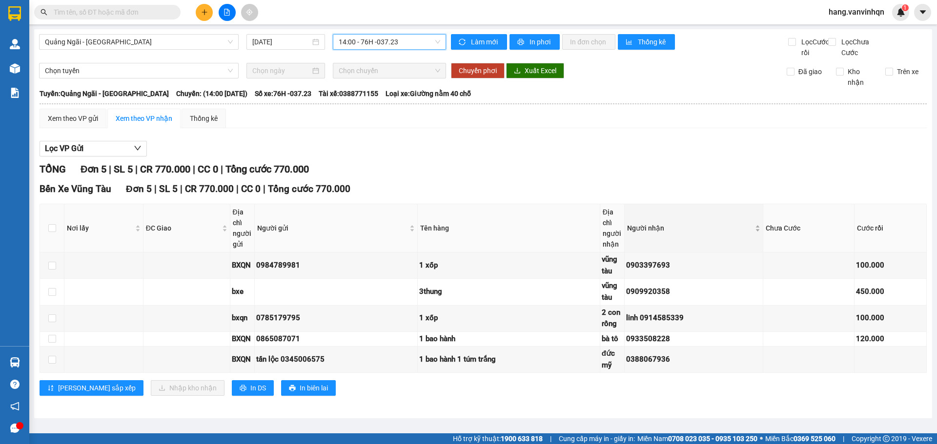
scroll to position [0, 0]
click at [93, 124] on div "Xem theo VP gửi" at bounding box center [73, 118] width 50 height 11
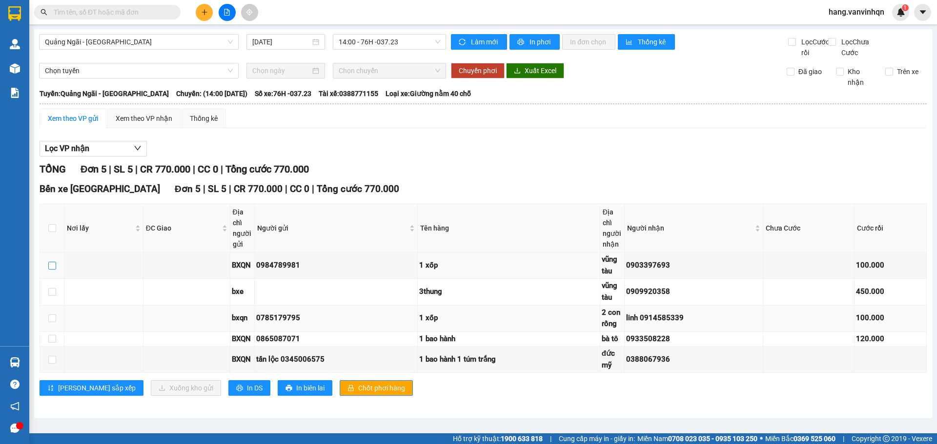
drag, startPoint x: 54, startPoint y: 275, endPoint x: 101, endPoint y: 330, distance: 73.3
click at [59, 277] on td at bounding box center [52, 266] width 24 height 26
drag, startPoint x: 49, startPoint y: 279, endPoint x: 115, endPoint y: 352, distance: 98.5
click at [50, 270] on input "checkbox" at bounding box center [52, 266] width 8 height 8
checkbox input "true"
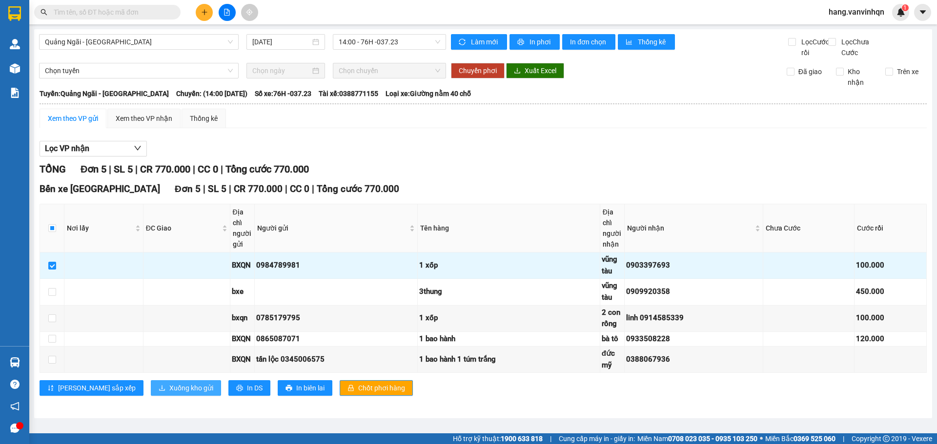
click at [151, 392] on button "Xuống kho gửi" at bounding box center [186, 389] width 70 height 16
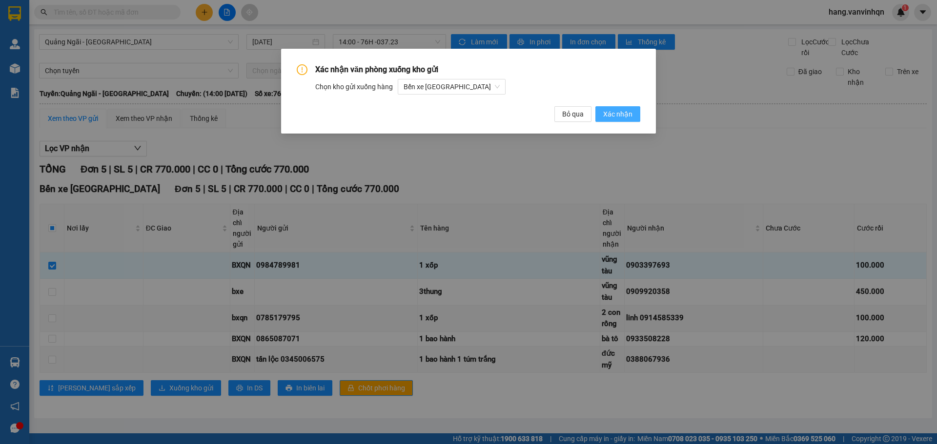
click at [625, 107] on button "Xác nhận" at bounding box center [617, 114] width 45 height 16
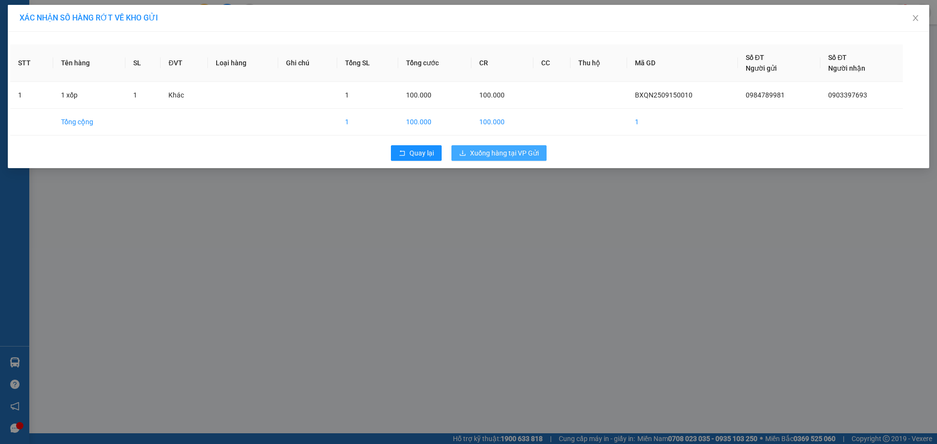
click at [528, 151] on span "Xuống hàng tại VP Gửi" at bounding box center [504, 153] width 69 height 11
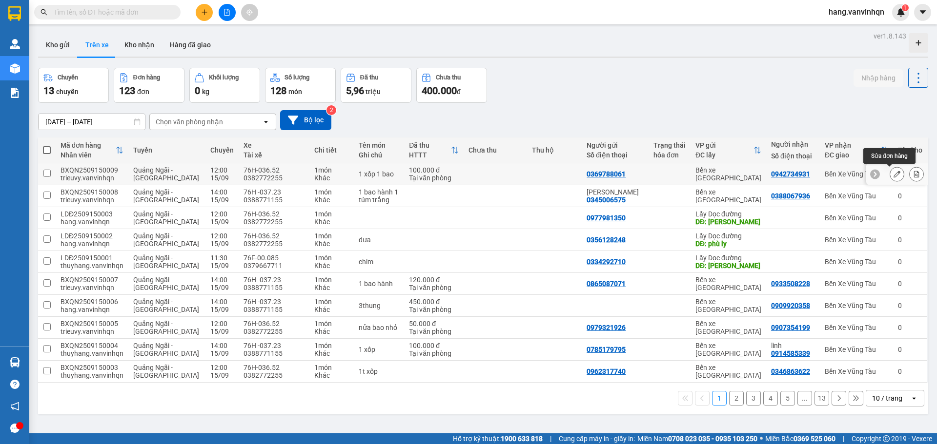
click at [893, 177] on icon at bounding box center [896, 174] width 7 height 7
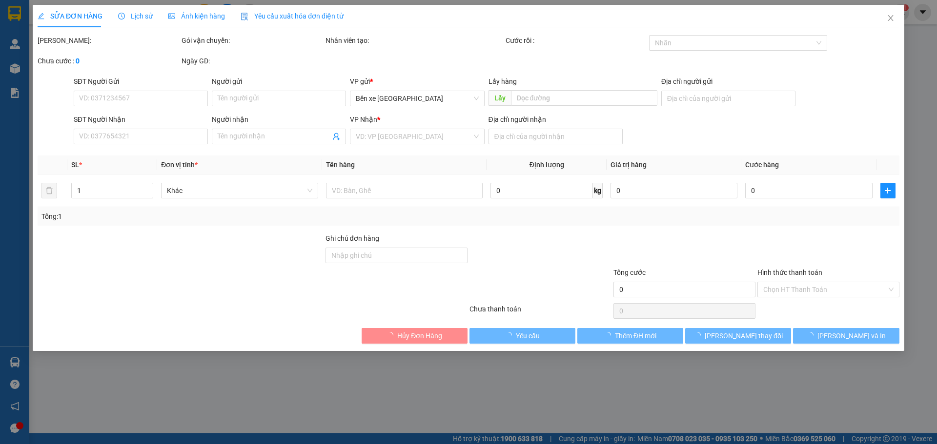
type input "0369788061"
type input "BXQN"
type input "0942734931"
type input "vũng tàu"
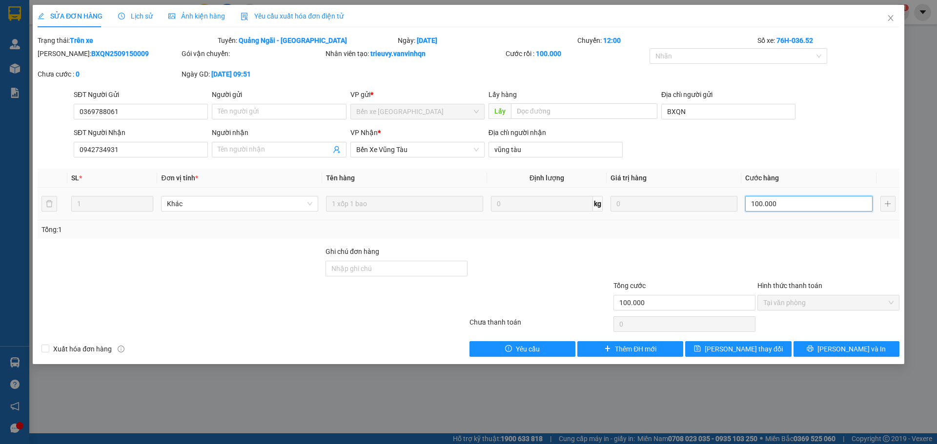
click at [797, 207] on input "100.000" at bounding box center [808, 204] width 127 height 16
type input "3"
type input "30"
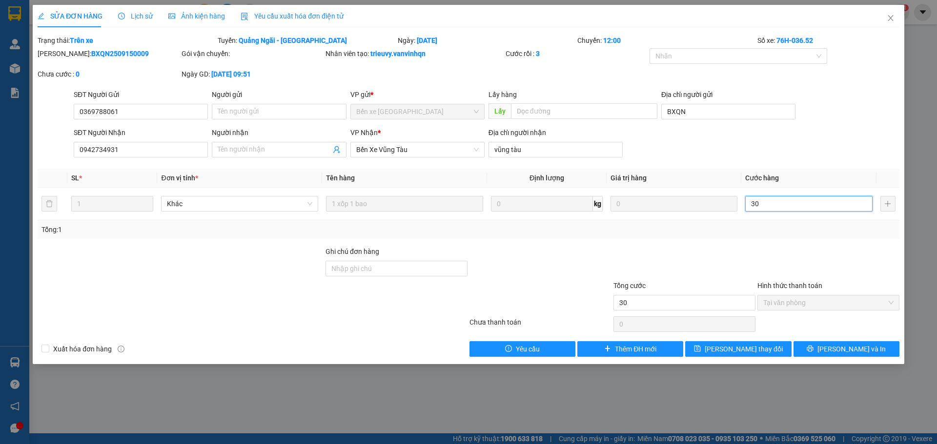
type input "300"
type input "300.000"
click at [880, 261] on div at bounding box center [828, 263] width 144 height 34
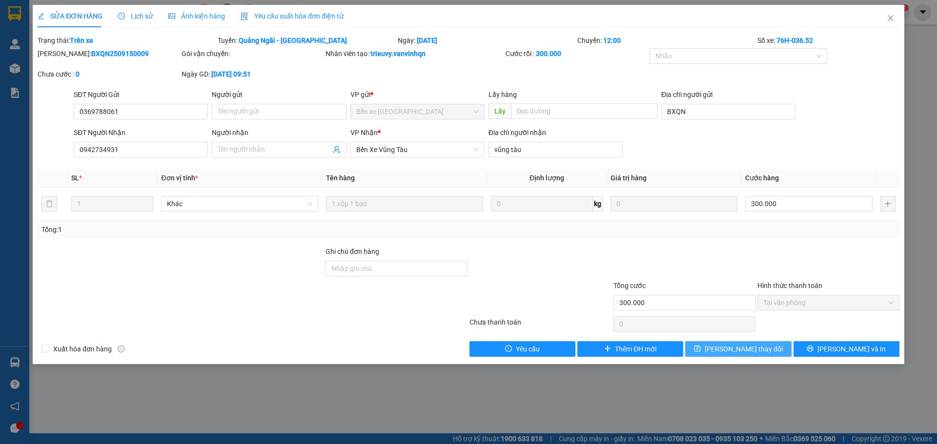
click at [709, 349] on button "[PERSON_NAME] thay đổi" at bounding box center [738, 350] width 106 height 16
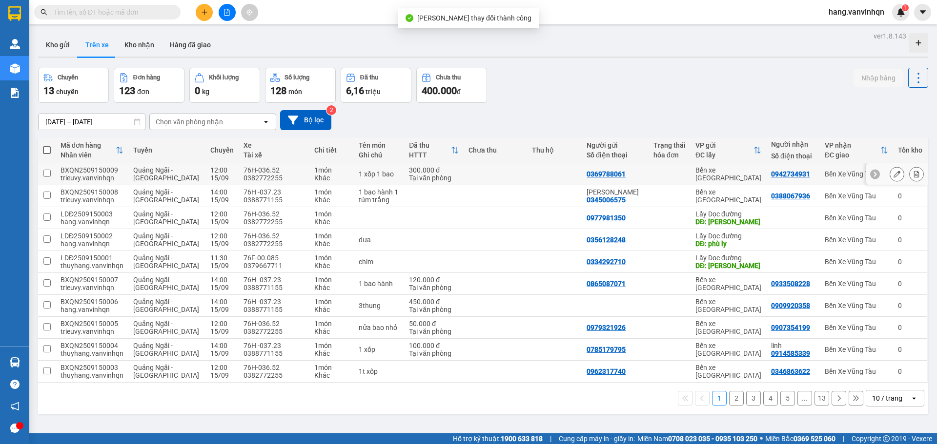
click at [893, 177] on icon at bounding box center [896, 174] width 7 height 7
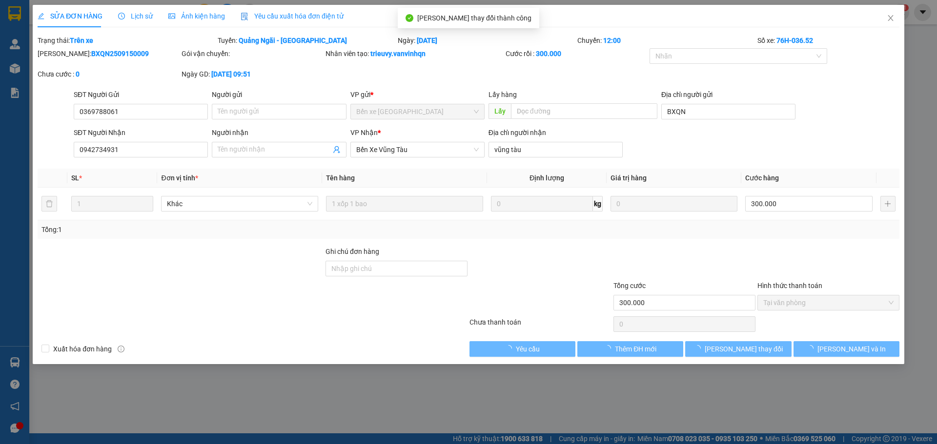
type input "0369788061"
type input "BXQN"
type input "0942734931"
type input "vũng tàu"
type input "300.000"
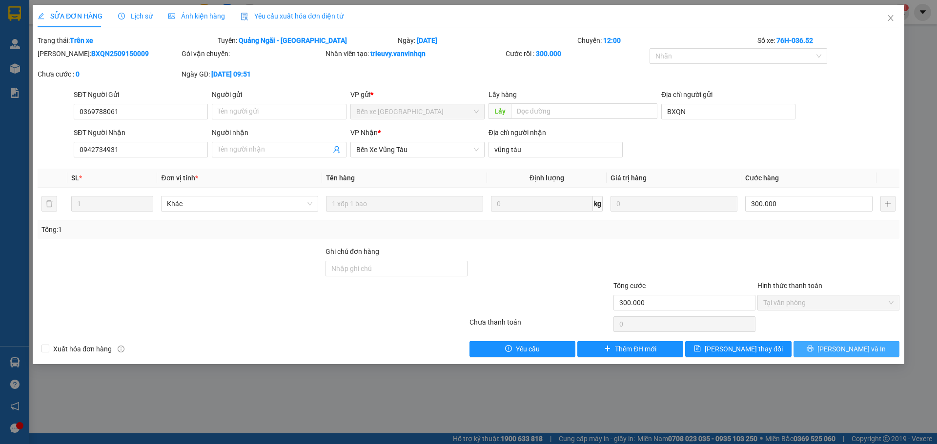
click at [824, 349] on button "[PERSON_NAME] và In" at bounding box center [846, 350] width 106 height 16
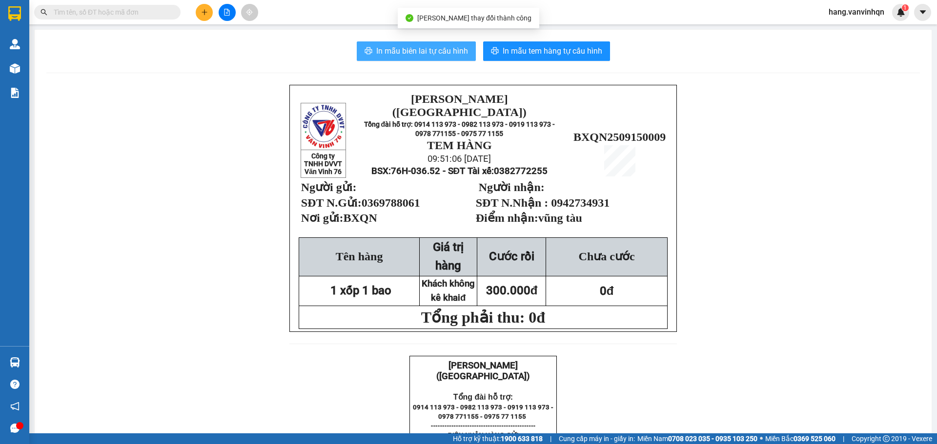
click at [430, 49] on span "In mẫu biên lai tự cấu hình" at bounding box center [422, 51] width 92 height 12
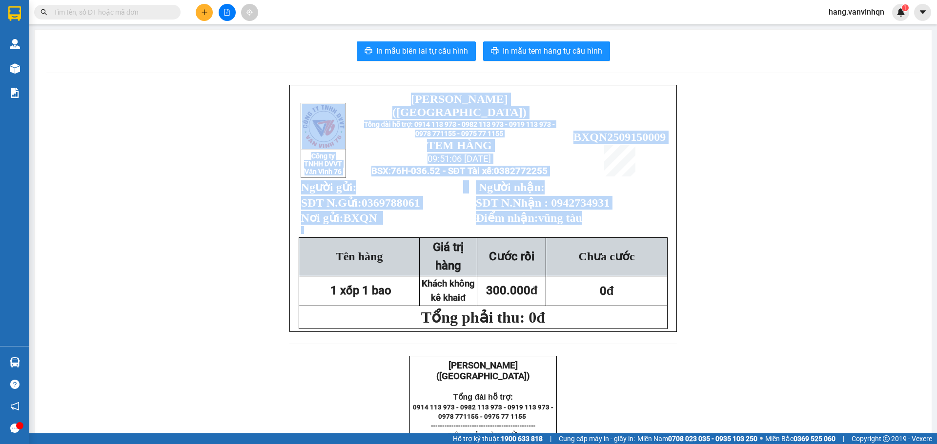
drag, startPoint x: 592, startPoint y: 37, endPoint x: 927, endPoint y: 232, distance: 388.3
click at [934, 234] on main "In mẫu biên lai tự cấu hình In mẫu tem hàng tự cấu hình Công ty TNHH DVVT Văn V…" at bounding box center [468, 217] width 937 height 434
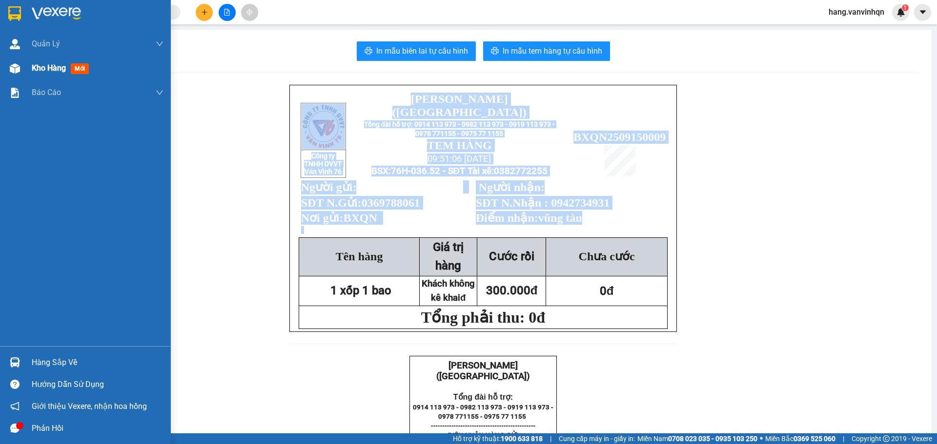
click at [14, 67] on img at bounding box center [15, 68] width 10 height 10
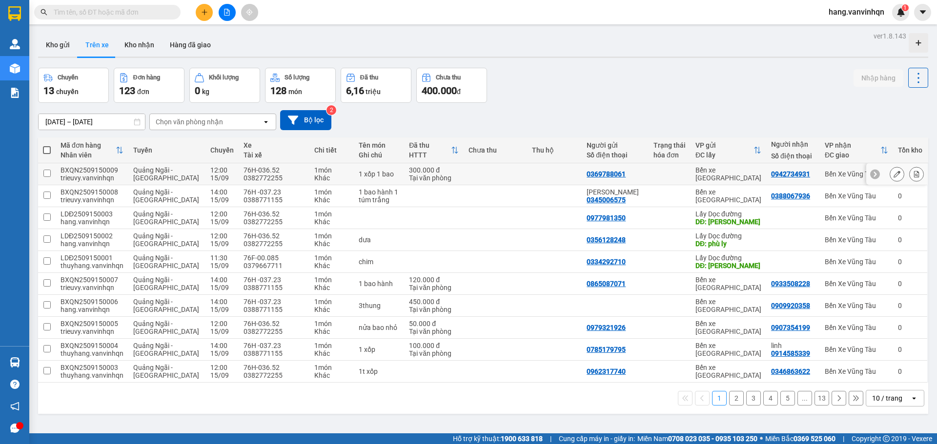
click at [890, 175] on button at bounding box center [897, 174] width 14 height 17
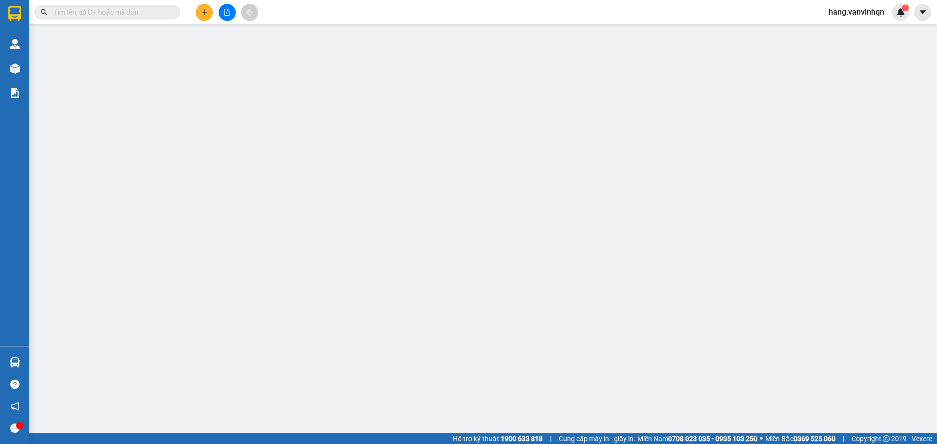
type input "0369788061"
type input "BXQN"
type input "0942734931"
type input "vũng tàu"
type input "300.000"
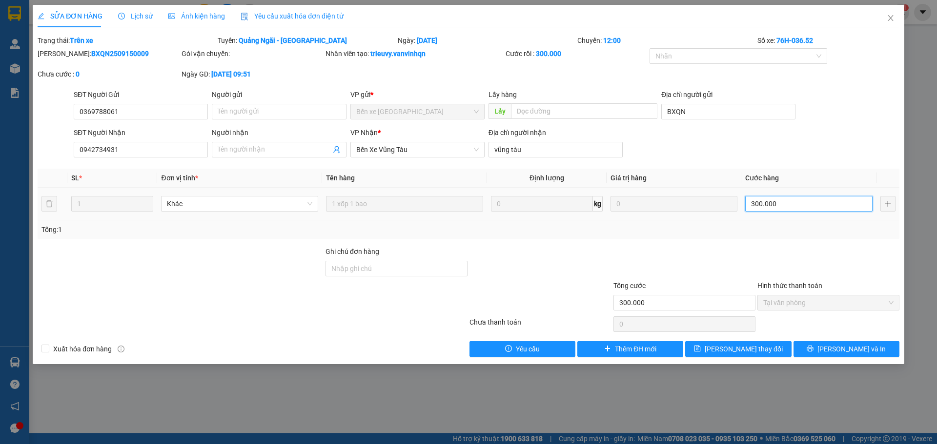
click at [798, 207] on input "300.000" at bounding box center [808, 204] width 127 height 16
click at [262, 269] on div at bounding box center [181, 263] width 288 height 34
click at [452, 277] on div "Ghi chú đơn hàng" at bounding box center [396, 263] width 142 height 34
click at [452, 274] on input "Ghi chú đơn hàng" at bounding box center [396, 269] width 142 height 16
type input "trị giá 30.000"
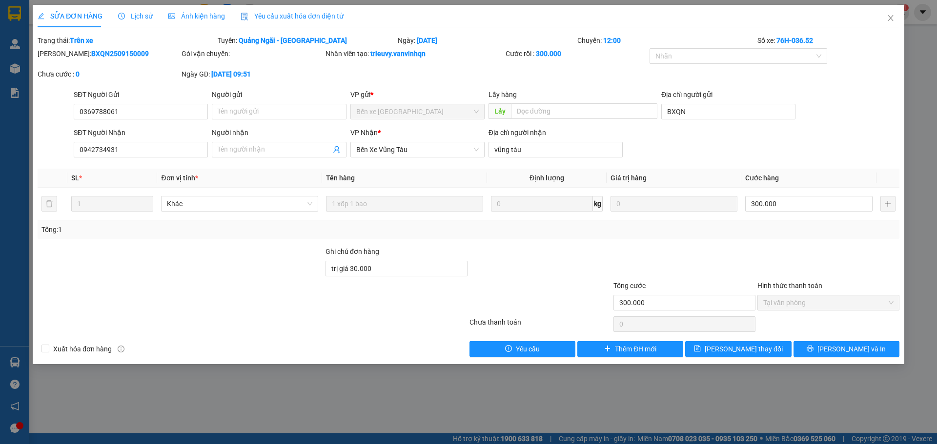
click at [517, 305] on div at bounding box center [540, 298] width 144 height 34
click at [726, 347] on span "[PERSON_NAME] thay đổi" at bounding box center [744, 349] width 78 height 11
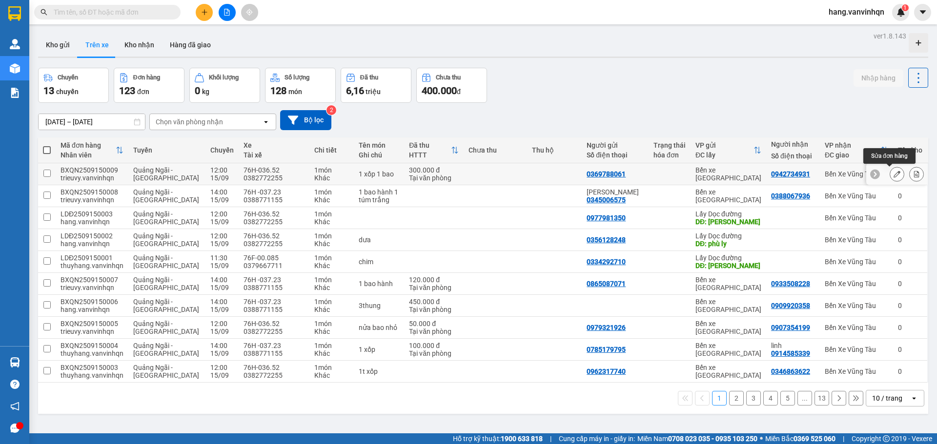
click at [890, 180] on button at bounding box center [897, 174] width 14 height 17
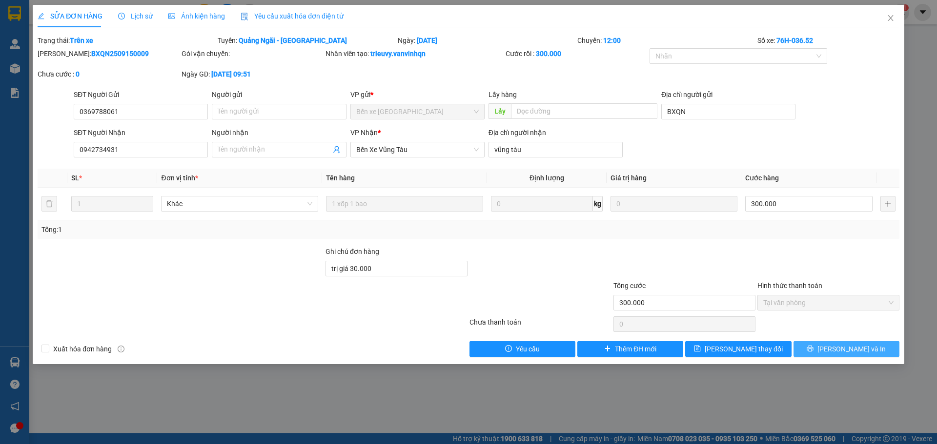
click at [813, 346] on icon "printer" at bounding box center [810, 349] width 6 height 6
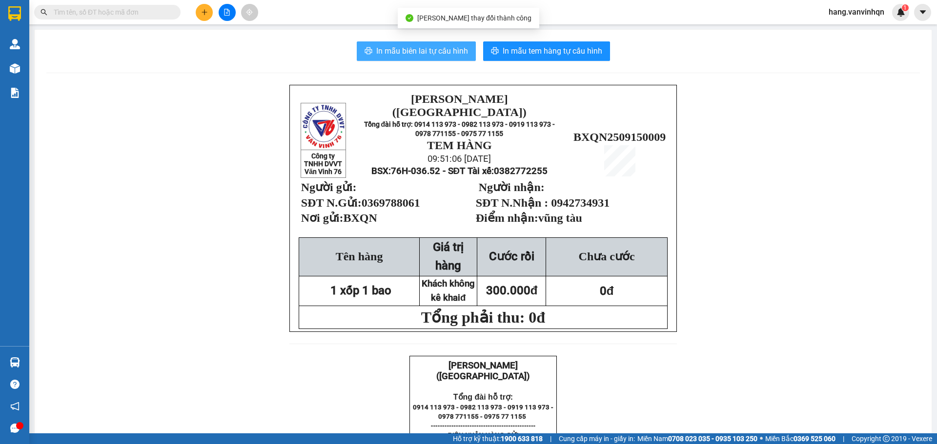
click at [433, 49] on span "In mẫu biên lai tự cấu hình" at bounding box center [422, 51] width 92 height 12
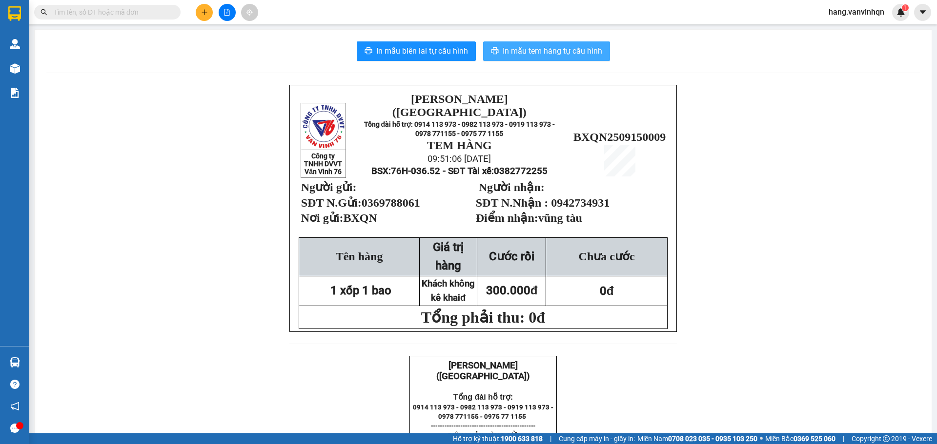
click at [513, 54] on span "In mẫu tem hàng tự cấu hình" at bounding box center [553, 51] width 100 height 12
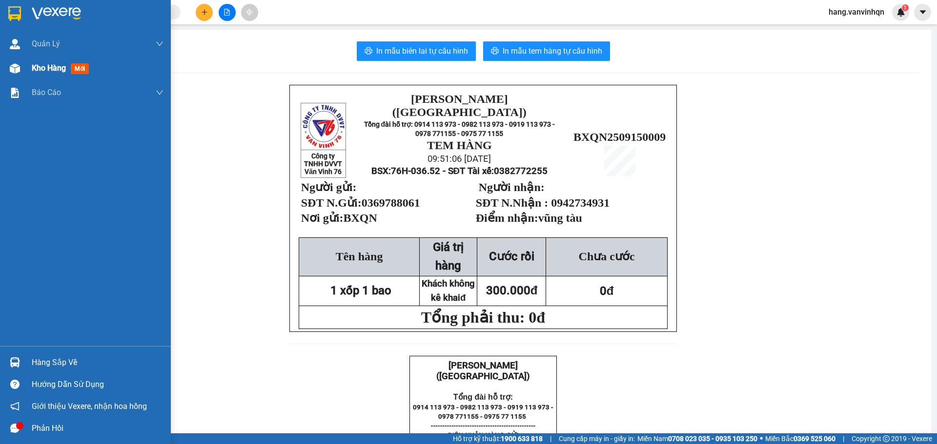
drag, startPoint x: 23, startPoint y: 65, endPoint x: 600, endPoint y: 3, distance: 580.5
click at [24, 65] on div "Kho hàng mới" at bounding box center [85, 68] width 171 height 24
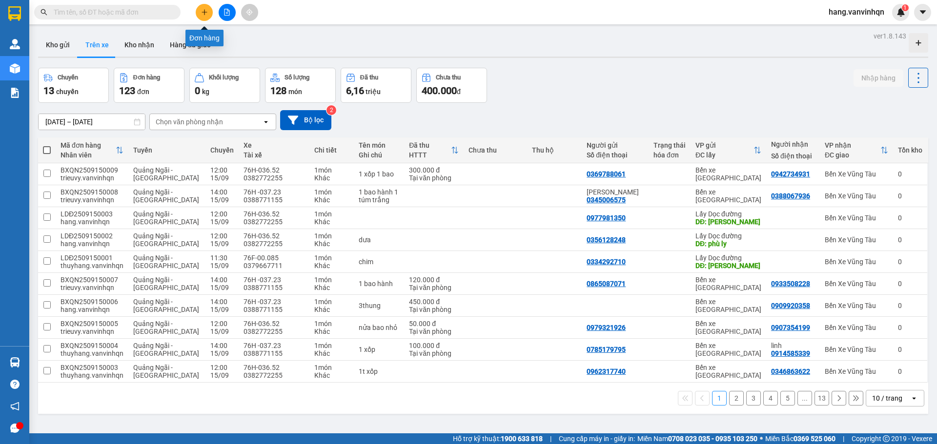
click at [202, 12] on icon "plus" at bounding box center [204, 12] width 7 height 7
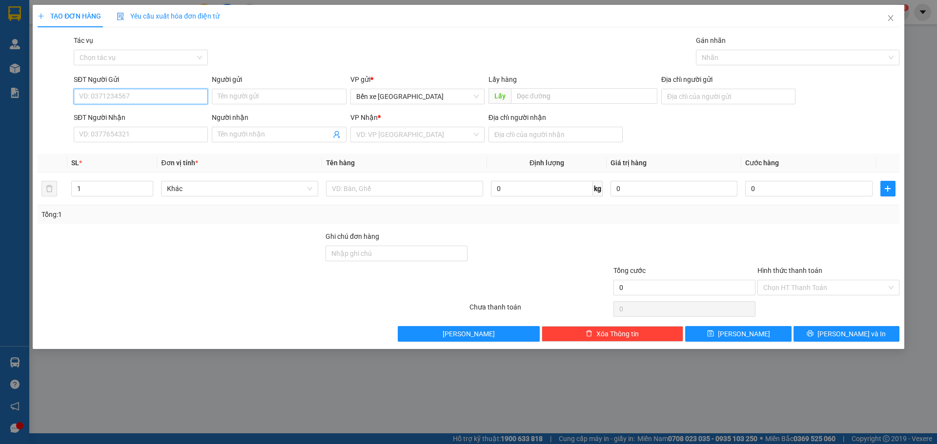
drag, startPoint x: 125, startPoint y: 94, endPoint x: 375, endPoint y: 41, distance: 255.3
click at [126, 93] on input "SĐT Người Gửi" at bounding box center [141, 97] width 134 height 16
type input "0369788061"
click at [162, 114] on div "0369788061" at bounding box center [141, 116] width 122 height 11
type input "BXQN"
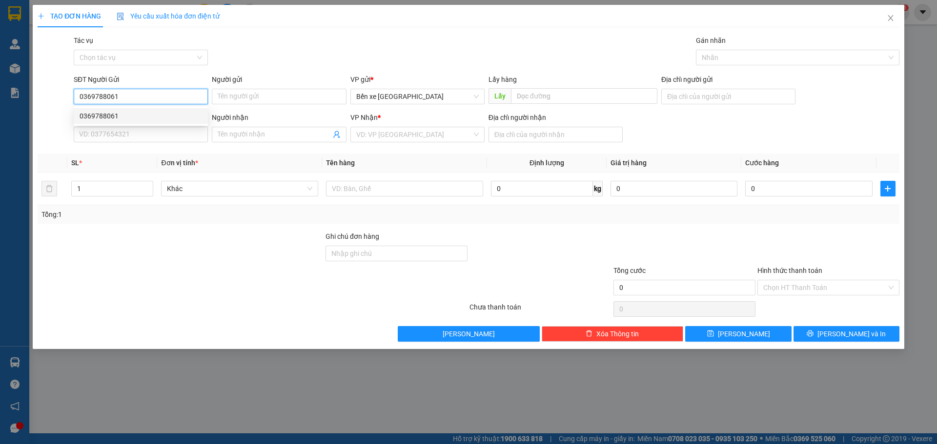
type input "0942734931"
type input "vũng tàu"
type input "trị giá 30.000"
type input "300.000"
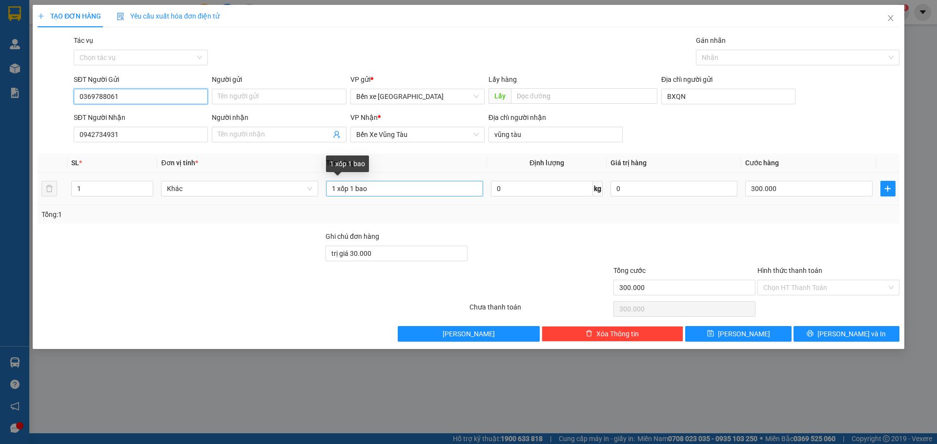
type input "0369788061"
drag, startPoint x: 403, startPoint y: 186, endPoint x: 292, endPoint y: 200, distance: 112.1
click at [292, 200] on tr "1 Khác 1 xốp 1 bao 0 kg 0 300.000" at bounding box center [469, 189] width 862 height 33
type input "d"
type input "đồ máy trị giá 30.000"
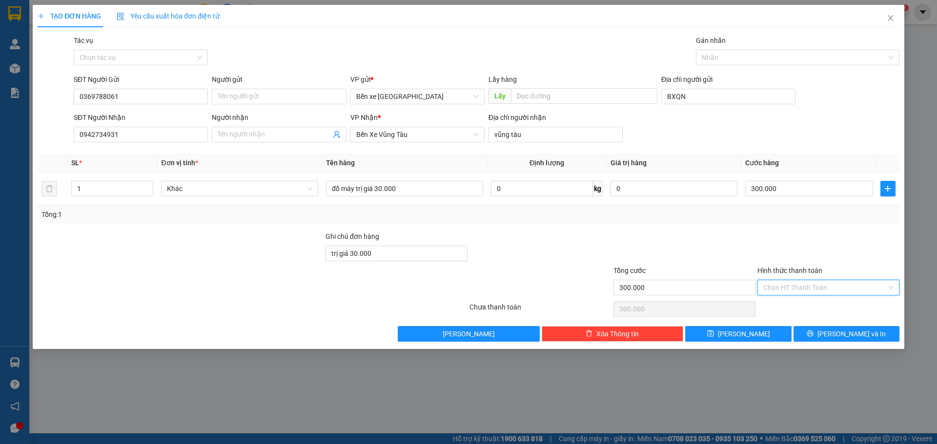
drag, startPoint x: 796, startPoint y: 294, endPoint x: 791, endPoint y: 309, distance: 15.3
click at [796, 296] on div "Hình thức thanh toán Chọn HT Thanh Toán" at bounding box center [828, 282] width 142 height 34
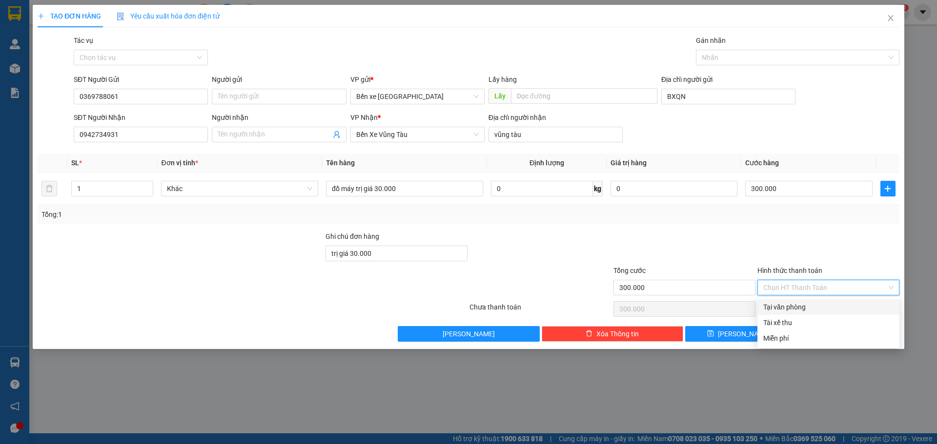
click at [791, 309] on div "Tại văn phòng" at bounding box center [828, 307] width 130 height 11
type input "0"
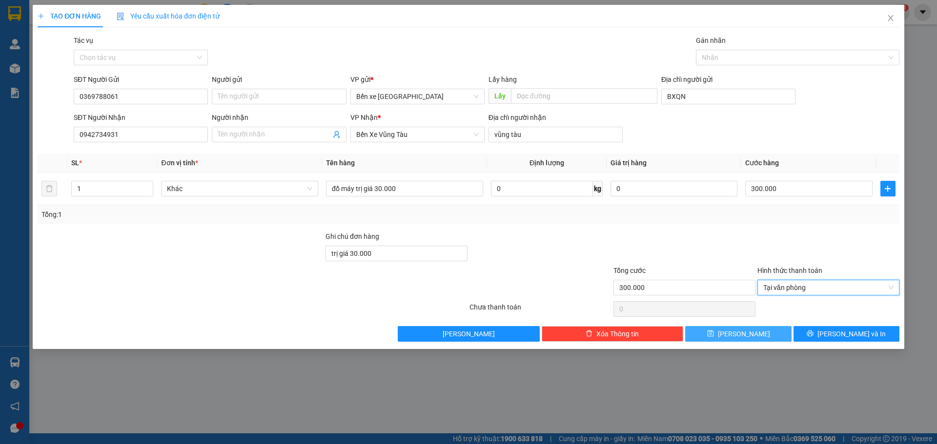
click at [746, 340] on button "[PERSON_NAME]" at bounding box center [738, 334] width 106 height 16
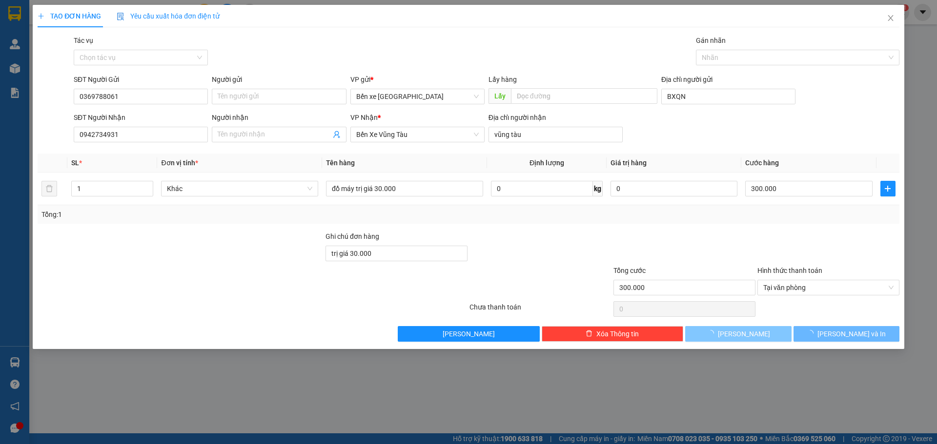
type input "0"
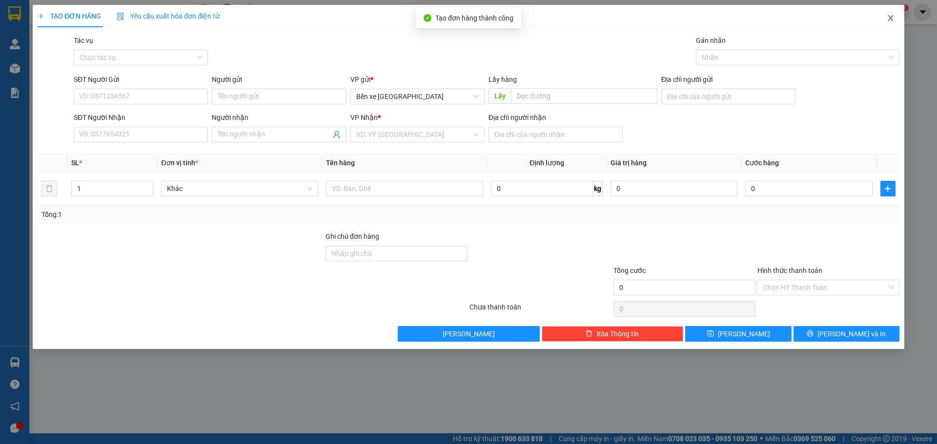
drag, startPoint x: 889, startPoint y: 20, endPoint x: 865, endPoint y: 24, distance: 25.2
click at [889, 21] on icon "close" at bounding box center [891, 18] width 8 height 8
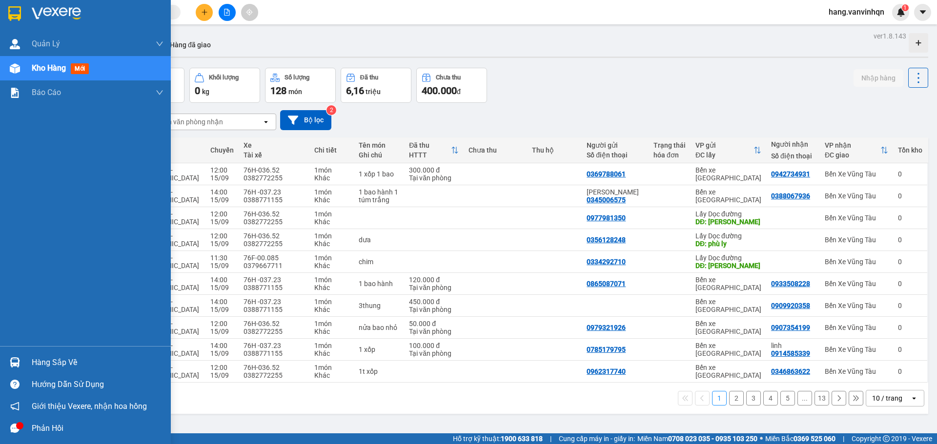
click at [24, 74] on div "Kho hàng mới" at bounding box center [85, 68] width 171 height 24
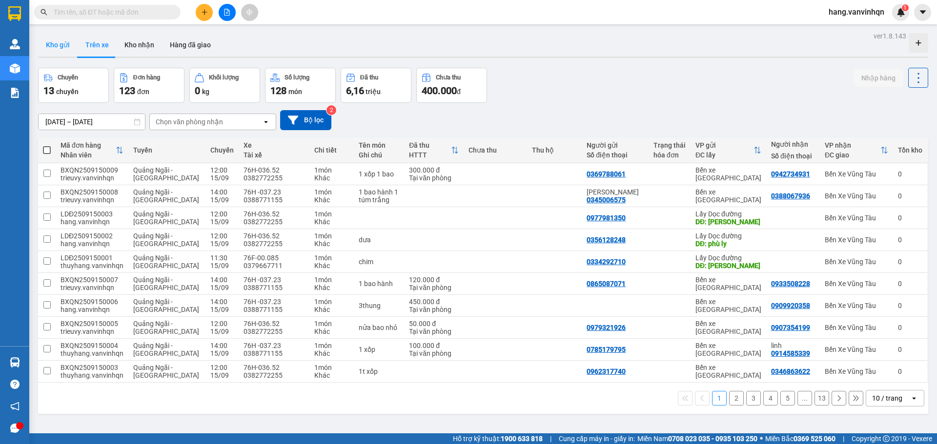
click at [49, 49] on button "Kho gửi" at bounding box center [58, 44] width 40 height 23
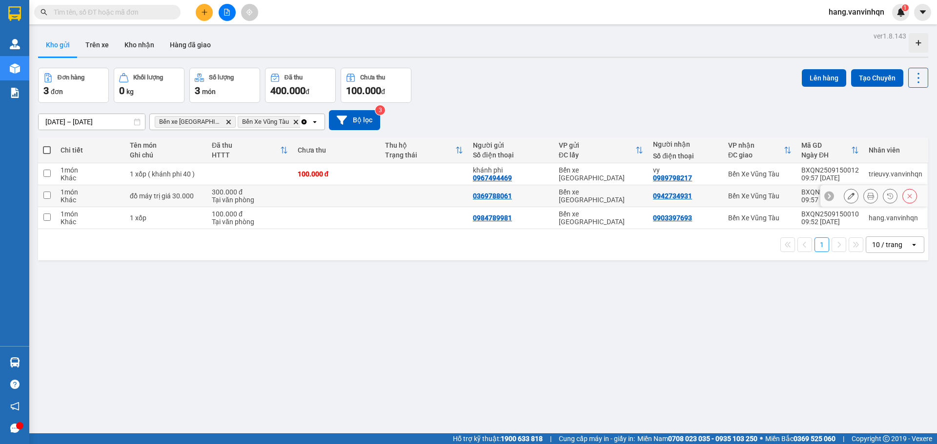
click at [343, 194] on td at bounding box center [337, 196] width 88 height 22
checkbox input "true"
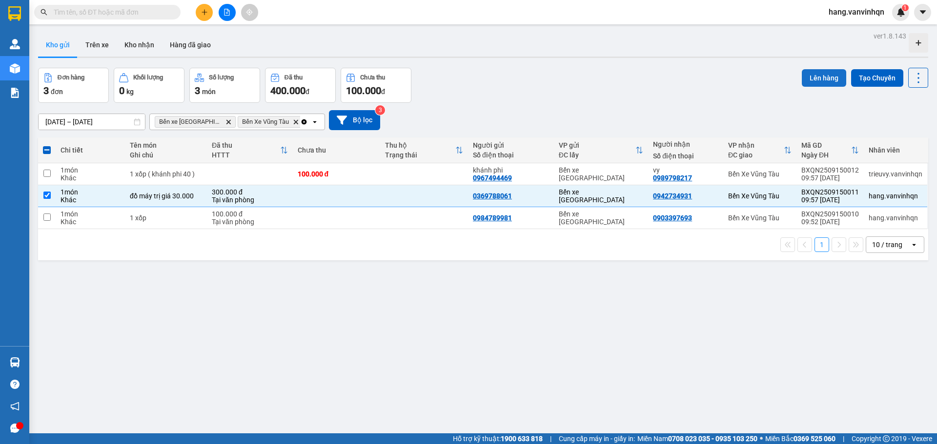
click at [817, 81] on button "Lên hàng" at bounding box center [824, 78] width 44 height 18
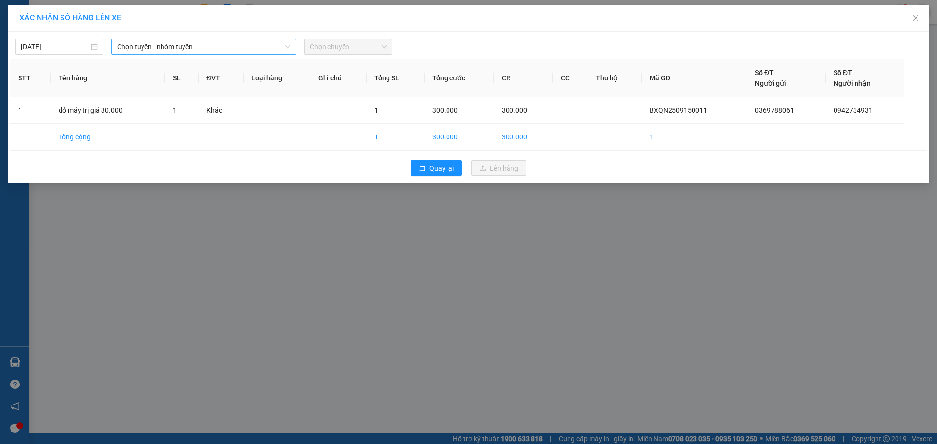
click at [187, 48] on span "Chọn tuyến - nhóm tuyến" at bounding box center [203, 47] width 173 height 15
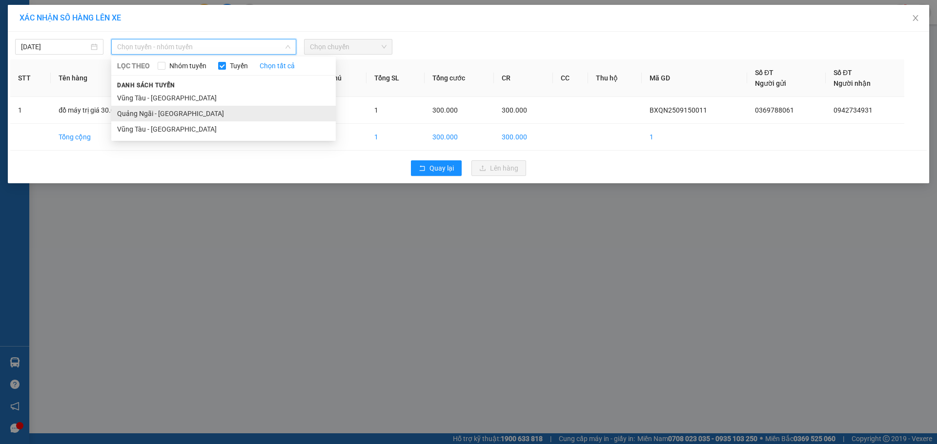
drag, startPoint x: 161, startPoint y: 113, endPoint x: 185, endPoint y: 115, distance: 23.5
click at [162, 114] on li "Quảng Ngãi - [GEOGRAPHIC_DATA]" at bounding box center [223, 114] width 224 height 16
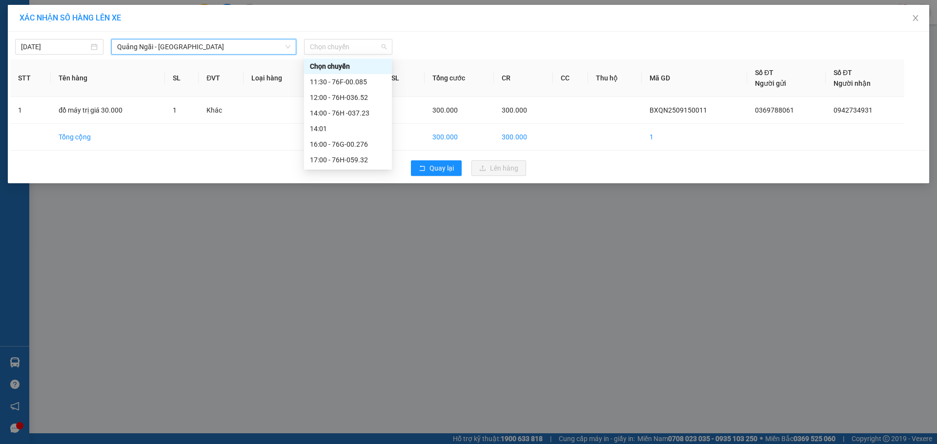
drag, startPoint x: 343, startPoint y: 42, endPoint x: 359, endPoint y: 113, distance: 73.0
click at [343, 53] on span "Chọn chuyến" at bounding box center [348, 47] width 77 height 15
drag, startPoint x: 355, startPoint y: 112, endPoint x: 564, endPoint y: 171, distance: 216.5
click at [355, 111] on div "14:00 - 76H -037.23" at bounding box center [348, 113] width 76 height 11
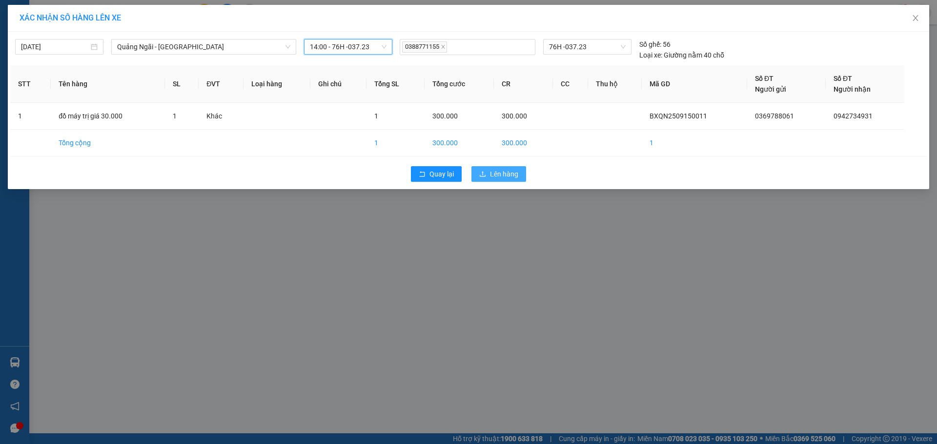
drag, startPoint x: 511, startPoint y: 172, endPoint x: 515, endPoint y: 166, distance: 6.8
click at [512, 172] on span "Lên hàng" at bounding box center [504, 174] width 28 height 11
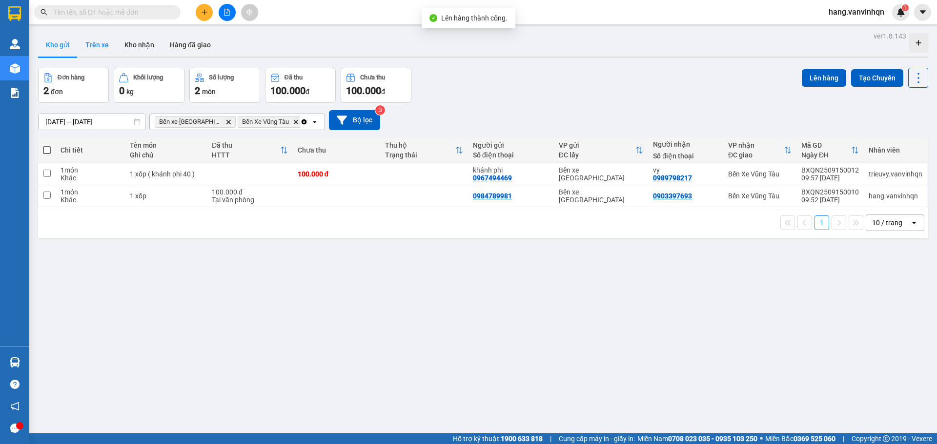
click at [94, 48] on button "Trên xe" at bounding box center [97, 44] width 39 height 23
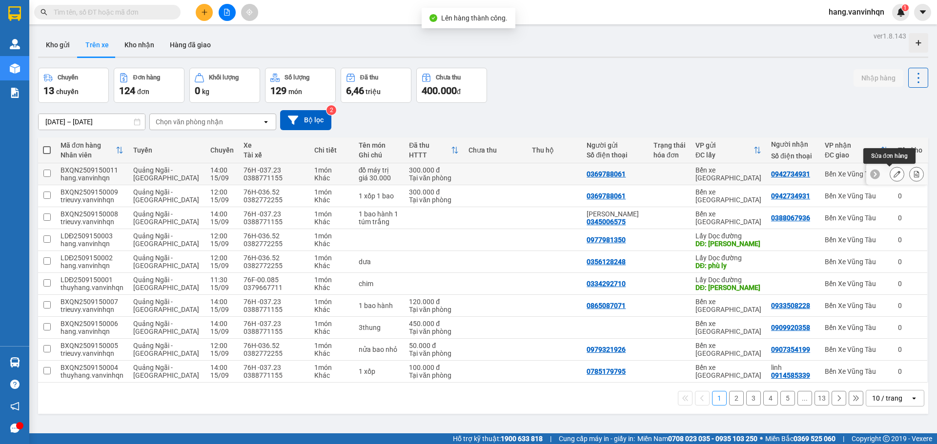
click at [893, 173] on icon at bounding box center [896, 174] width 7 height 7
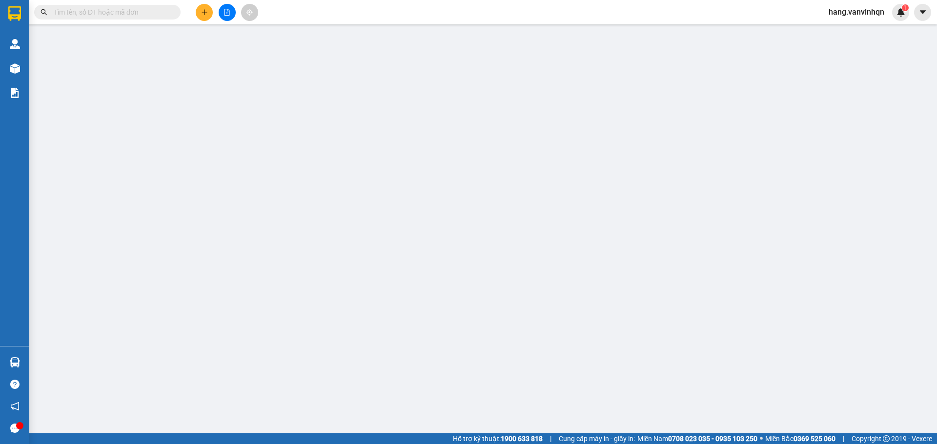
type input "0369788061"
type input "BXQN"
type input "0942734931"
type input "vũng tàu"
type input "trị giá 30.000"
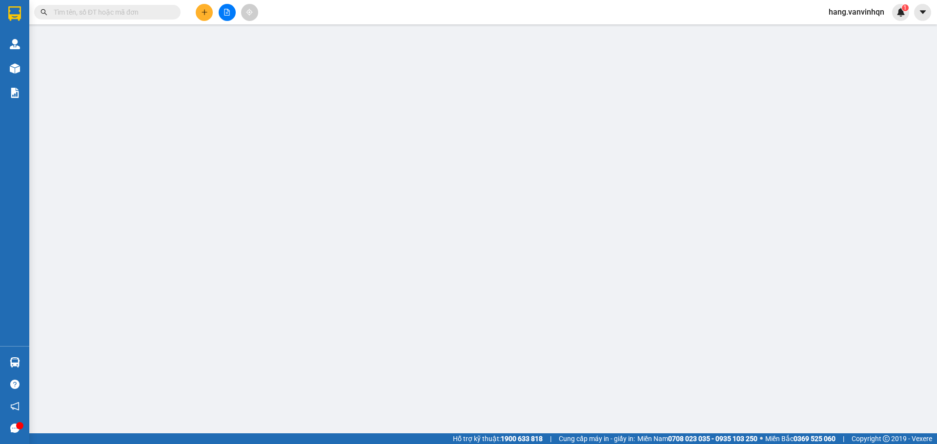
type input "300.000"
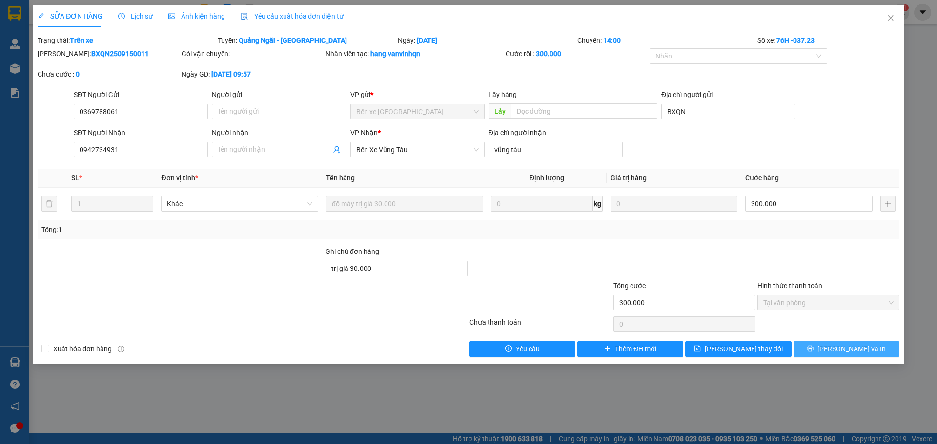
click at [835, 355] on button "[PERSON_NAME] và In" at bounding box center [846, 350] width 106 height 16
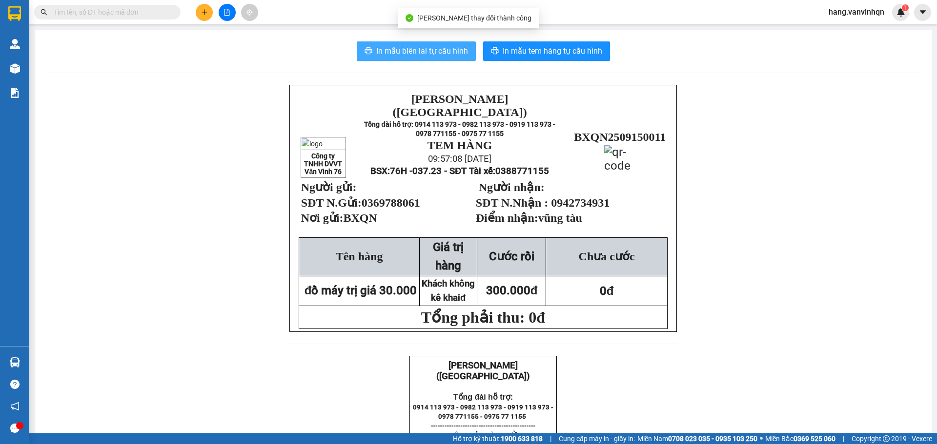
click at [439, 57] on span "In mẫu biên lai tự cấu hình" at bounding box center [422, 51] width 92 height 12
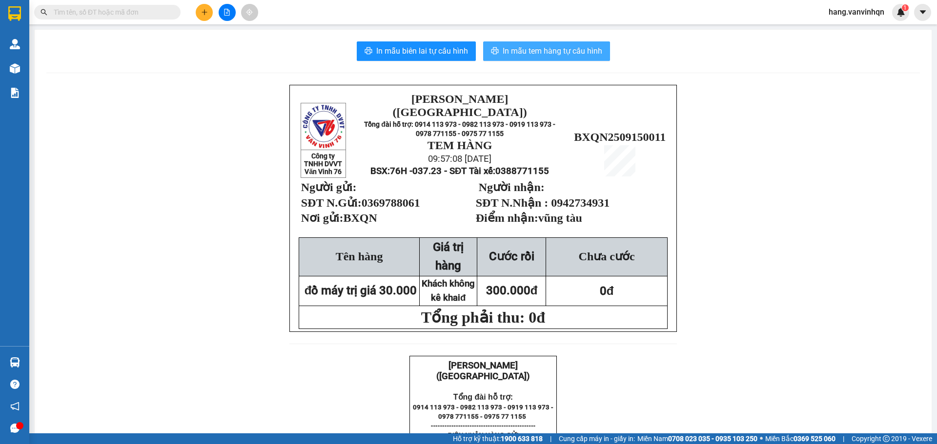
click at [545, 48] on span "In mẫu tem hàng tự cấu hình" at bounding box center [553, 51] width 100 height 12
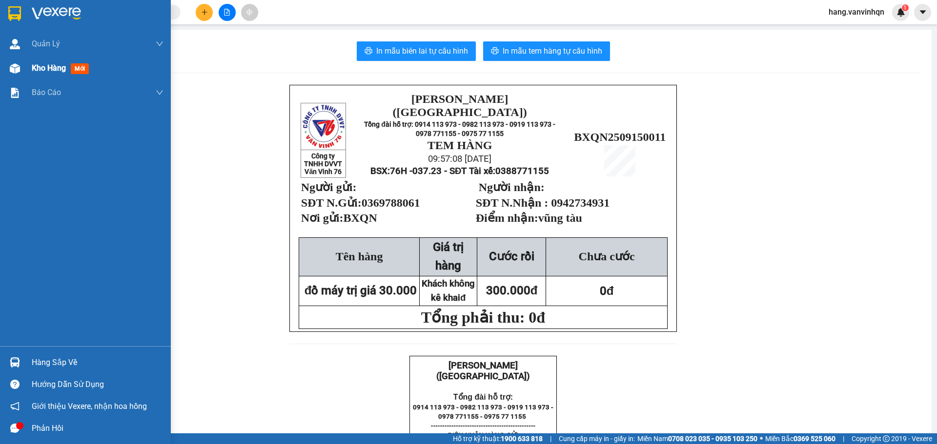
click at [60, 69] on span "Kho hàng" at bounding box center [49, 67] width 34 height 9
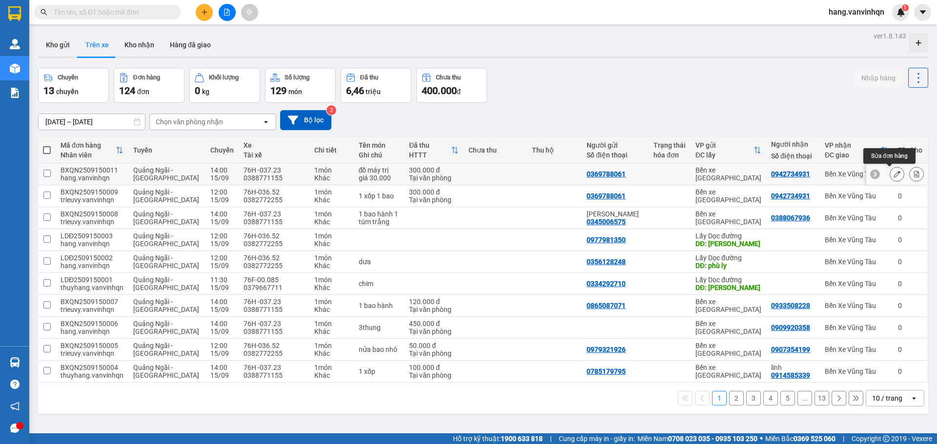
drag, startPoint x: 891, startPoint y: 179, endPoint x: 433, endPoint y: 232, distance: 461.3
click at [886, 182] on div at bounding box center [896, 174] width 61 height 22
click at [893, 171] on icon at bounding box center [896, 174] width 7 height 7
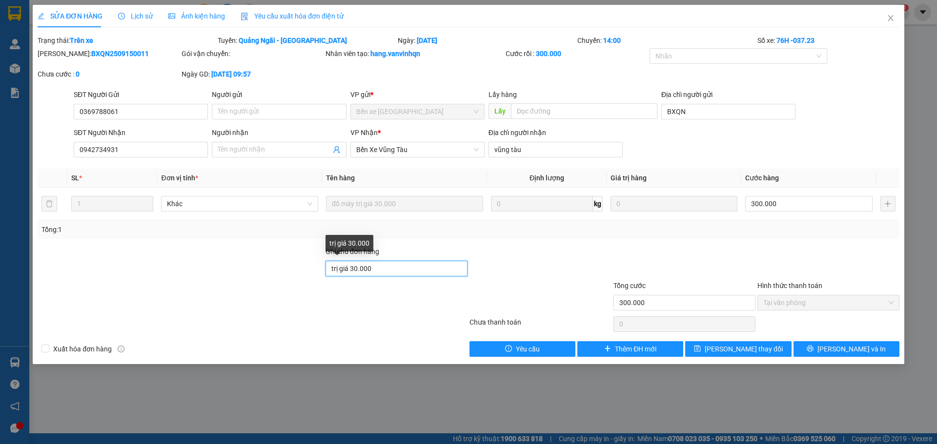
click at [408, 269] on input "trị giá 30.000" at bounding box center [396, 269] width 142 height 16
drag, startPoint x: 848, startPoint y: 353, endPoint x: 854, endPoint y: 353, distance: 6.4
click at [859, 377] on div "SỬA ĐƠN HÀNG Lịch sử Ảnh kiện hàng Yêu cầu xuất hóa đơn điện tử Total Paid Fee …" at bounding box center [468, 222] width 937 height 444
click at [853, 349] on span "[PERSON_NAME] và In" at bounding box center [851, 349] width 68 height 11
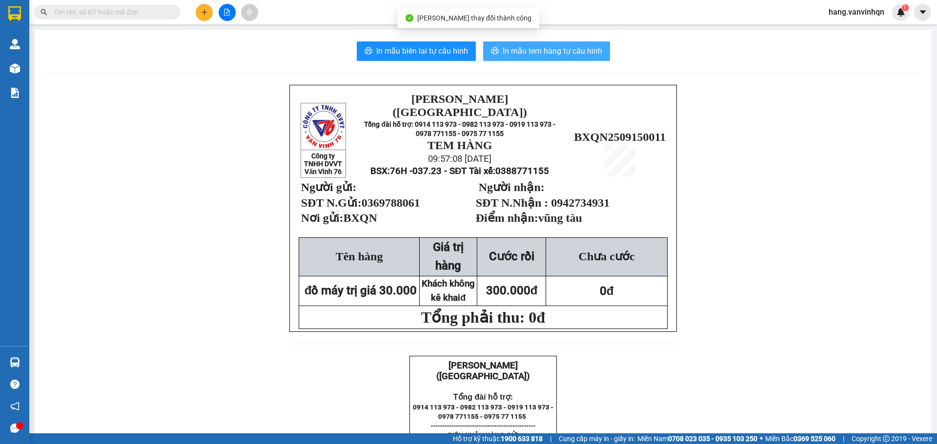
click at [571, 50] on span "In mẫu tem hàng tự cấu hình" at bounding box center [553, 51] width 100 height 12
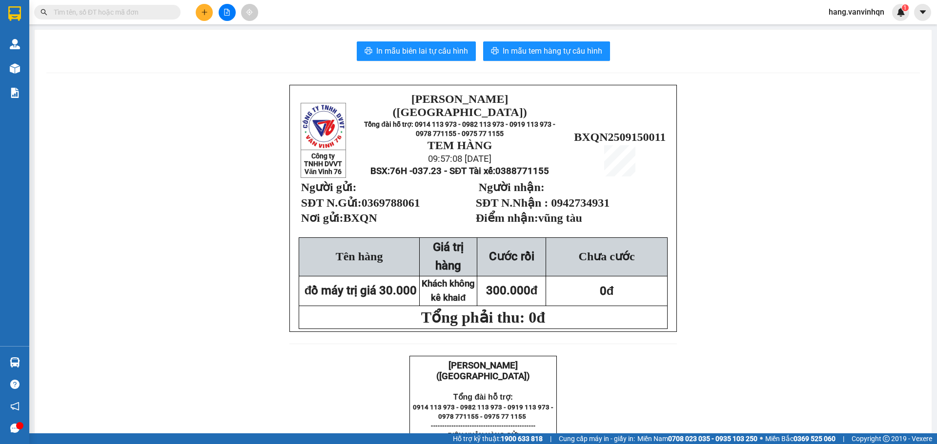
drag, startPoint x: 864, startPoint y: 178, endPoint x: 915, endPoint y: 172, distance: 51.1
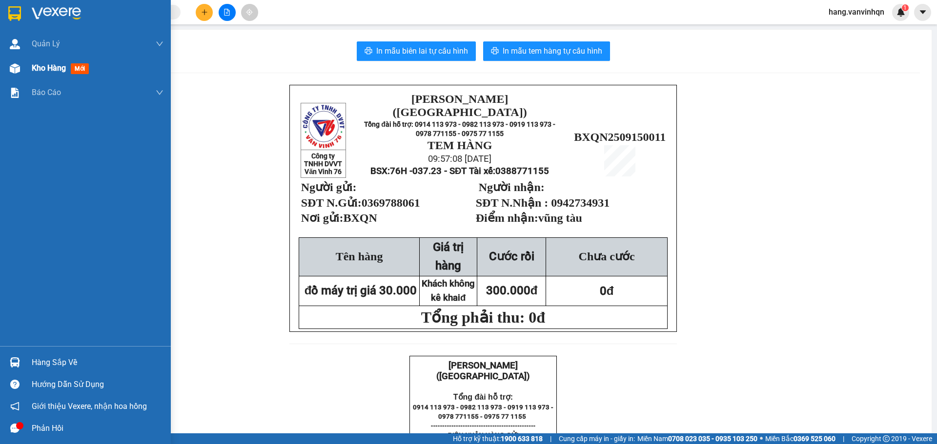
click at [60, 73] on span "Kho hàng" at bounding box center [49, 67] width 34 height 9
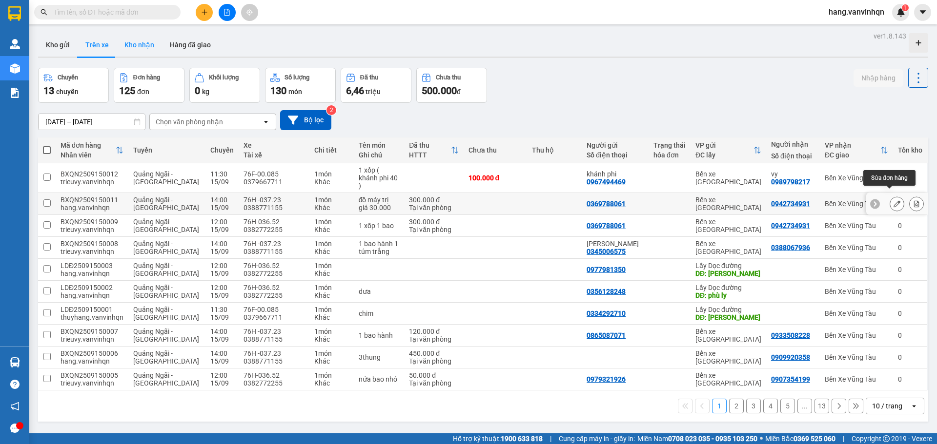
drag, startPoint x: 892, startPoint y: 197, endPoint x: 142, endPoint y: 46, distance: 765.4
click at [277, 114] on div "ver 1.8.143 Kho gửi Trên xe Kho nhận Hàng đã giao Chuyến 13 chuyến Đơn hàng 125…" at bounding box center [483, 251] width 898 height 444
click at [57, 42] on button "Kho gửi" at bounding box center [58, 44] width 40 height 23
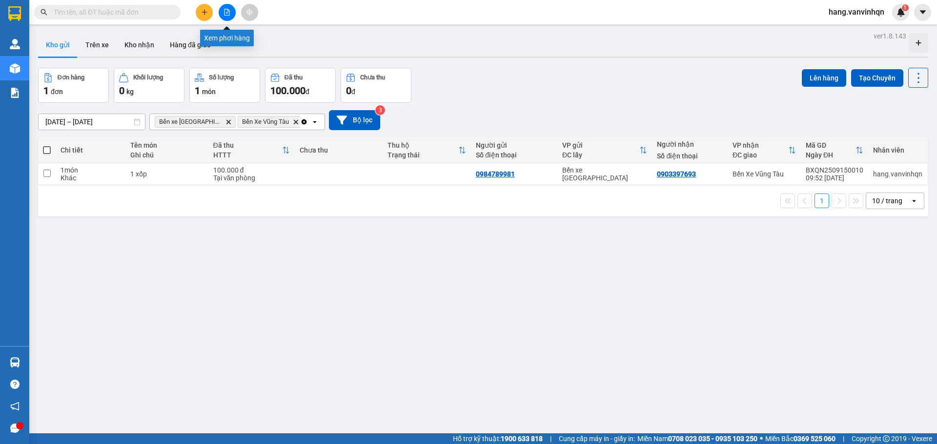
click at [229, 14] on icon "file-add" at bounding box center [226, 12] width 7 height 7
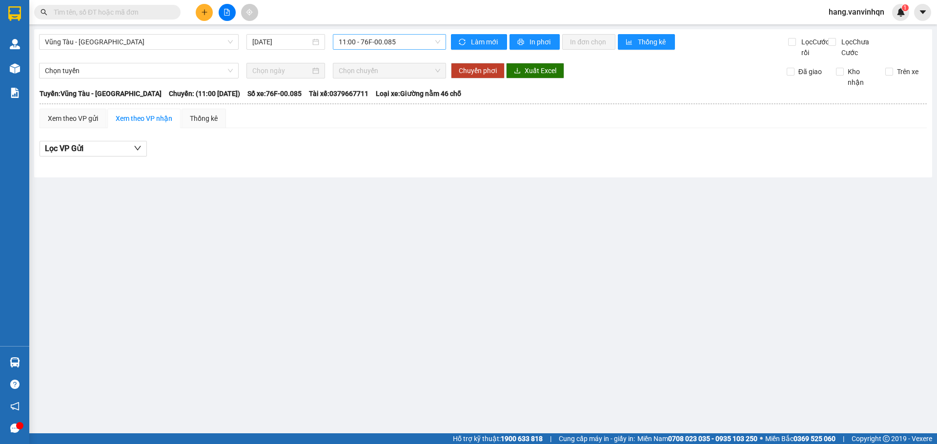
click at [405, 40] on span "11:00 - 76F-00.085" at bounding box center [389, 42] width 101 height 15
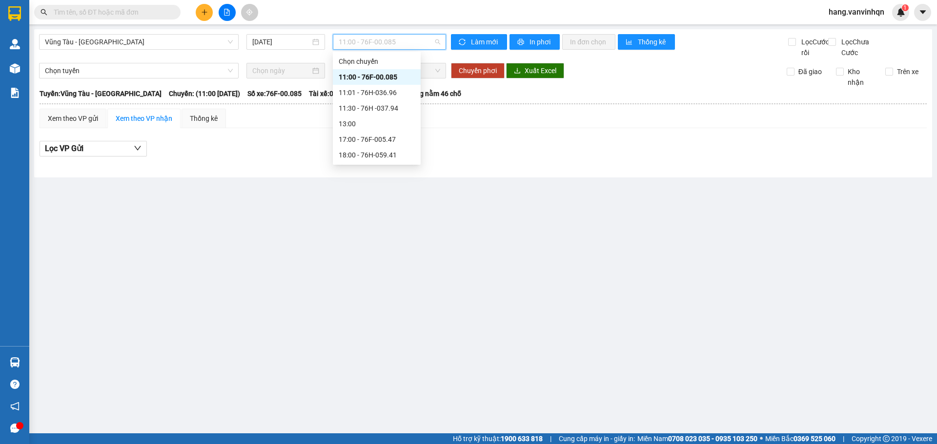
drag, startPoint x: 202, startPoint y: 43, endPoint x: 195, endPoint y: 50, distance: 10.0
click at [198, 47] on span "Vũng Tàu - [GEOGRAPHIC_DATA]" at bounding box center [139, 42] width 188 height 15
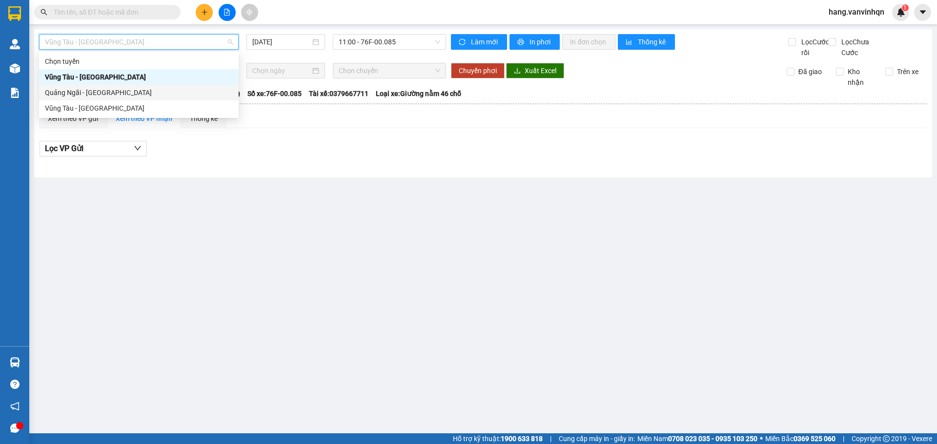
click at [141, 93] on div "Quảng Ngãi - [GEOGRAPHIC_DATA]" at bounding box center [139, 92] width 188 height 11
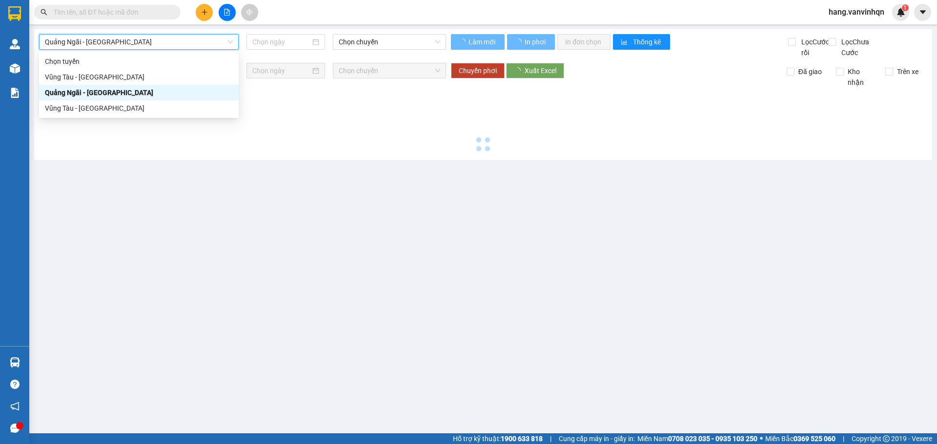
type input "[DATE]"
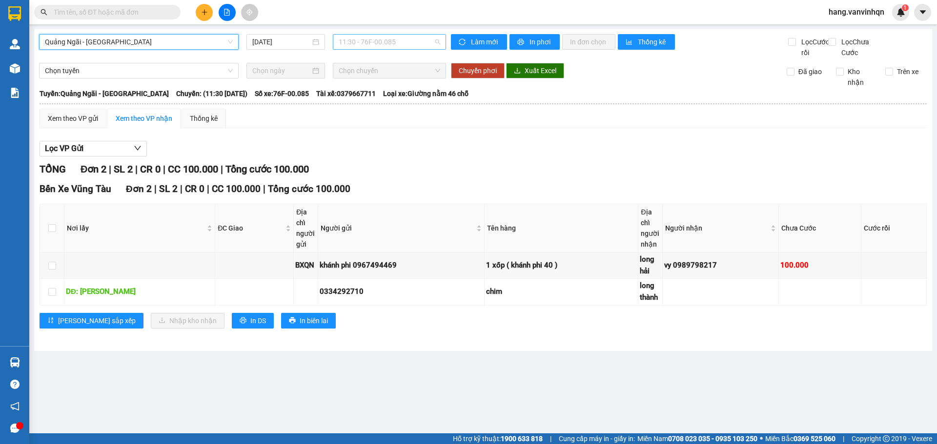
drag, startPoint x: 417, startPoint y: 38, endPoint x: 382, endPoint y: 116, distance: 85.6
click at [418, 39] on span "11:30 - 76F-00.085" at bounding box center [389, 42] width 101 height 15
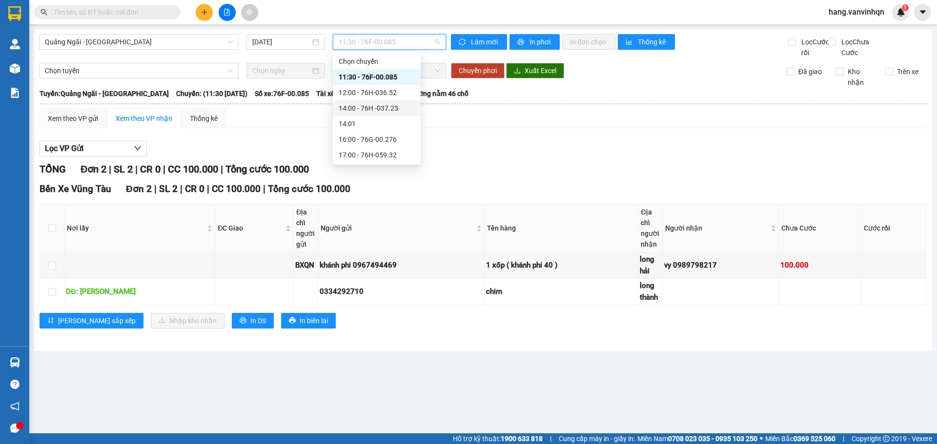
click at [380, 111] on div "14:00 - 76H -037.23" at bounding box center [377, 108] width 76 height 11
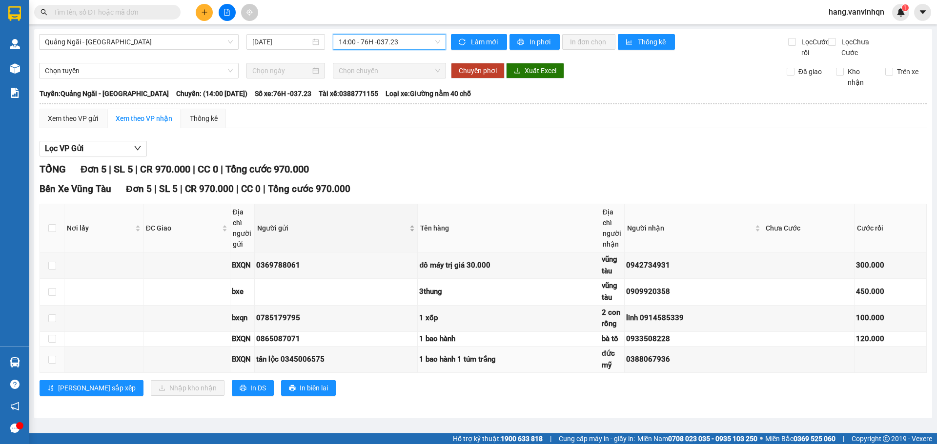
scroll to position [0, 0]
click at [85, 124] on div "Xem theo VP gửi" at bounding box center [73, 118] width 50 height 11
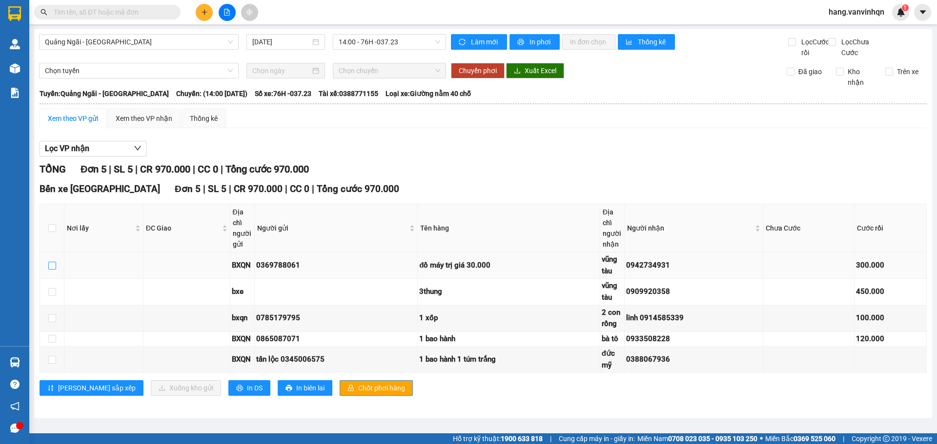
click at [52, 270] on input "checkbox" at bounding box center [52, 266] width 8 height 8
checkbox input "true"
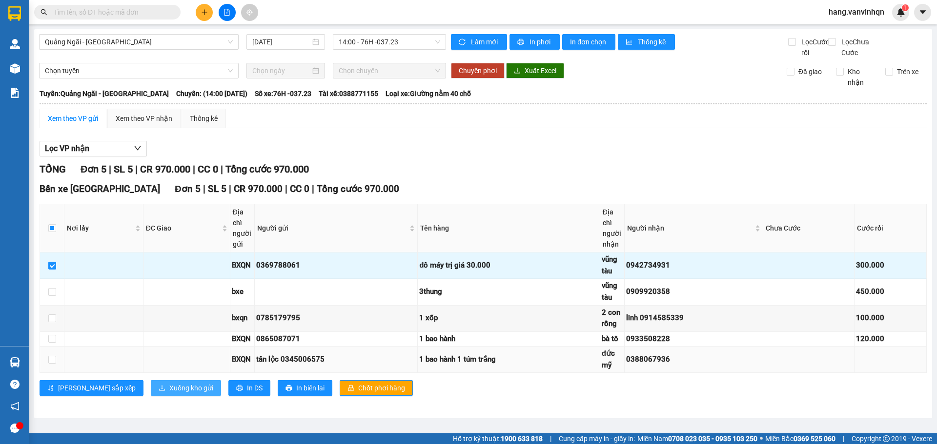
drag, startPoint x: 147, startPoint y: 396, endPoint x: 168, endPoint y: 380, distance: 26.4
click at [151, 392] on button "Xuống kho gửi" at bounding box center [186, 389] width 70 height 16
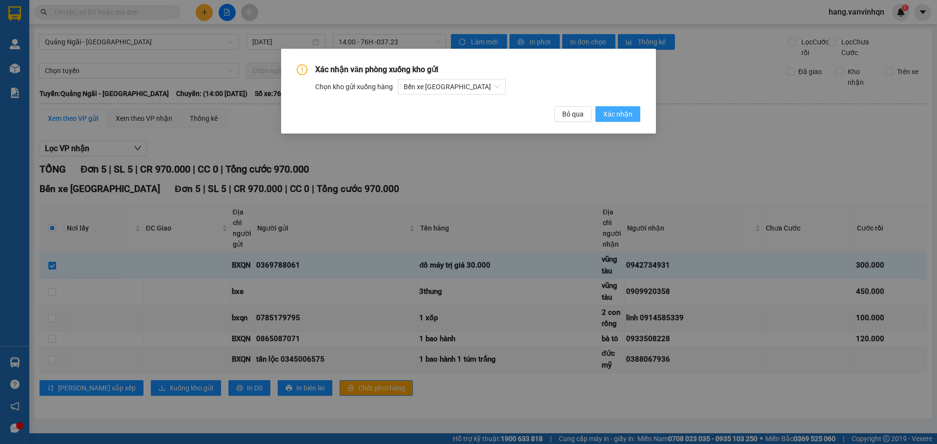
click at [621, 109] on span "Xác nhận" at bounding box center [617, 114] width 29 height 11
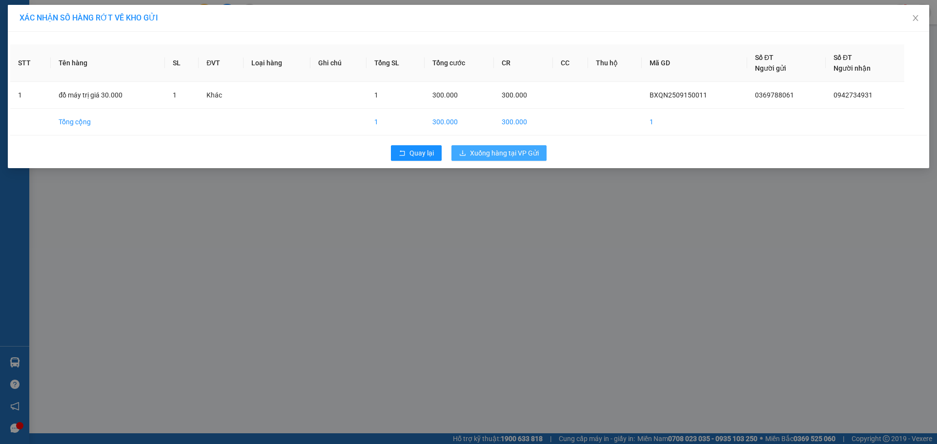
drag, startPoint x: 511, startPoint y: 150, endPoint x: 521, endPoint y: 150, distance: 9.3
click at [515, 150] on span "Xuống hàng tại VP Gửi" at bounding box center [504, 153] width 69 height 11
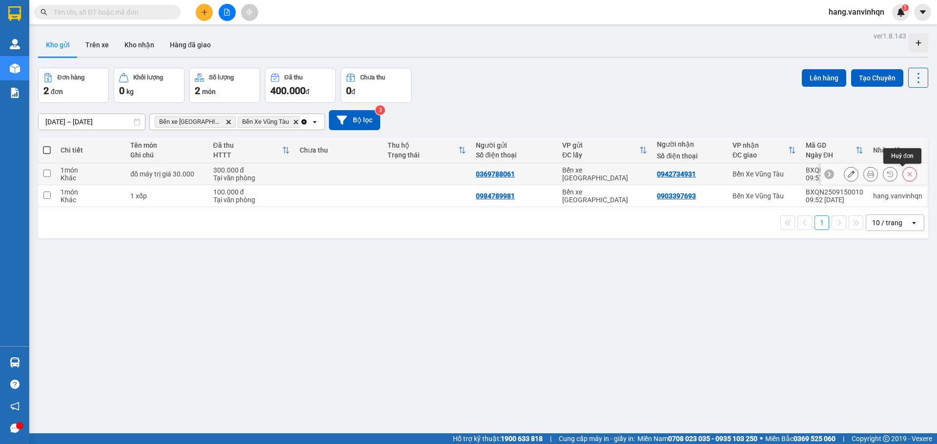
click at [906, 173] on icon at bounding box center [909, 174] width 7 height 7
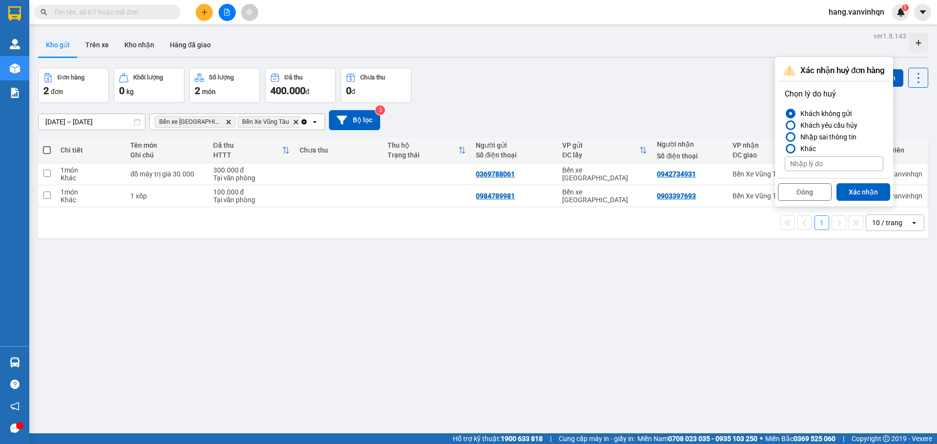
drag, startPoint x: 874, startPoint y: 192, endPoint x: 869, endPoint y: 192, distance: 4.9
click at [874, 192] on button "Xác nhận" at bounding box center [863, 192] width 54 height 18
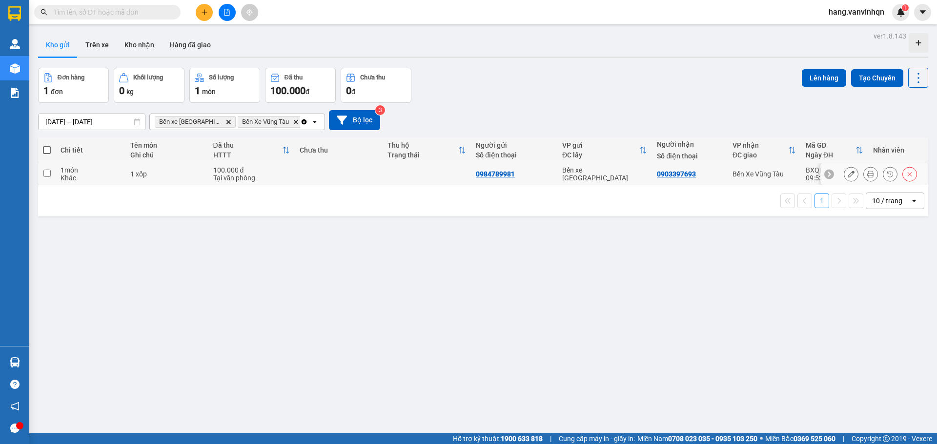
click at [50, 176] on input "checkbox" at bounding box center [46, 173] width 7 height 7
checkbox input "true"
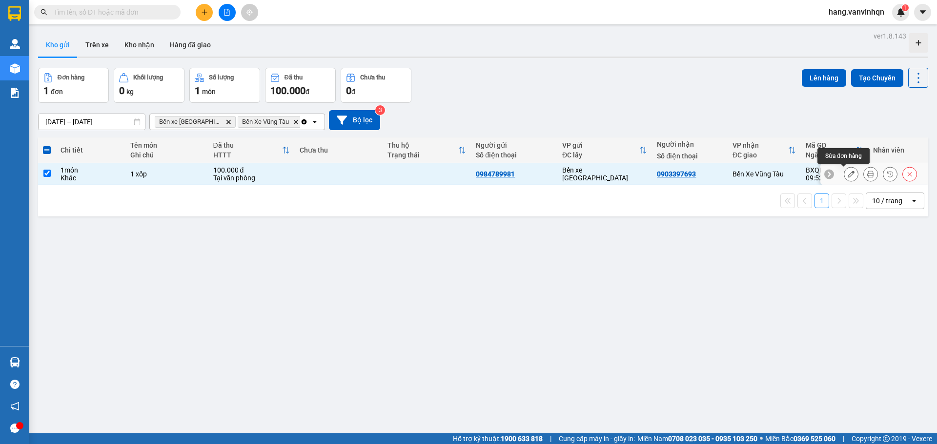
click at [847, 175] on icon at bounding box center [850, 174] width 7 height 7
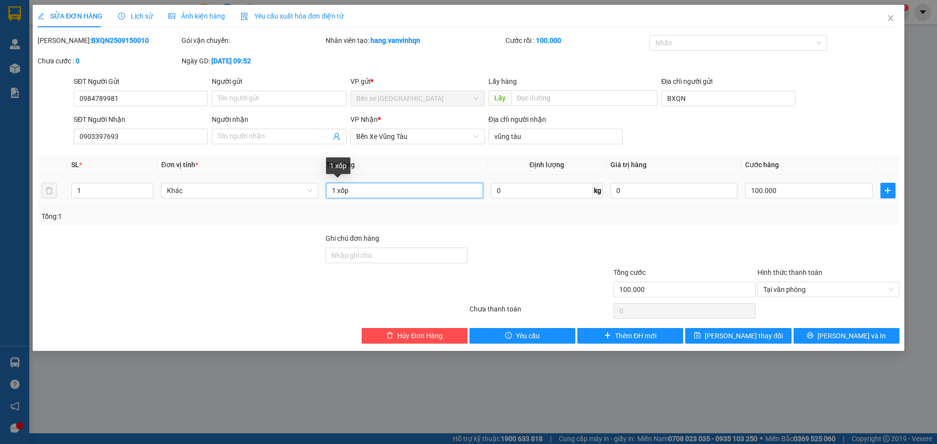
click at [424, 194] on input "1 xốp" at bounding box center [404, 191] width 157 height 16
type input "1"
type input "d"
type input "đồ máy 30.000.000"
click at [794, 183] on input "100.000" at bounding box center [808, 191] width 127 height 16
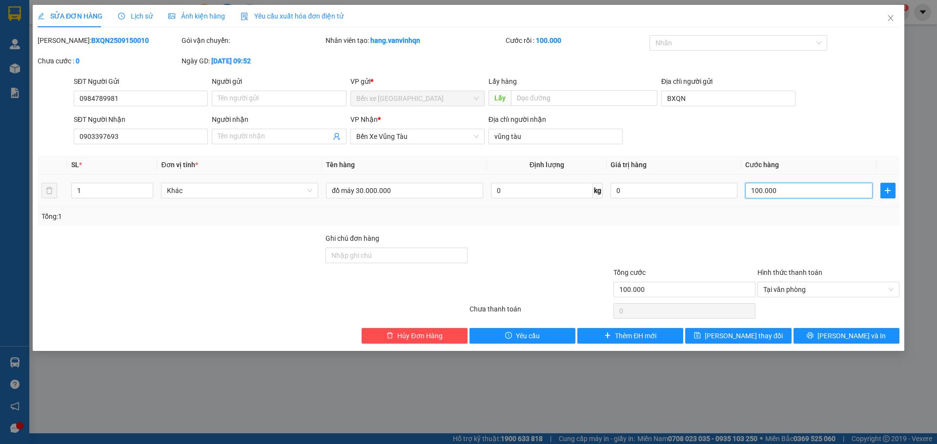
type input "3"
type input "30"
type input "300"
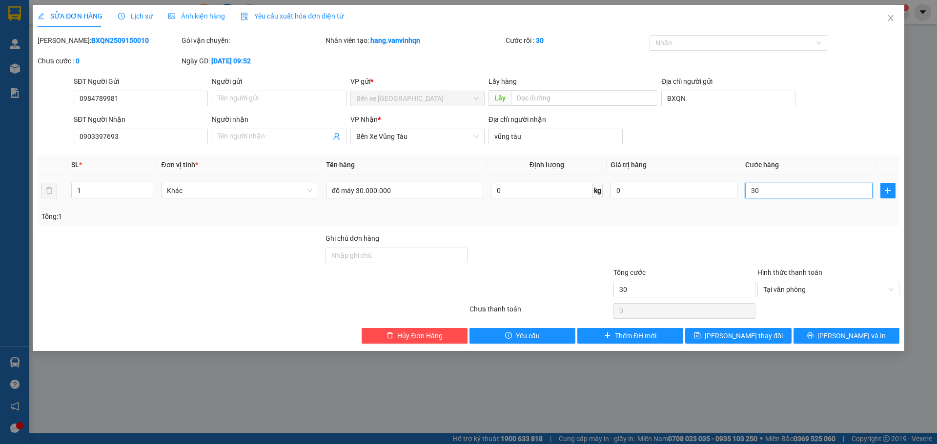
type input "300"
type input "300.000"
click at [816, 250] on div at bounding box center [828, 250] width 144 height 34
drag, startPoint x: 801, startPoint y: 290, endPoint x: 779, endPoint y: 317, distance: 34.3
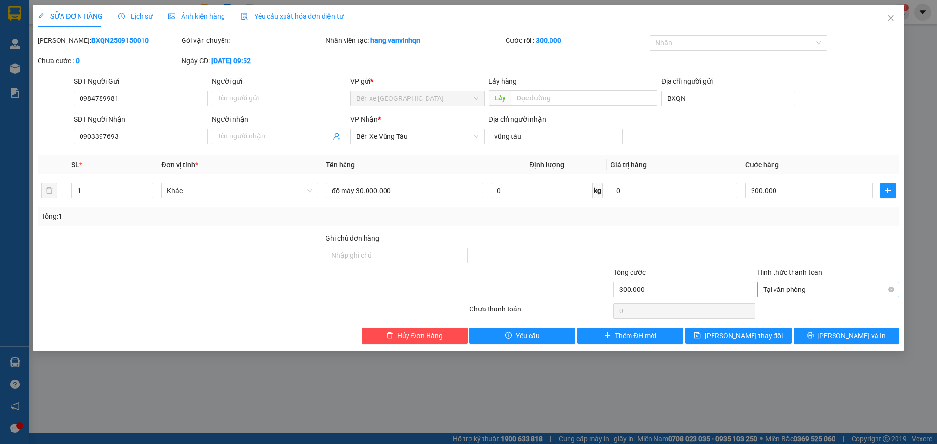
click at [799, 293] on span "Tại văn phòng" at bounding box center [828, 289] width 130 height 15
click at [778, 307] on div "Tại văn phòng" at bounding box center [828, 309] width 130 height 11
click at [743, 334] on span "[PERSON_NAME] thay đổi" at bounding box center [744, 336] width 78 height 11
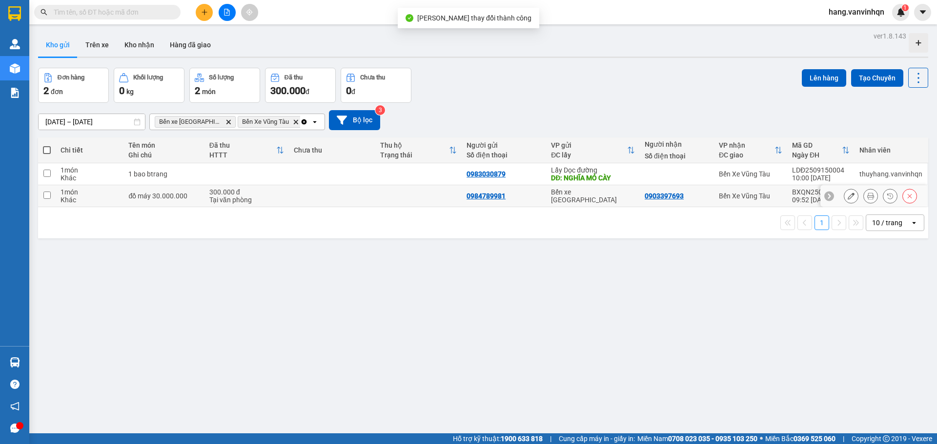
drag, startPoint x: 403, startPoint y: 198, endPoint x: 485, endPoint y: 152, distance: 93.9
click at [407, 198] on td at bounding box center [418, 196] width 86 height 22
checkbox input "true"
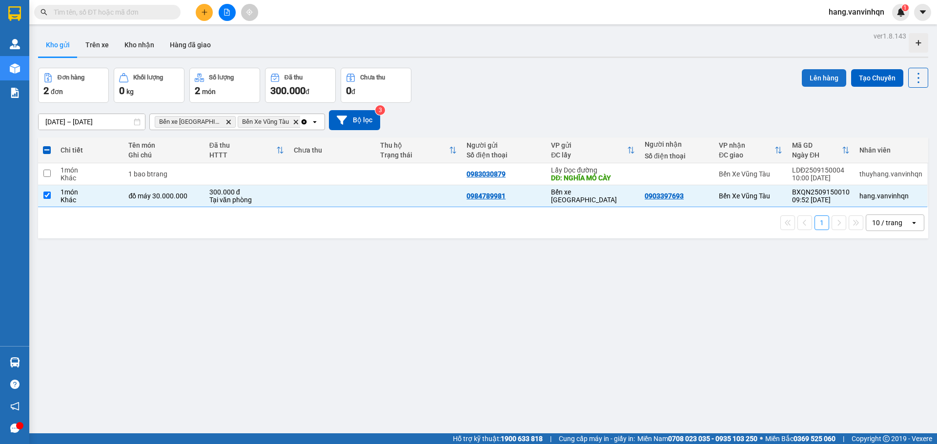
click at [810, 66] on div "ver 1.8.143 Kho gửi Trên xe Kho nhận Hàng đã giao Đơn hàng 2 đơn Khối lượng 0 k…" at bounding box center [483, 251] width 898 height 444
click at [809, 79] on button "Lên hàng" at bounding box center [824, 78] width 44 height 18
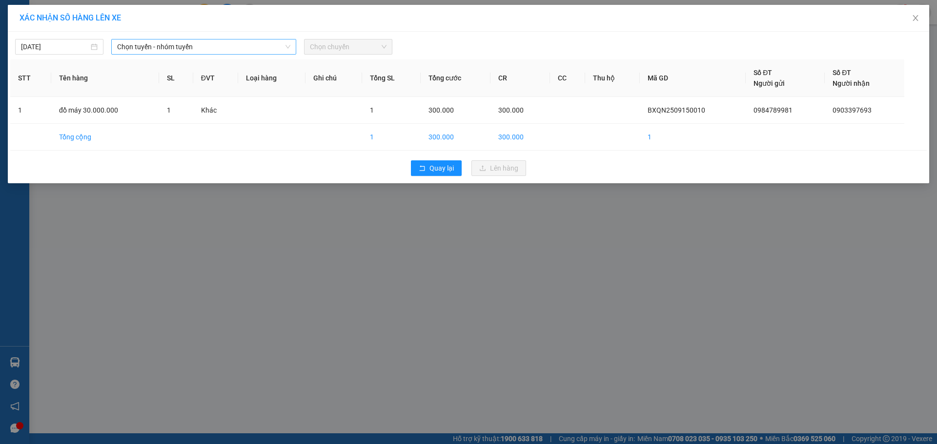
drag, startPoint x: 194, startPoint y: 44, endPoint x: 189, endPoint y: 55, distance: 11.8
click at [195, 44] on span "Chọn tuyến - nhóm tuyến" at bounding box center [203, 47] width 173 height 15
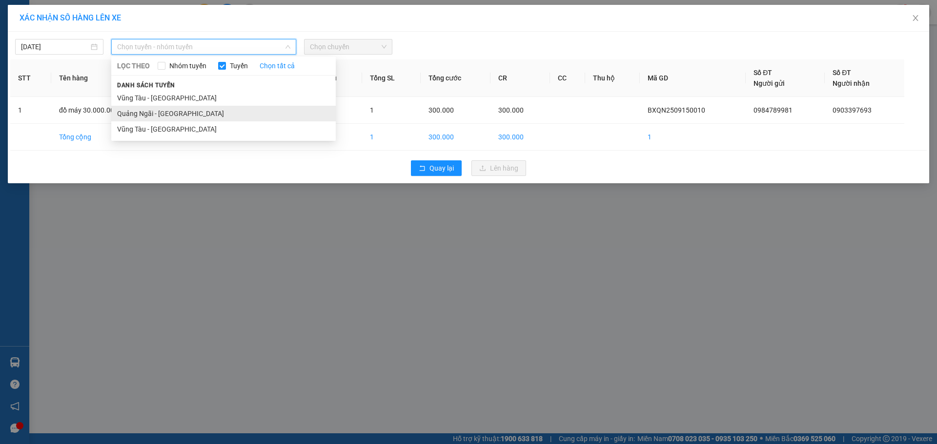
click at [158, 116] on li "Quảng Ngãi - [GEOGRAPHIC_DATA]" at bounding box center [223, 114] width 224 height 16
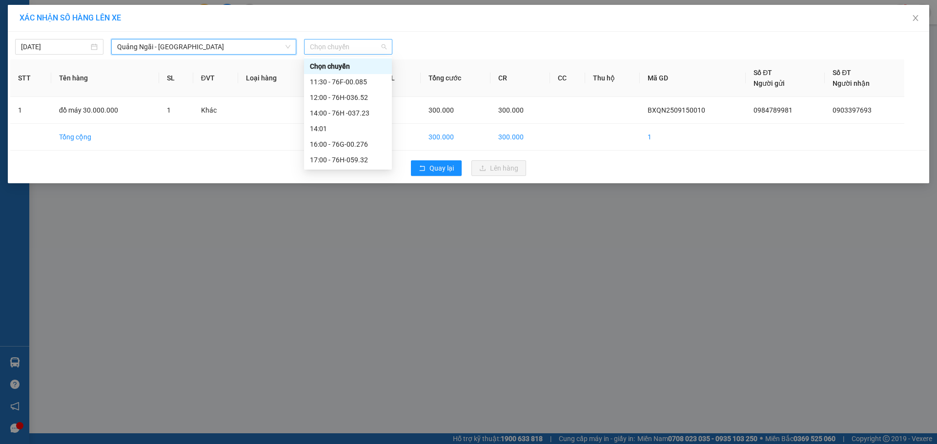
drag, startPoint x: 359, startPoint y: 48, endPoint x: 365, endPoint y: 108, distance: 59.8
click at [359, 51] on span "Chọn chuyến" at bounding box center [348, 47] width 77 height 15
click at [356, 113] on div "14:00 - 76H -037.23" at bounding box center [348, 113] width 76 height 11
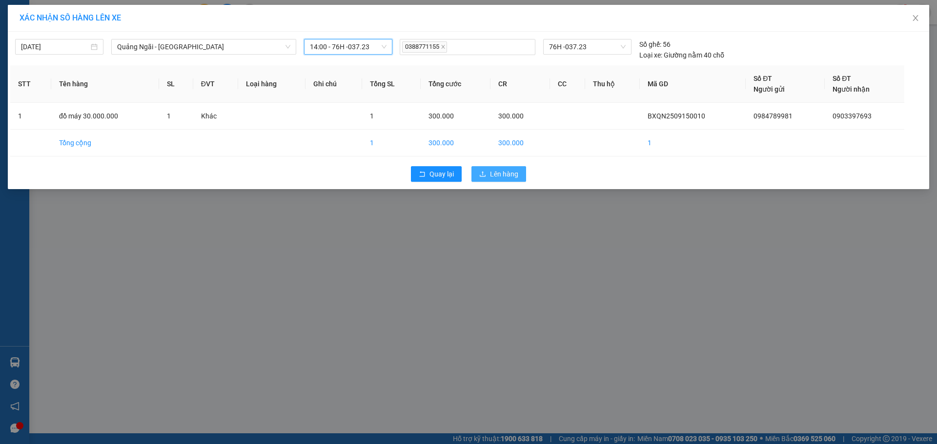
click at [511, 173] on span "Lên hàng" at bounding box center [504, 174] width 28 height 11
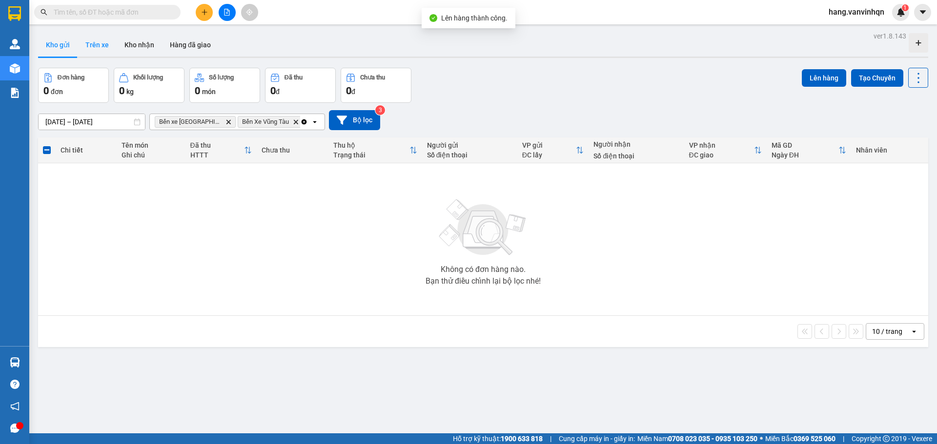
drag, startPoint x: 93, startPoint y: 43, endPoint x: 94, endPoint y: 49, distance: 5.9
click at [93, 47] on button "Trên xe" at bounding box center [97, 44] width 39 height 23
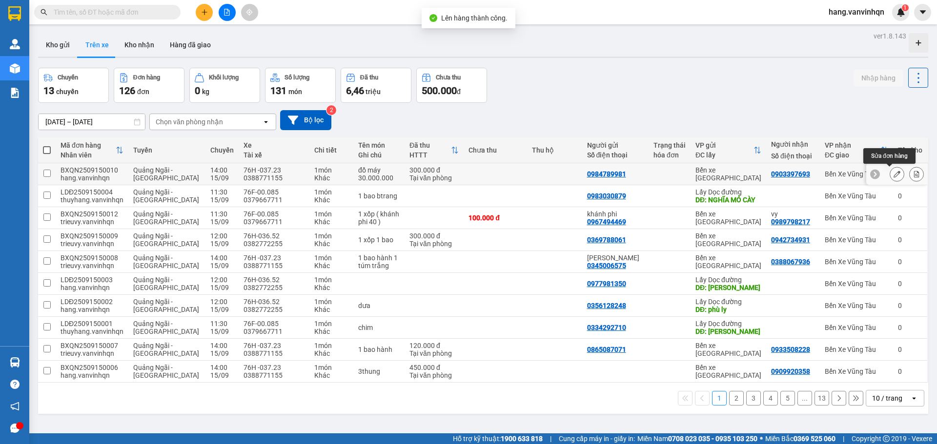
click at [890, 178] on button at bounding box center [897, 174] width 14 height 17
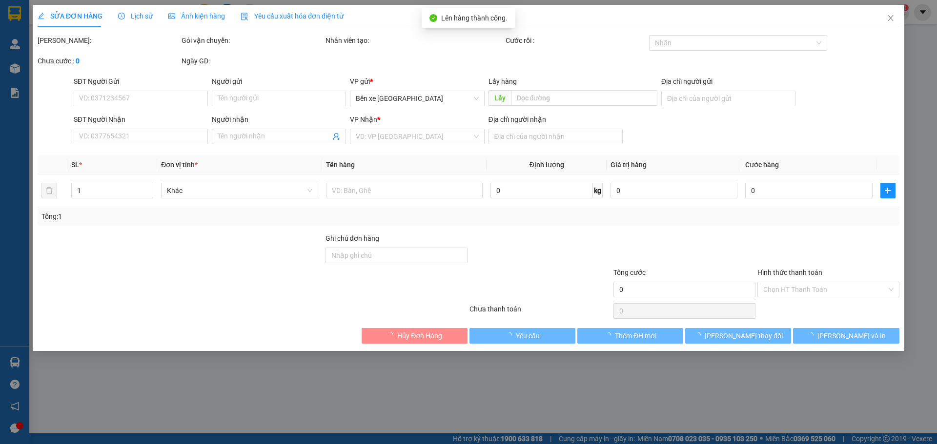
type input "0984789981"
type input "BXQN"
type input "0903397693"
type input "vũng tàu"
type input "300.000"
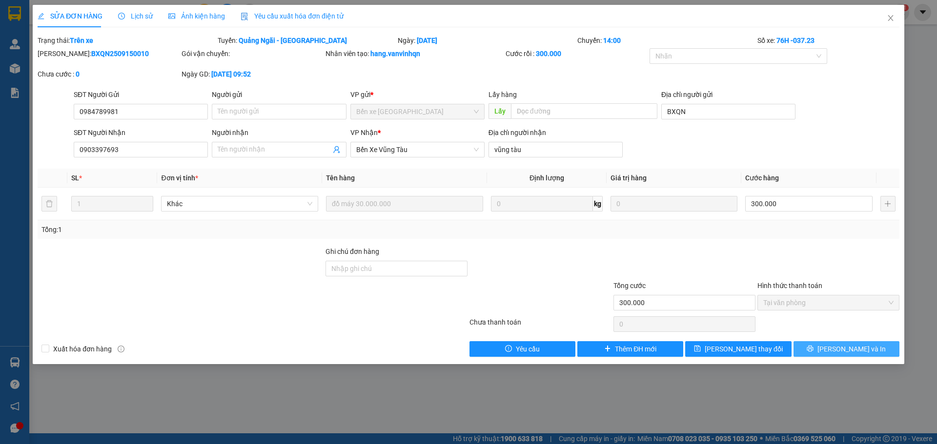
drag, startPoint x: 846, startPoint y: 349, endPoint x: 810, endPoint y: 321, distance: 45.8
click at [845, 350] on span "[PERSON_NAME] và In" at bounding box center [851, 349] width 68 height 11
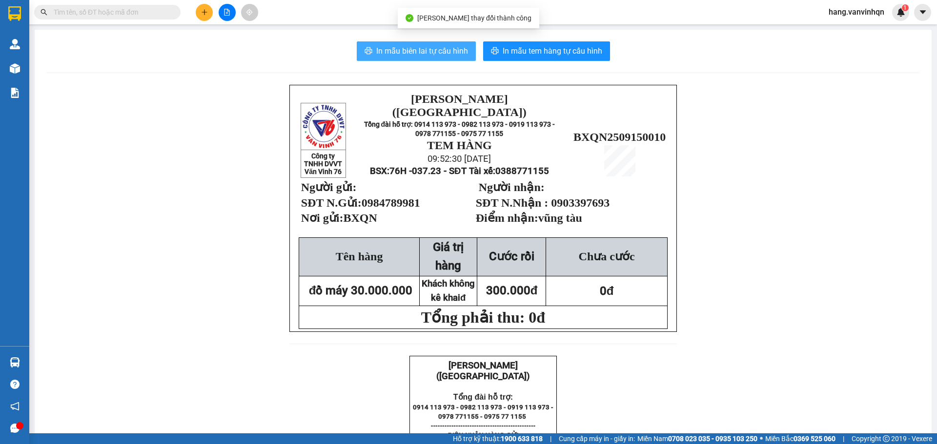
click at [408, 52] on span "In mẫu biên lai tự cấu hình" at bounding box center [422, 51] width 92 height 12
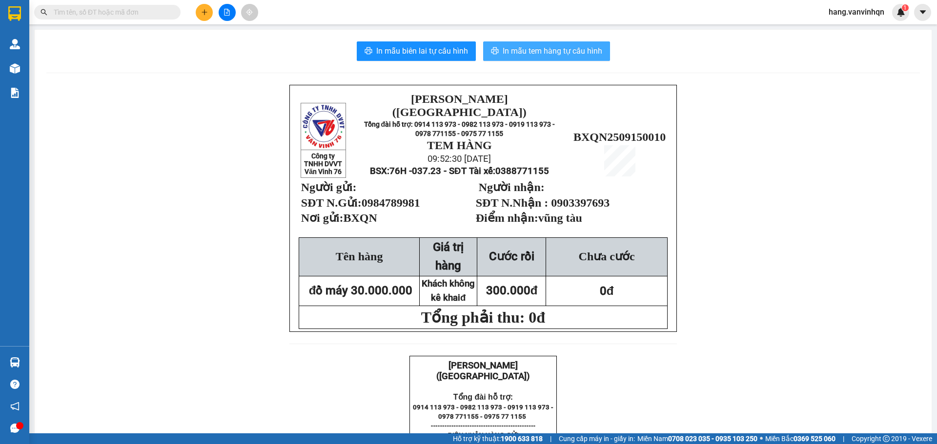
click at [534, 50] on span "In mẫu tem hàng tự cấu hình" at bounding box center [553, 51] width 100 height 12
click at [227, 8] on button at bounding box center [227, 12] width 17 height 17
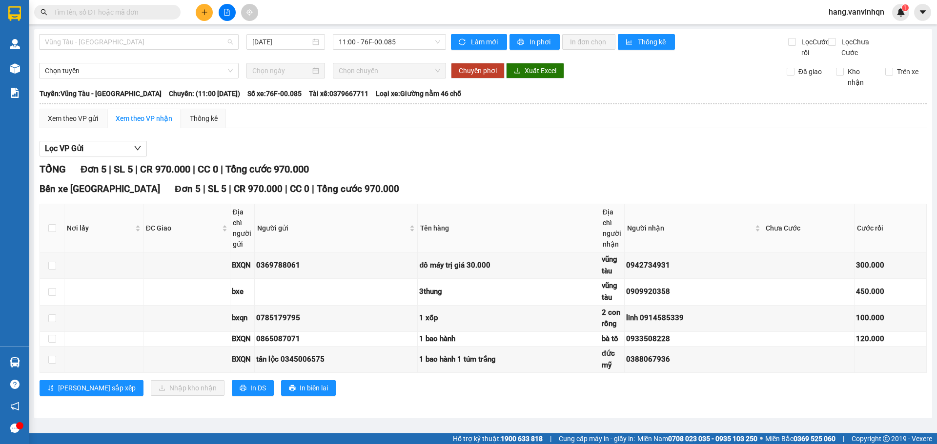
drag, startPoint x: 91, startPoint y: 37, endPoint x: 79, endPoint y: 90, distance: 54.9
click at [91, 40] on span "Vũng Tàu - [GEOGRAPHIC_DATA]" at bounding box center [139, 42] width 188 height 15
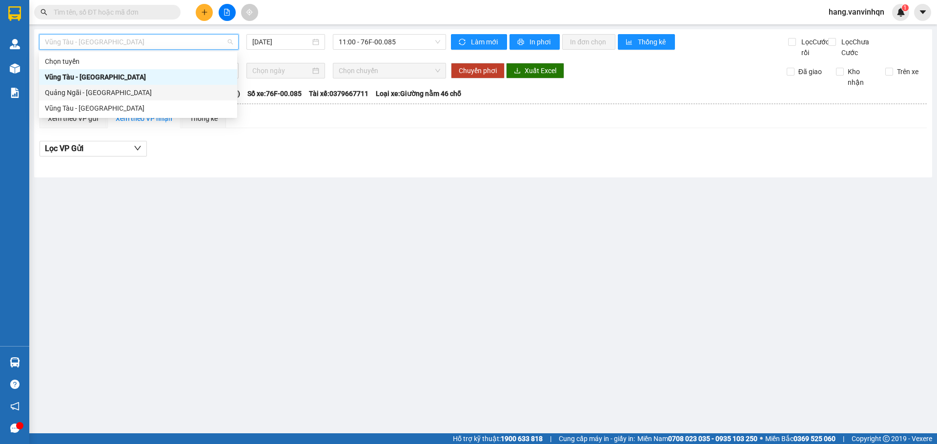
drag, startPoint x: 79, startPoint y: 90, endPoint x: 447, endPoint y: 44, distance: 371.2
click at [80, 91] on div "Quảng Ngãi - [GEOGRAPHIC_DATA]" at bounding box center [138, 92] width 186 height 11
type input "[DATE]"
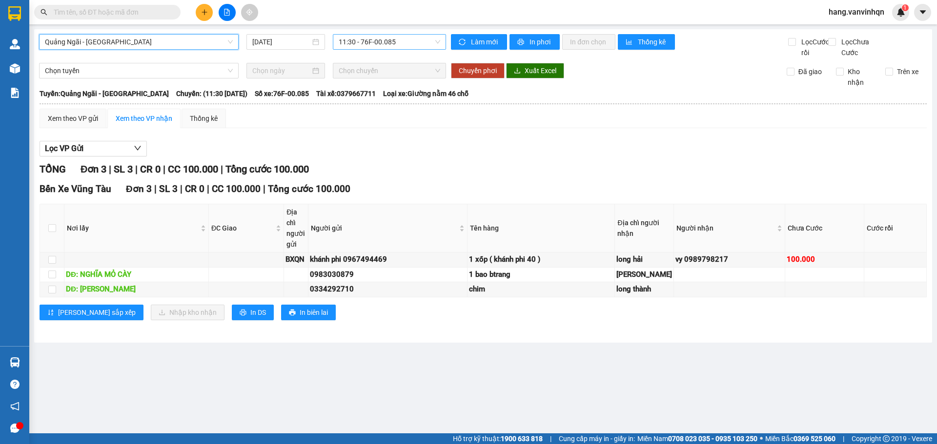
click at [385, 40] on span "11:30 - 76F-00.085" at bounding box center [389, 42] width 101 height 15
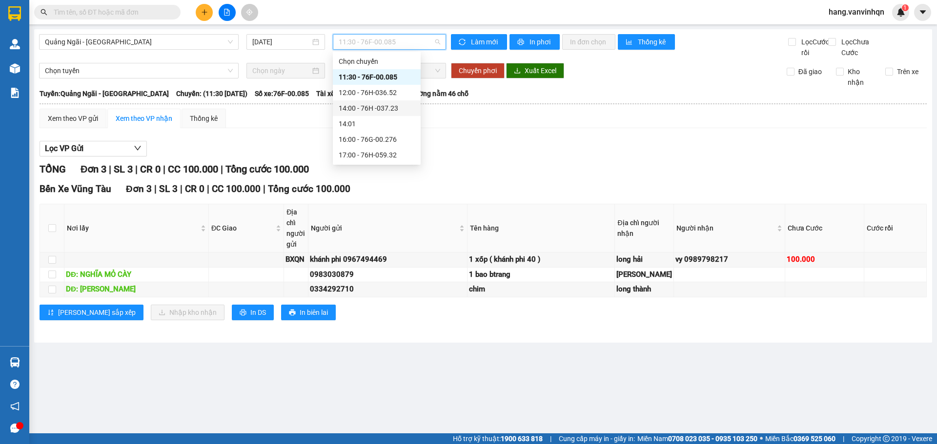
click at [383, 108] on div "14:00 - 76H -037.23" at bounding box center [377, 108] width 76 height 11
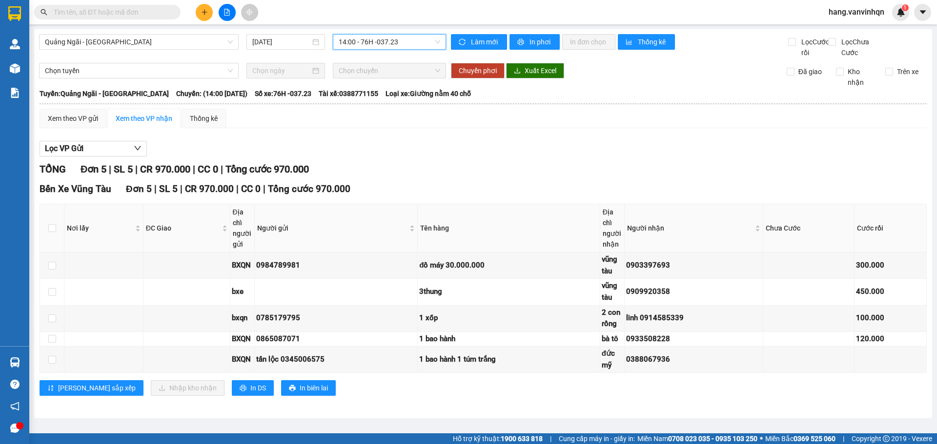
scroll to position [0, 0]
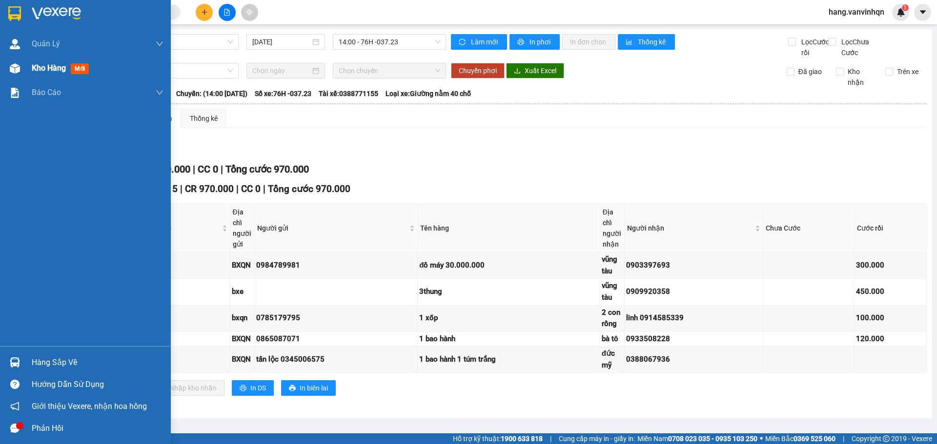
click at [51, 76] on div "Kho hàng mới" at bounding box center [98, 68] width 132 height 24
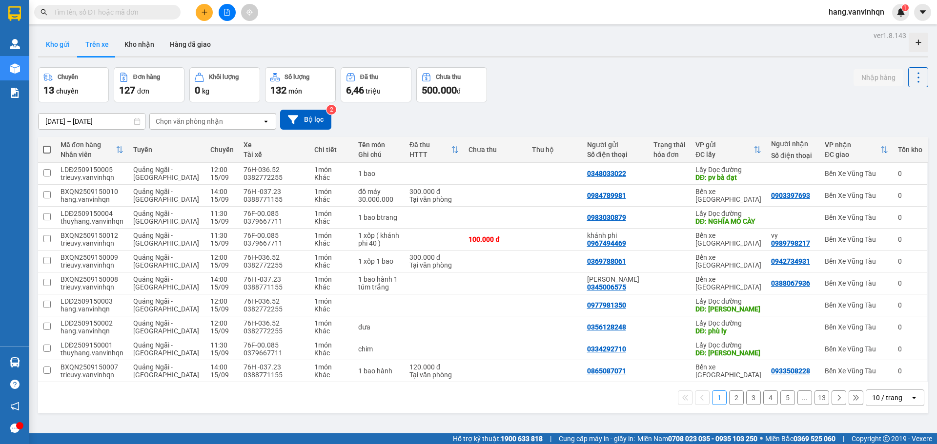
click at [41, 46] on button "Kho gửi" at bounding box center [58, 44] width 40 height 23
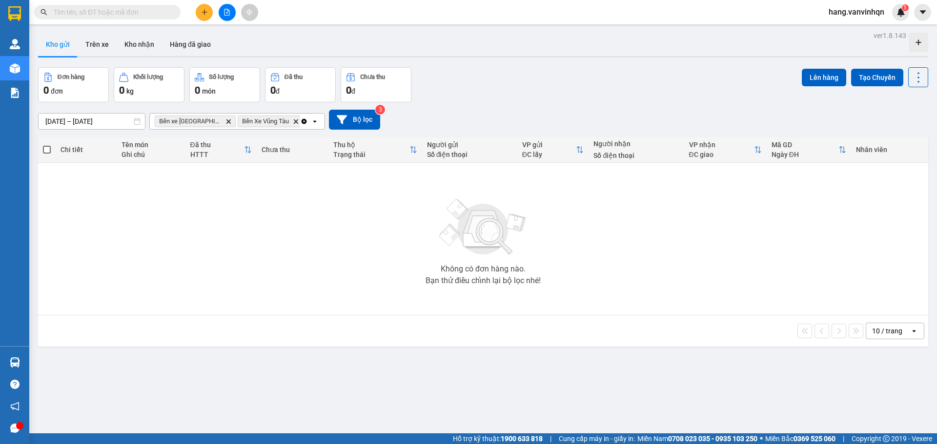
click at [224, 17] on button at bounding box center [227, 12] width 17 height 17
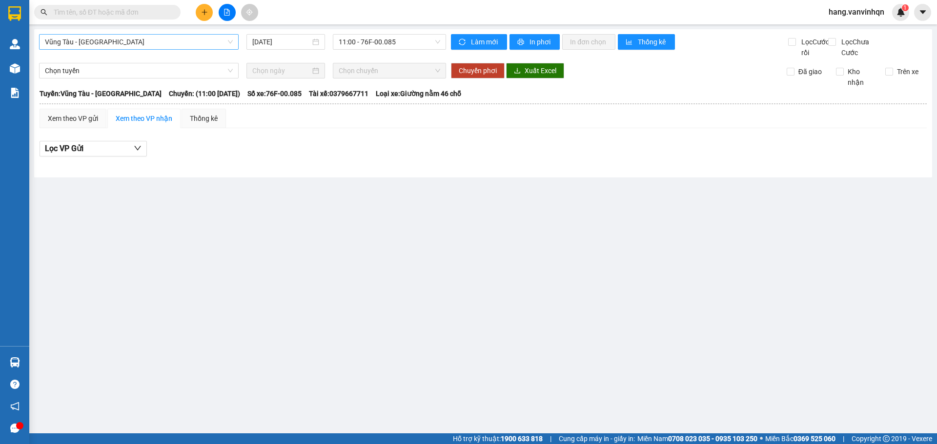
click at [136, 51] on div "Vũng Tàu - [GEOGRAPHIC_DATA] [DATE] 11:00 - 76F-00.085" at bounding box center [242, 46] width 407 height 24
drag, startPoint x: 136, startPoint y: 43, endPoint x: 133, endPoint y: 49, distance: 6.5
click at [133, 49] on div "Vũng Tàu - [GEOGRAPHIC_DATA]" at bounding box center [139, 42] width 200 height 16
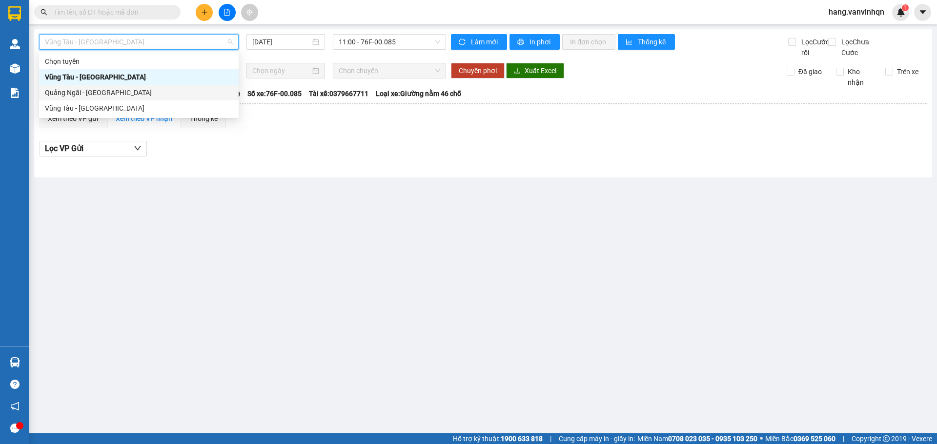
click at [98, 93] on div "Quảng Ngãi - [GEOGRAPHIC_DATA]" at bounding box center [139, 92] width 188 height 11
type input "[DATE]"
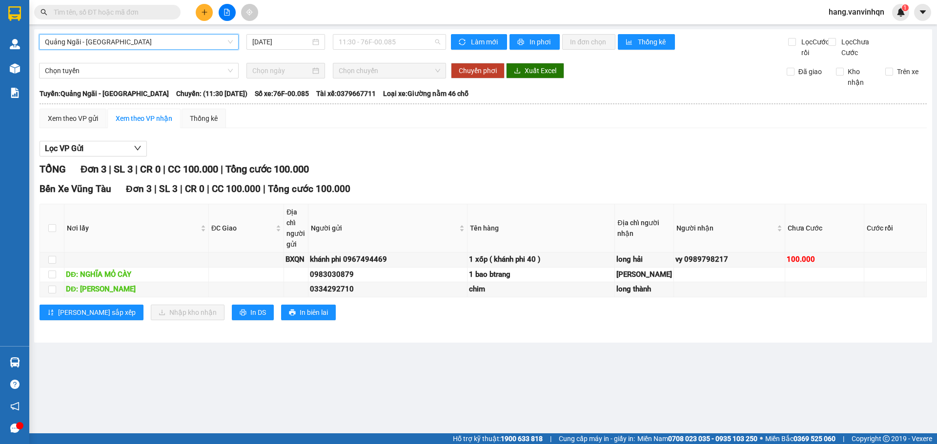
drag, startPoint x: 405, startPoint y: 40, endPoint x: 383, endPoint y: 83, distance: 49.5
click at [400, 54] on body "Kết quả tìm kiếm ( 0 ) Bộ lọc No Data hang.vanvinhqn 1 Quản [PERSON_NAME] lý kh…" at bounding box center [468, 222] width 937 height 444
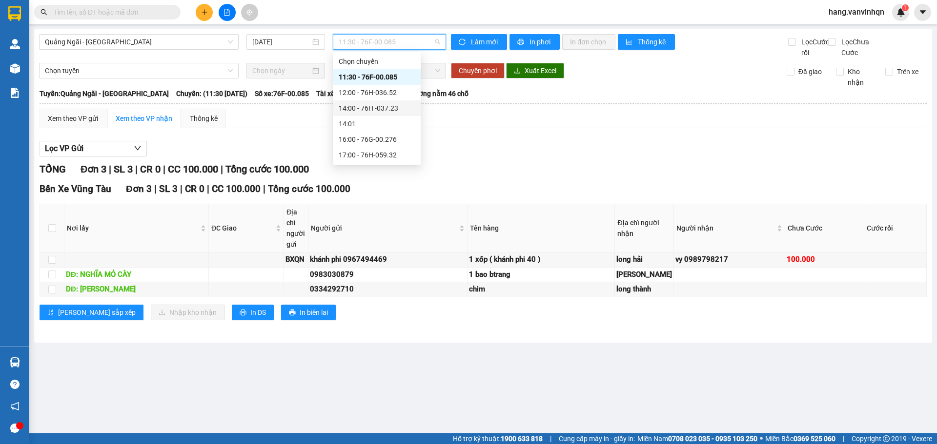
click at [379, 105] on div "14:00 - 76H -037.23" at bounding box center [377, 108] width 76 height 11
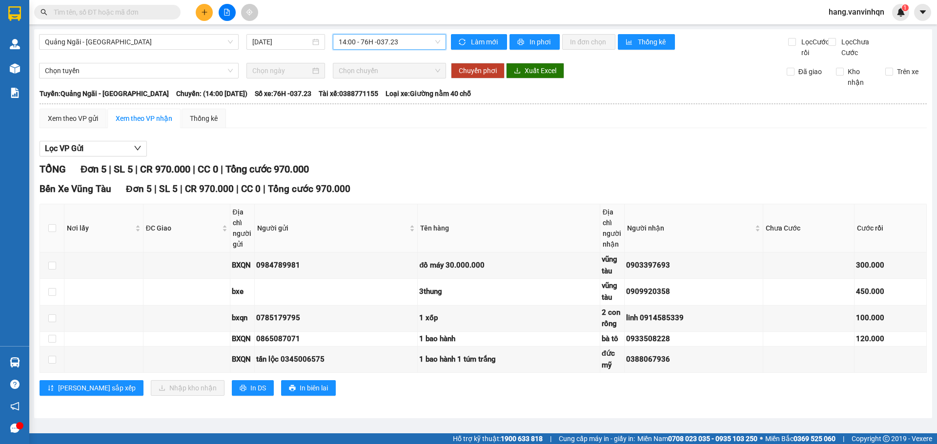
scroll to position [0, 0]
click at [401, 33] on div "Quảng Ngãi - [GEOGRAPHIC_DATA] [DATE] 14:00 14:00 - 76H -037.23 Làm mới In phơi…" at bounding box center [483, 223] width 898 height 389
click at [404, 41] on span "14:00 - 76H -037.23" at bounding box center [389, 42] width 101 height 15
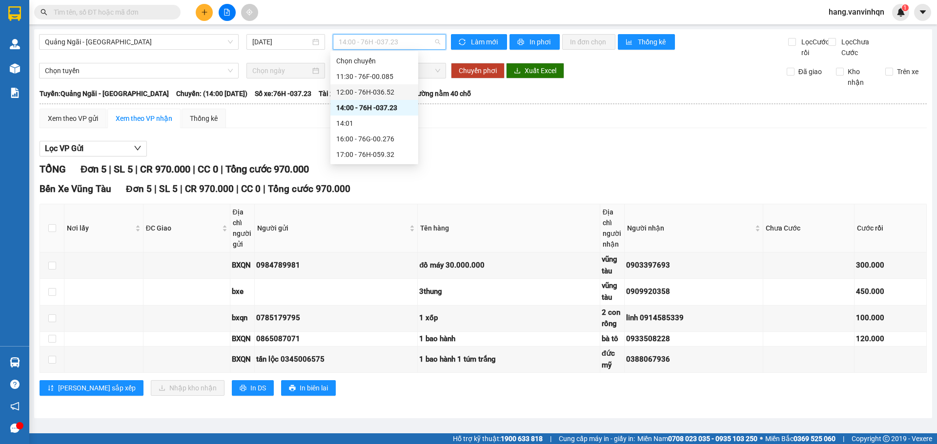
click at [378, 96] on div "12:00 - 76H-036.52" at bounding box center [374, 92] width 76 height 11
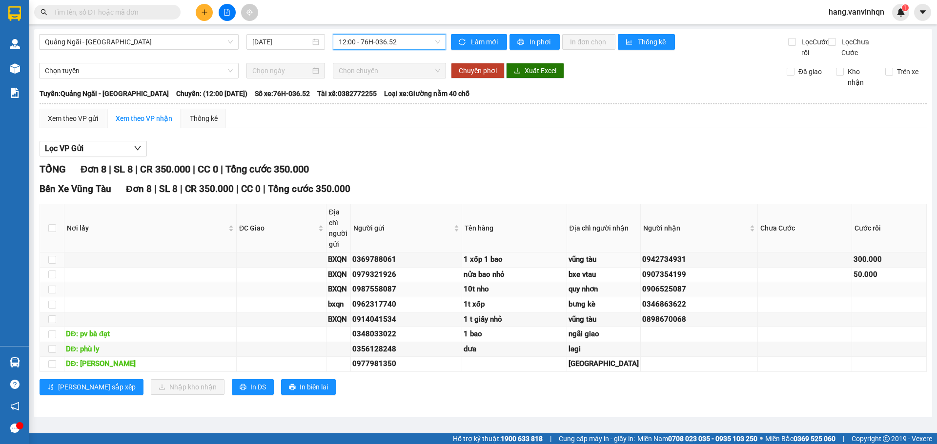
scroll to position [80, 0]
click at [205, 16] on button at bounding box center [204, 12] width 17 height 17
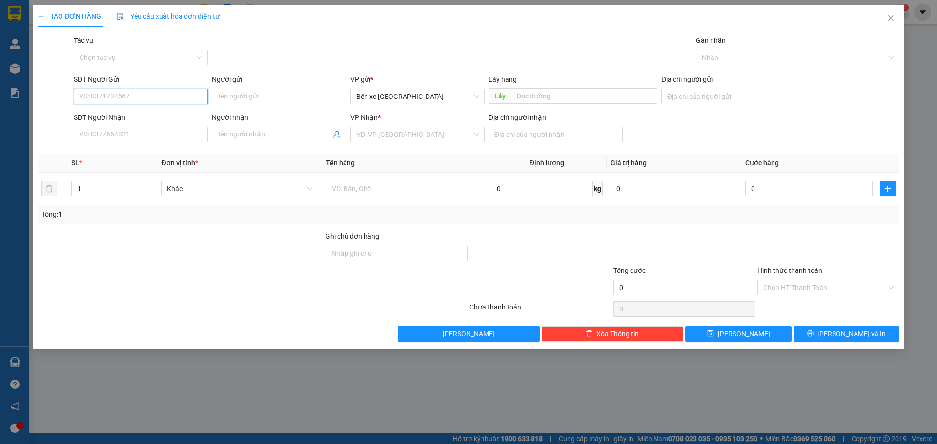
click at [196, 95] on input "SĐT Người Gửi" at bounding box center [141, 97] width 134 height 16
drag, startPoint x: 428, startPoint y: 93, endPoint x: 422, endPoint y: 107, distance: 15.3
click at [428, 96] on span "Bến xe [GEOGRAPHIC_DATA]" at bounding box center [417, 96] width 122 height 15
type input "0987560024"
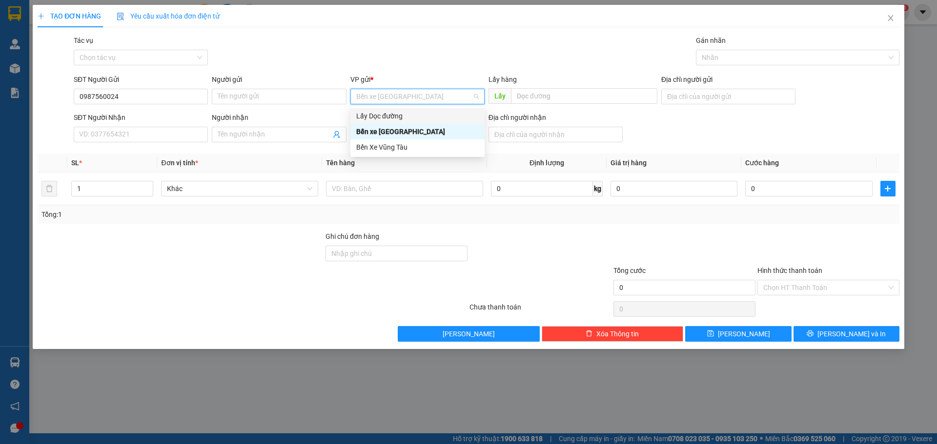
click at [389, 119] on div "Lấy Dọc đường" at bounding box center [417, 116] width 122 height 11
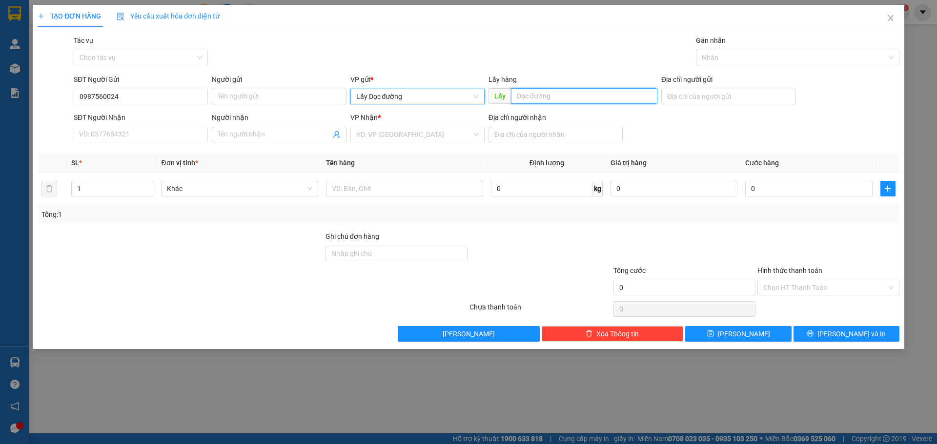
drag, startPoint x: 586, startPoint y: 99, endPoint x: 577, endPoint y: 112, distance: 16.4
click at [584, 102] on input "text" at bounding box center [584, 96] width 146 height 16
type input "cầu dợi"
click at [399, 139] on input "search" at bounding box center [414, 134] width 116 height 15
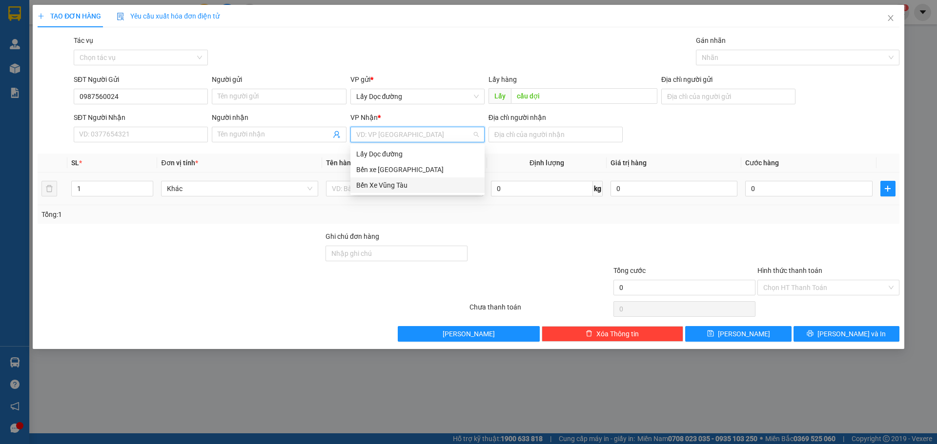
drag, startPoint x: 388, startPoint y: 186, endPoint x: 419, endPoint y: 181, distance: 31.8
click at [388, 188] on div "Bến Xe Vũng Tàu" at bounding box center [417, 185] width 122 height 11
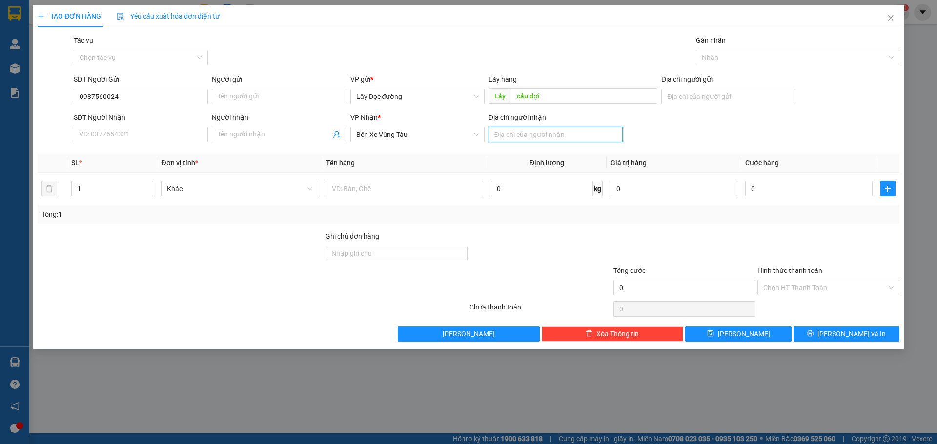
click at [577, 133] on input "Địa chỉ người nhận" at bounding box center [555, 135] width 134 height 16
type input "lagi"
drag, startPoint x: 364, startPoint y: 177, endPoint x: 362, endPoint y: 186, distance: 9.7
click at [362, 185] on td at bounding box center [404, 189] width 165 height 33
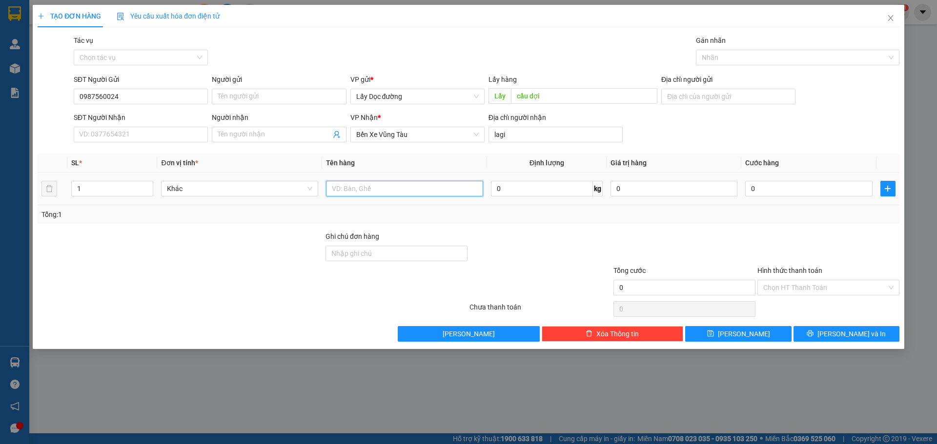
click at [363, 188] on input "text" at bounding box center [404, 189] width 157 height 16
click at [816, 414] on div "TẠO ĐƠN HÀNG Yêu cầu xuất hóa đơn điện tử Transit Pickup Surcharge Ids Transit …" at bounding box center [468, 222] width 937 height 444
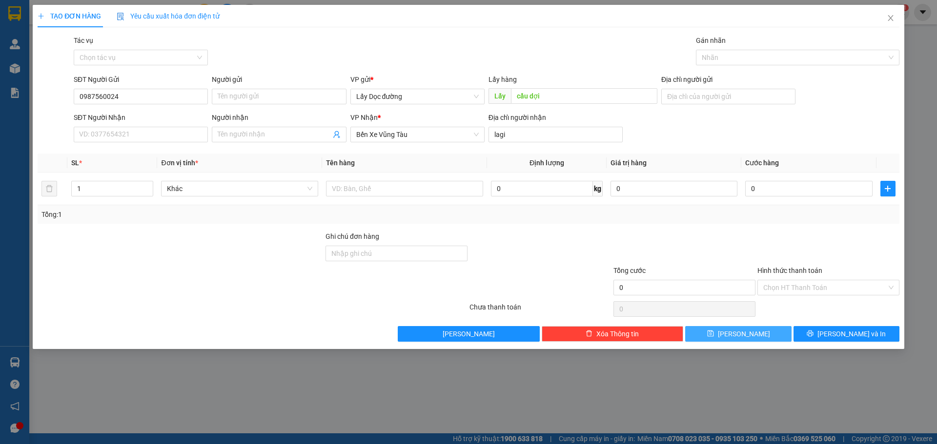
click at [755, 326] on div "Transit Pickup Surcharge Ids Transit Deliver Surcharge Ids Transit Deliver Surc…" at bounding box center [469, 188] width 862 height 307
click at [756, 333] on button "[PERSON_NAME]" at bounding box center [738, 334] width 106 height 16
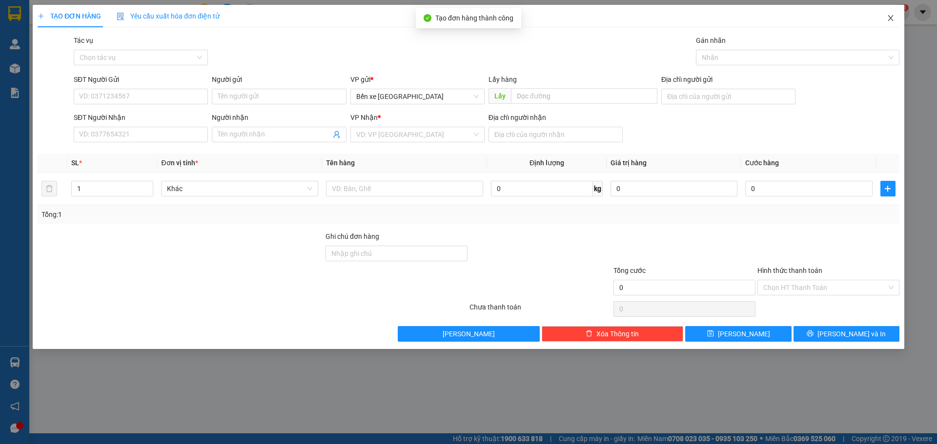
click at [894, 22] on span "Close" at bounding box center [890, 18] width 27 height 27
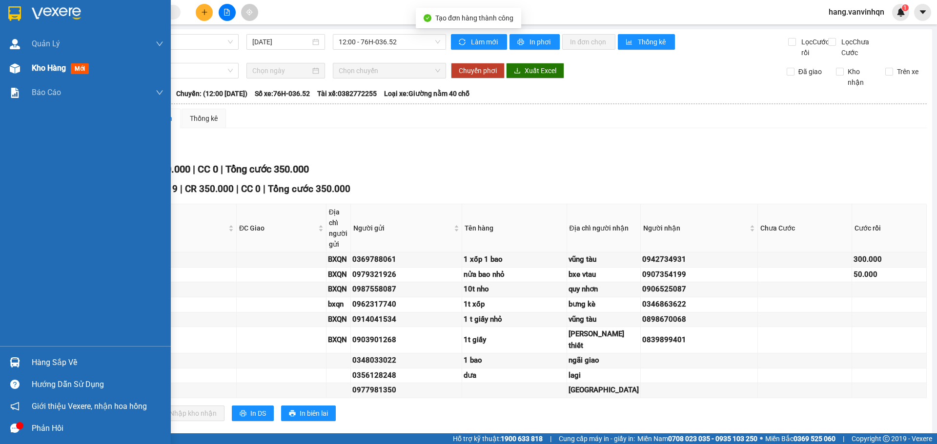
click at [37, 60] on div "Kho hàng mới" at bounding box center [98, 68] width 132 height 24
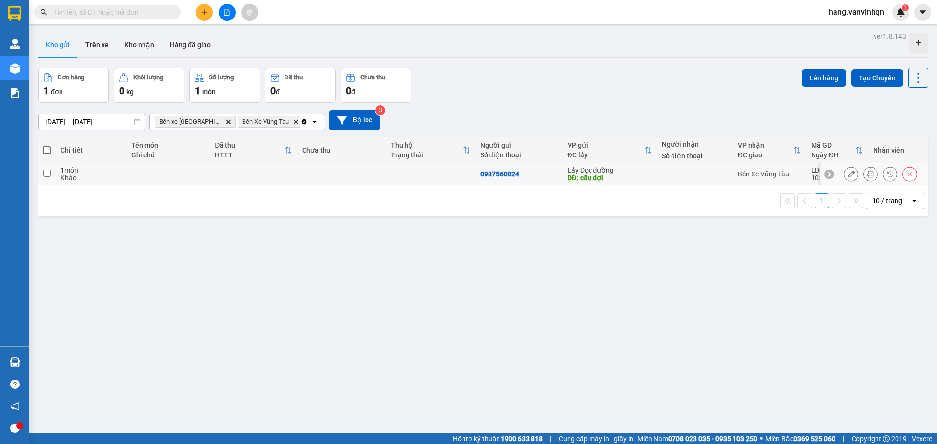
click at [677, 182] on td at bounding box center [695, 174] width 76 height 22
checkbox input "true"
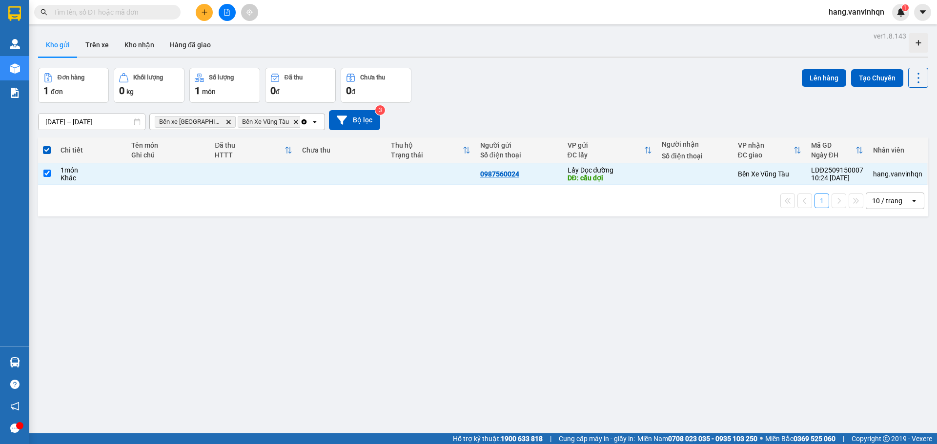
drag, startPoint x: 819, startPoint y: 84, endPoint x: 809, endPoint y: 92, distance: 11.8
click at [814, 89] on div "Lên hàng Tạo Chuyến" at bounding box center [865, 85] width 126 height 35
click at [821, 80] on button "Lên hàng" at bounding box center [824, 78] width 44 height 18
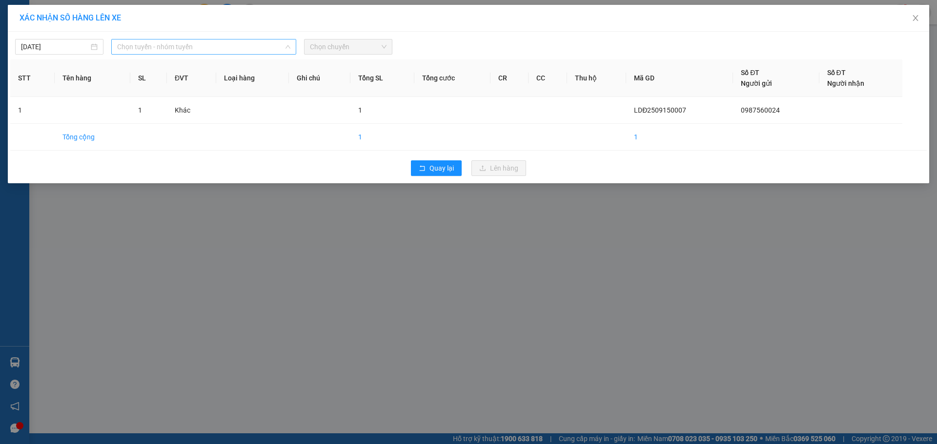
drag, startPoint x: 171, startPoint y: 49, endPoint x: 139, endPoint y: 87, distance: 49.9
click at [166, 51] on span "Chọn tuyến - nhóm tuyến" at bounding box center [203, 47] width 173 height 15
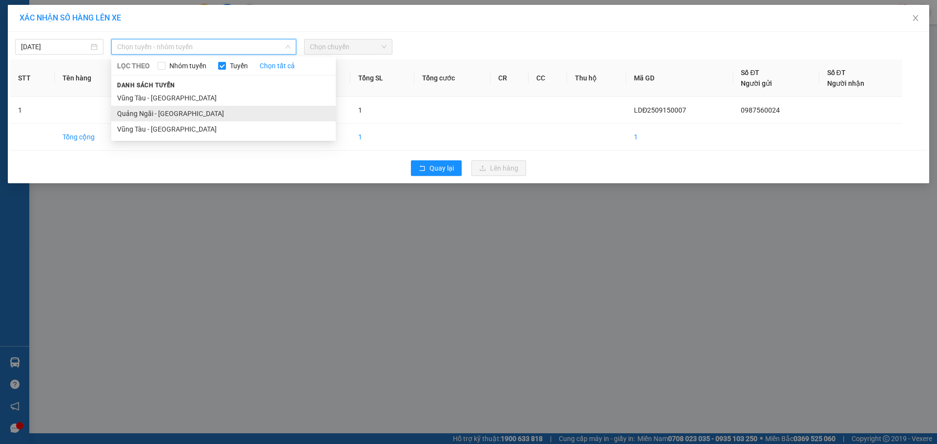
drag, startPoint x: 136, startPoint y: 111, endPoint x: 422, endPoint y: 86, distance: 286.9
click at [144, 110] on li "Quảng Ngãi - [GEOGRAPHIC_DATA]" at bounding box center [223, 114] width 224 height 16
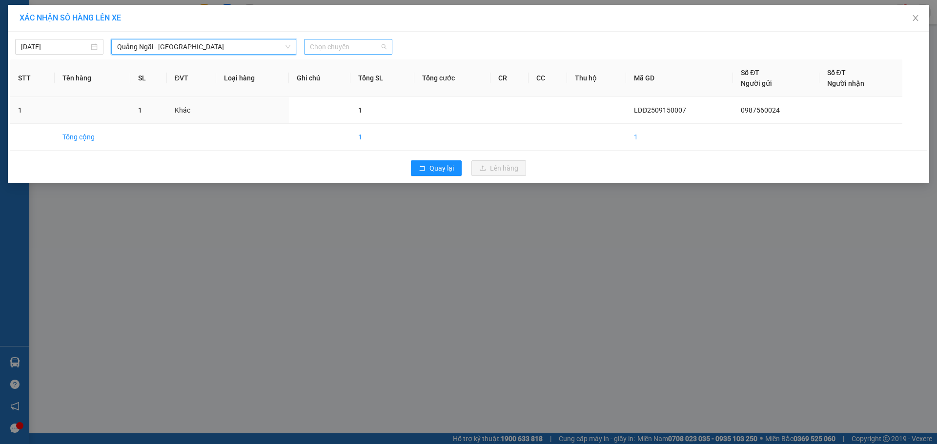
drag, startPoint x: 380, startPoint y: 47, endPoint x: 329, endPoint y: 109, distance: 79.4
click at [378, 48] on span "Chọn chuyến" at bounding box center [348, 47] width 77 height 15
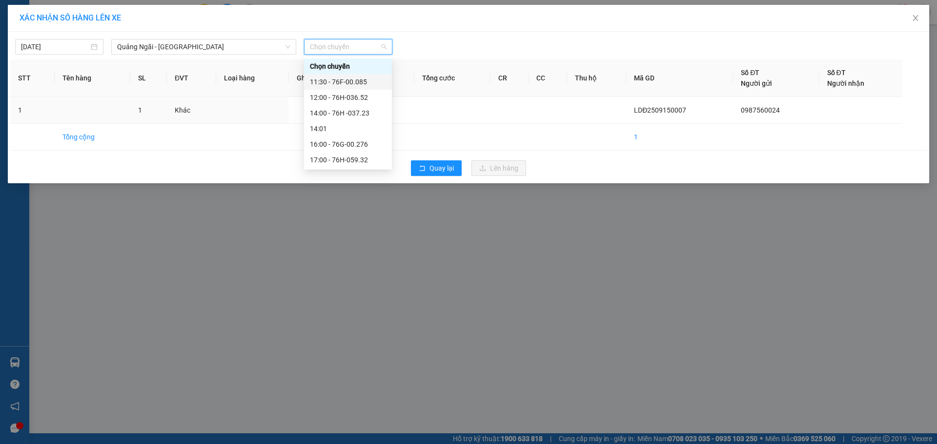
click at [339, 88] on div "11:30 - 76F-00.085" at bounding box center [348, 82] width 88 height 16
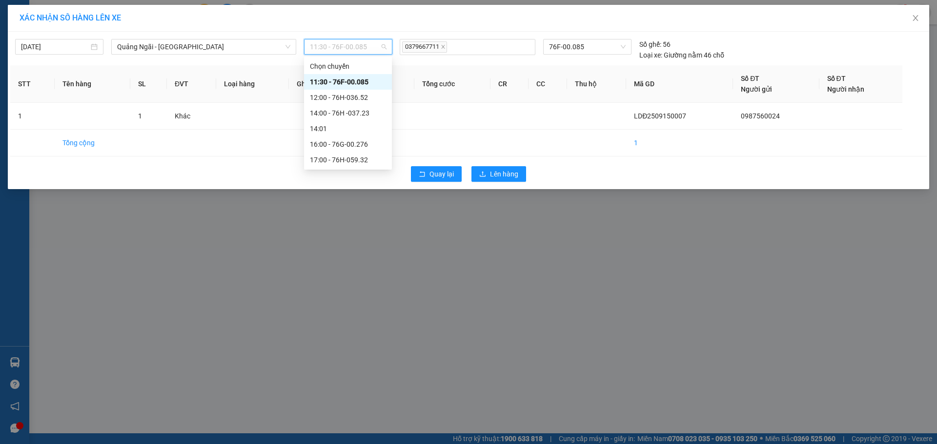
drag, startPoint x: 365, startPoint y: 51, endPoint x: 360, endPoint y: 75, distance: 24.5
click at [364, 55] on div "[DATE] [GEOGRAPHIC_DATA] - [GEOGRAPHIC_DATA] LỌC THEO Nhóm tuyến Tuyến Chọn tất…" at bounding box center [205, 49] width 380 height 21
click at [354, 94] on div "12:00 - 76H-036.52" at bounding box center [348, 97] width 76 height 11
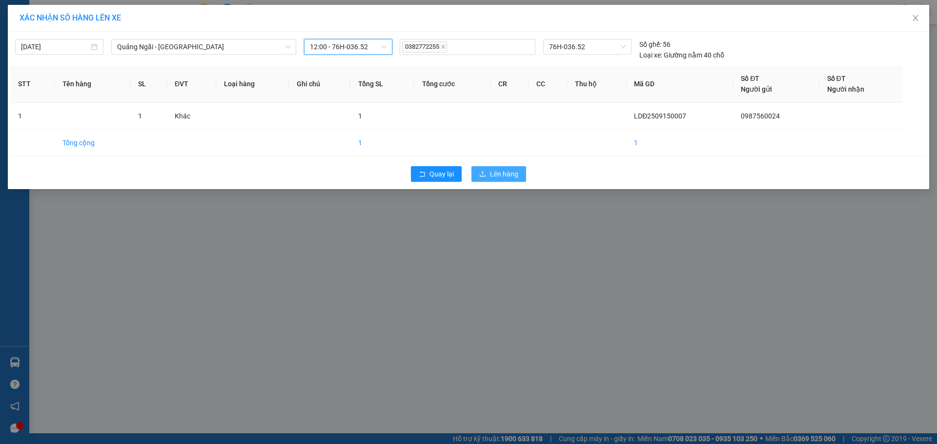
click at [507, 175] on span "Lên hàng" at bounding box center [504, 174] width 28 height 11
